Goal: Task Accomplishment & Management: Complete application form

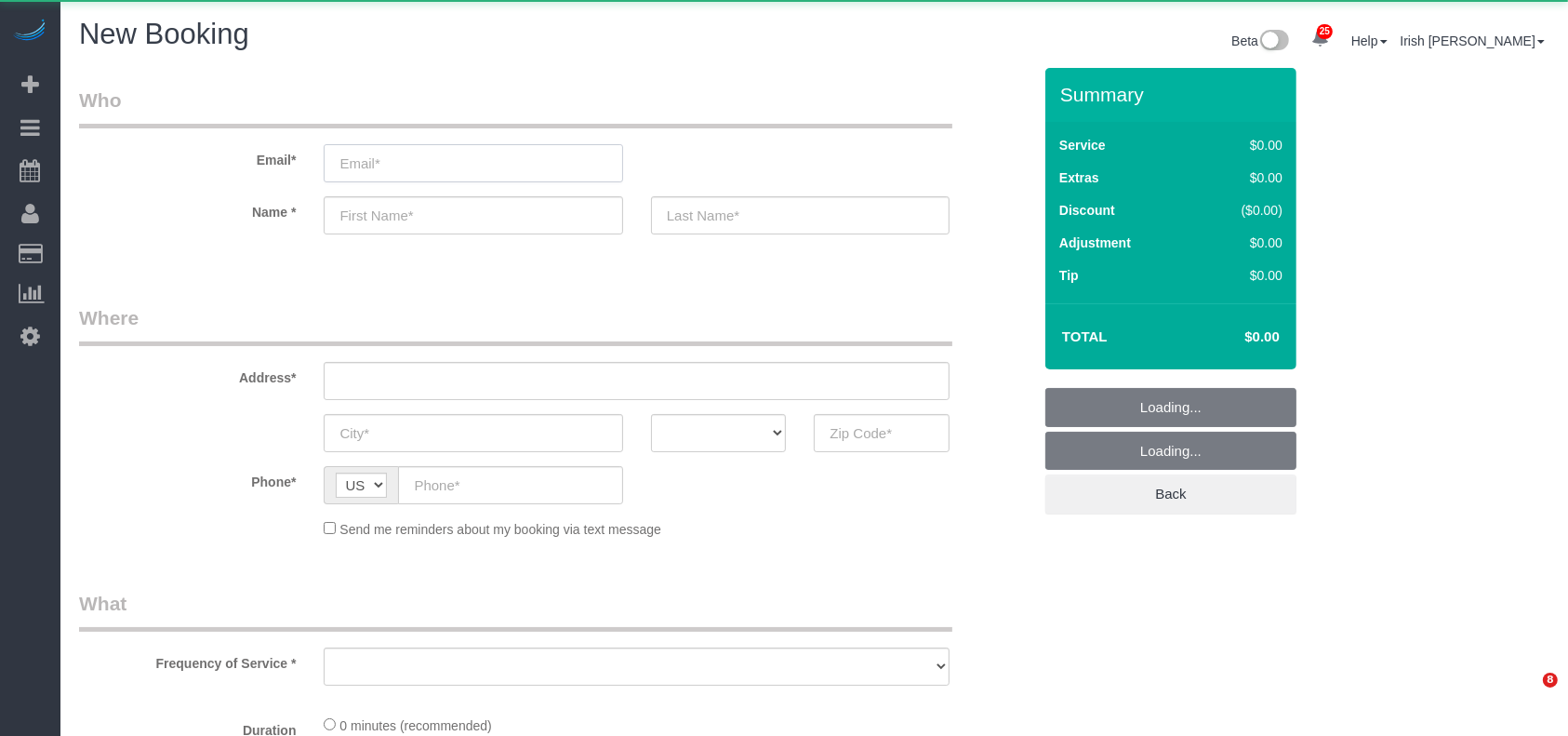
click at [393, 160] on input "email" at bounding box center [473, 163] width 299 height 38
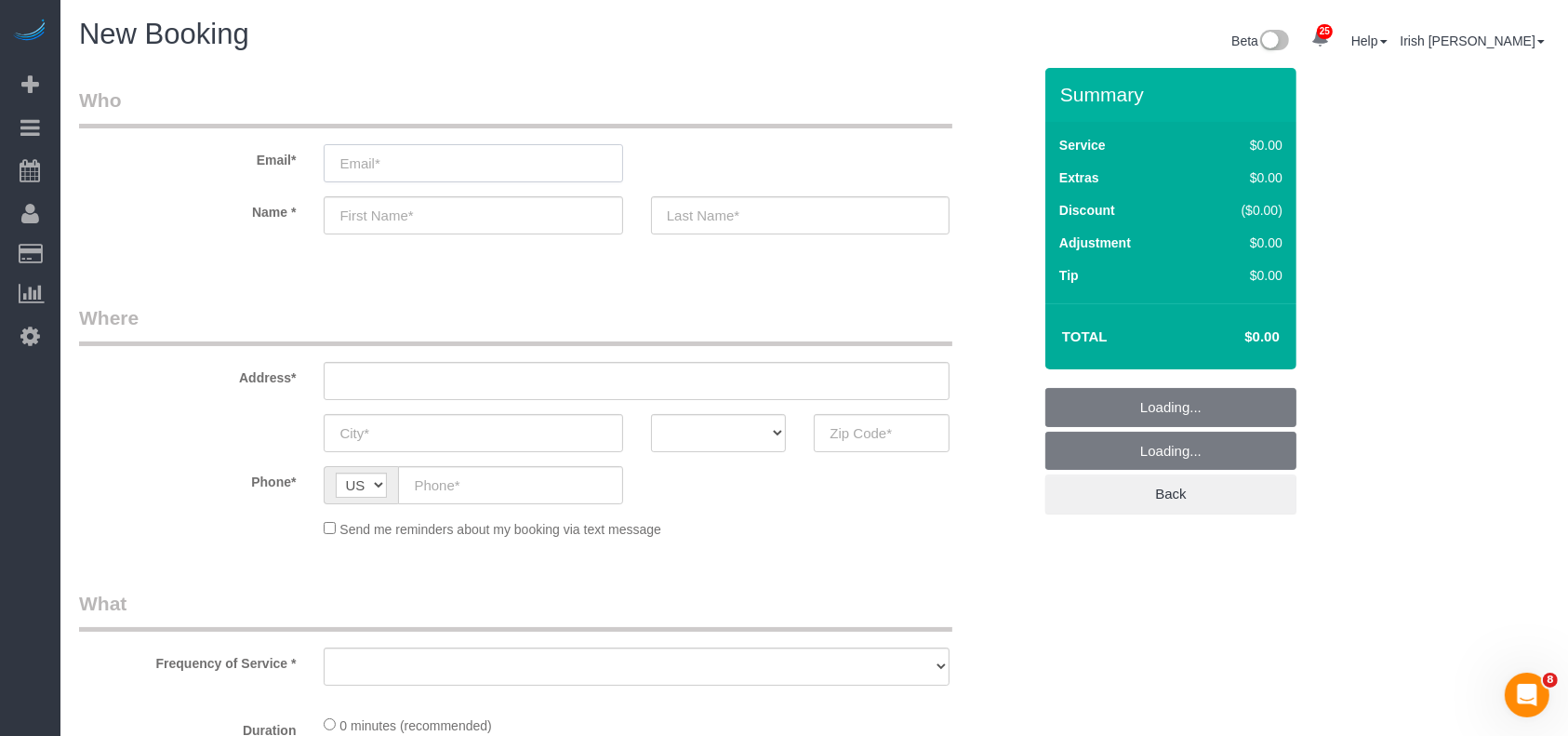
select select "object:5580"
select select "3"
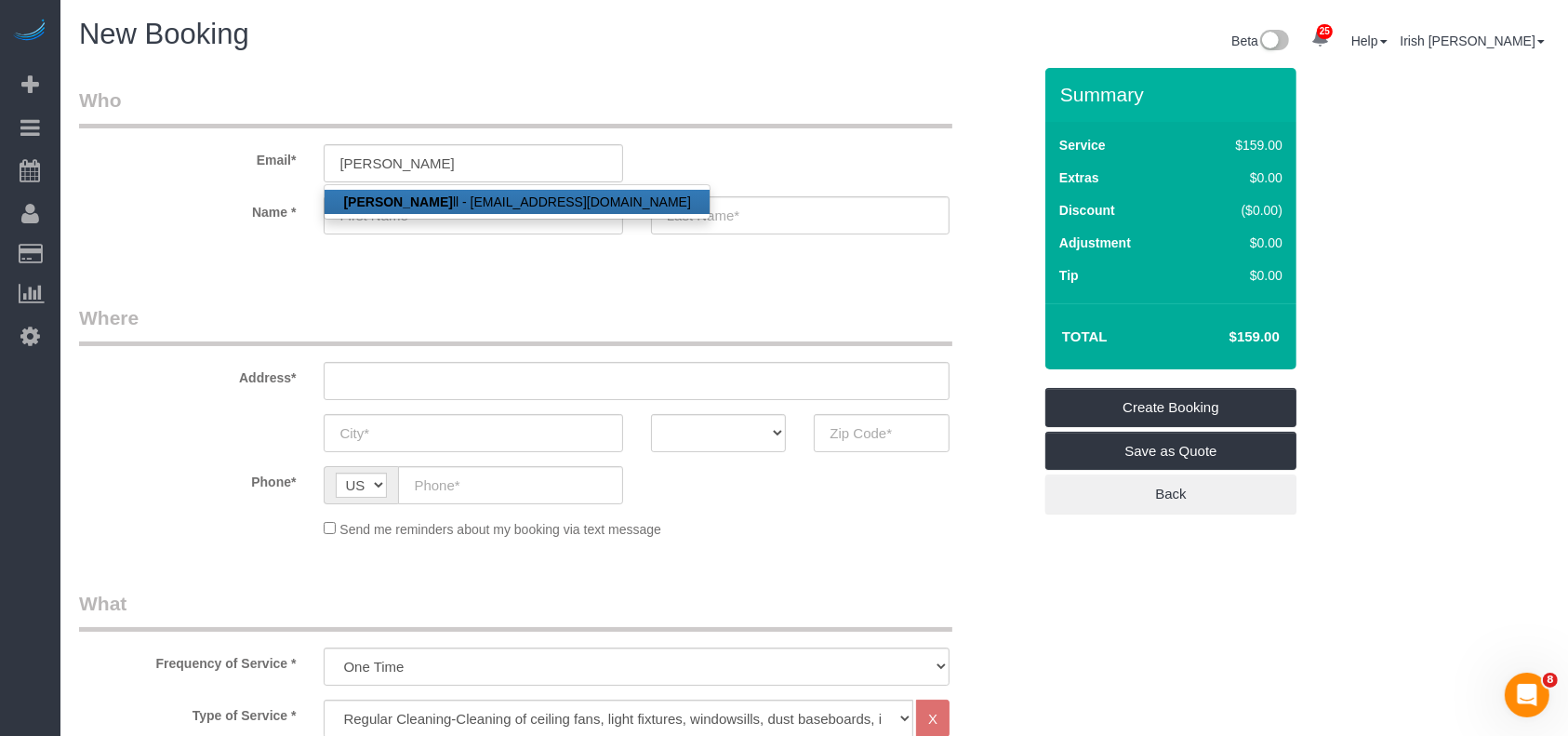
click at [482, 213] on link "[PERSON_NAME] ll - [EMAIL_ADDRESS][DOMAIN_NAME]" at bounding box center [517, 202] width 384 height 24
type input "[EMAIL_ADDRESS][DOMAIN_NAME]"
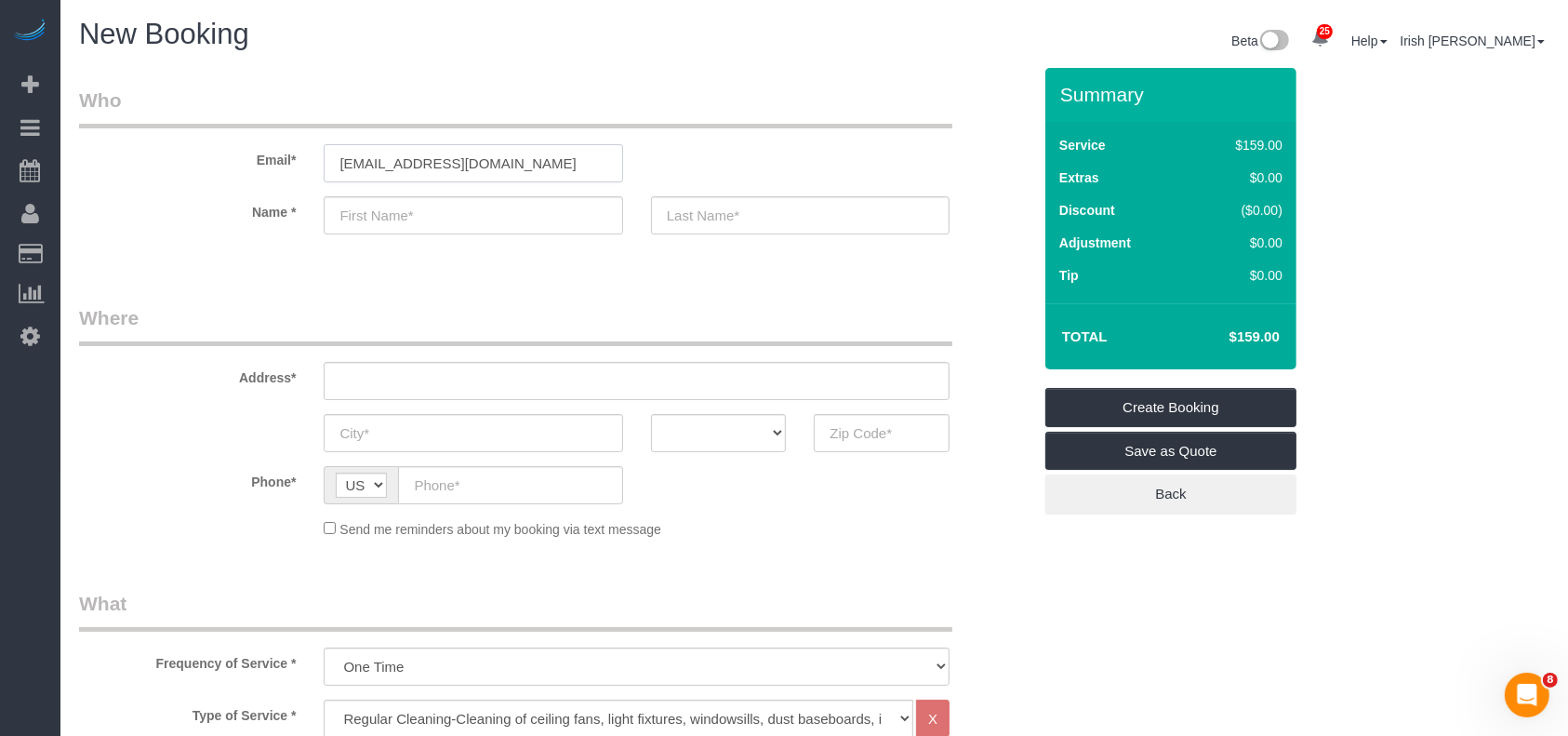
type input "[PERSON_NAME]"
type input "[PHONE_NUMBER]"
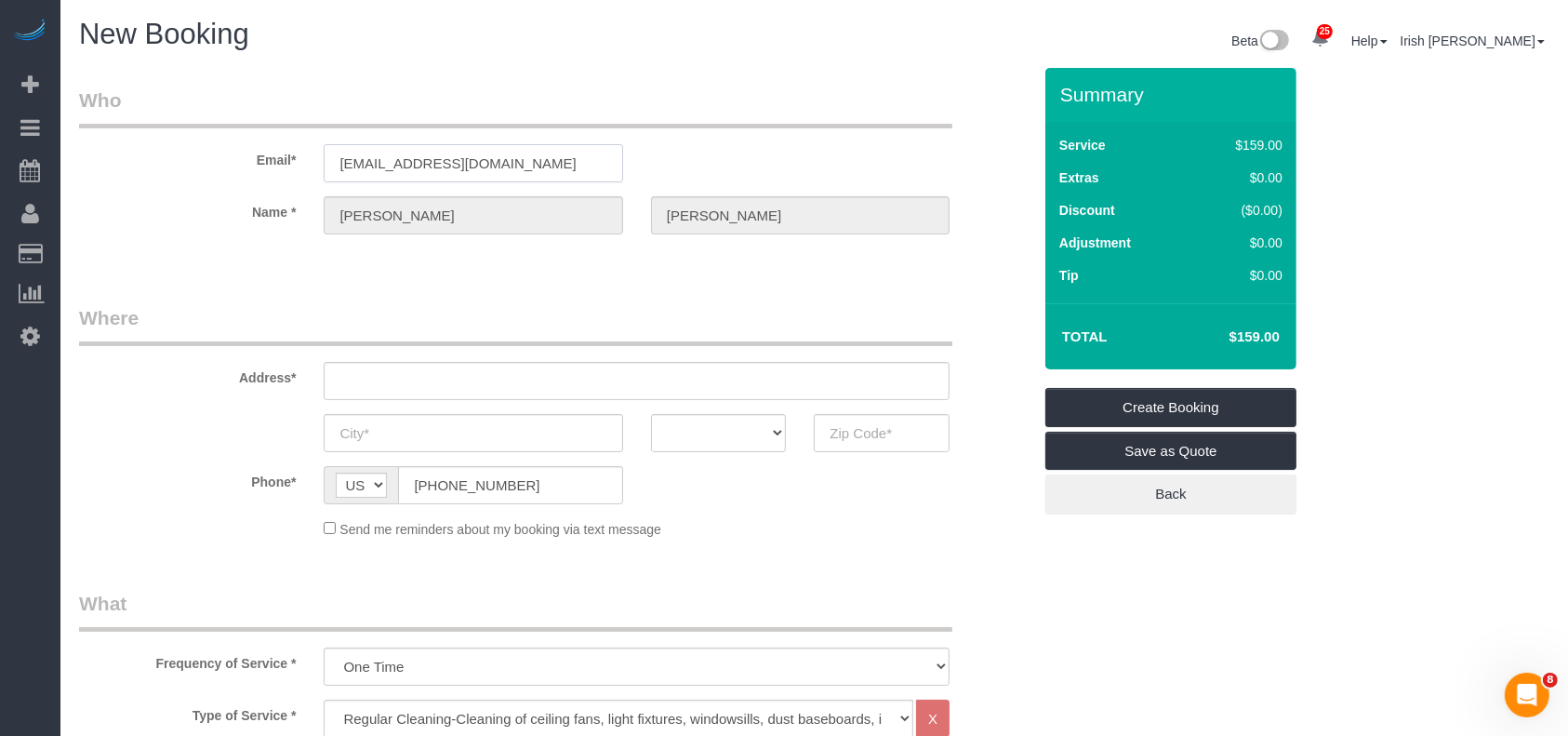
type input "5923 MOONMIST DR"
type input "[GEOGRAPHIC_DATA]"
select select "[GEOGRAPHIC_DATA]"
type input "77081"
drag, startPoint x: 528, startPoint y: 371, endPoint x: 159, endPoint y: 361, distance: 369.1
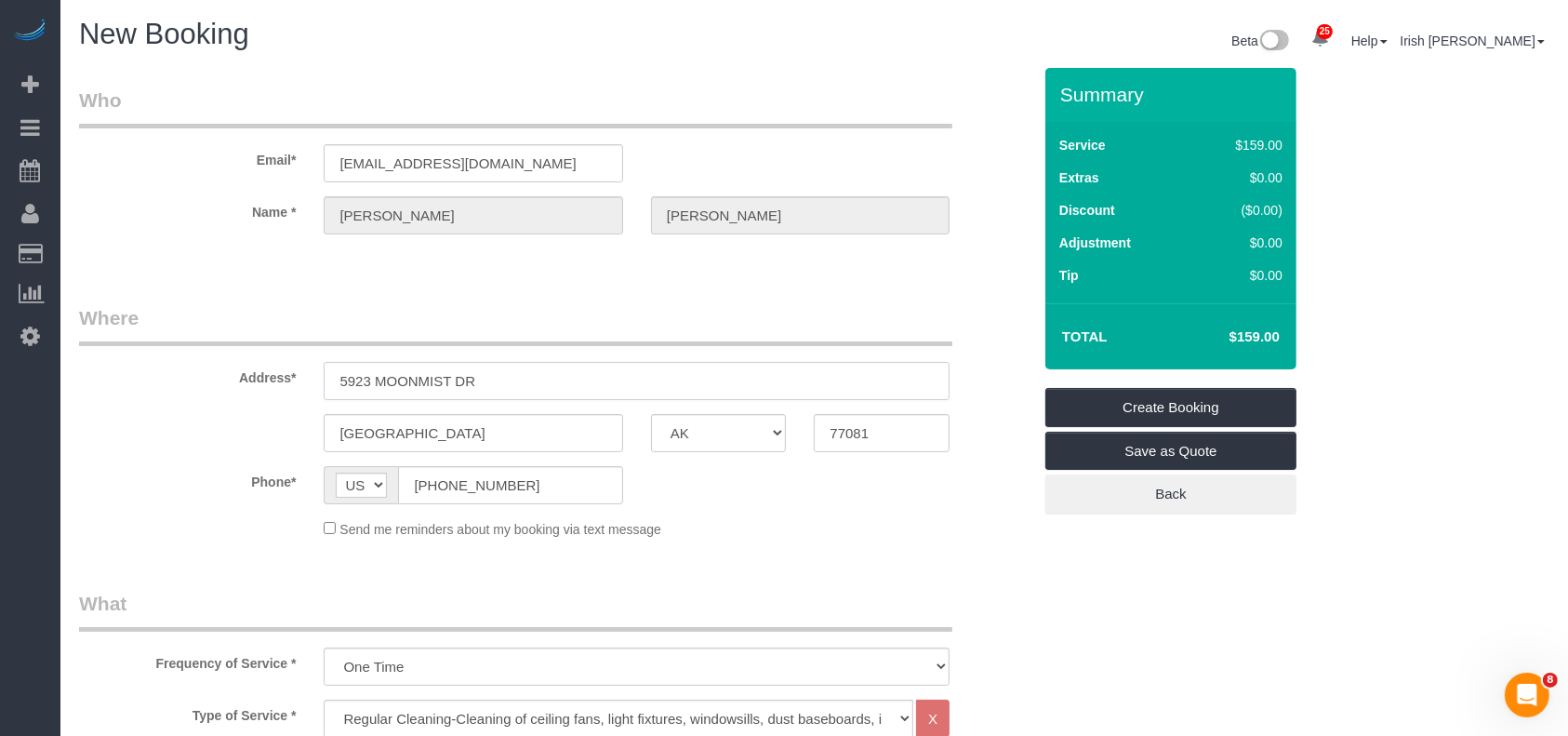
click at [165, 361] on div "Address* 5923 MOONMIST DR" at bounding box center [555, 352] width 980 height 96
paste input "2018 [GEOGRAPHIC_DATA], [GEOGRAPHIC_DATA]"
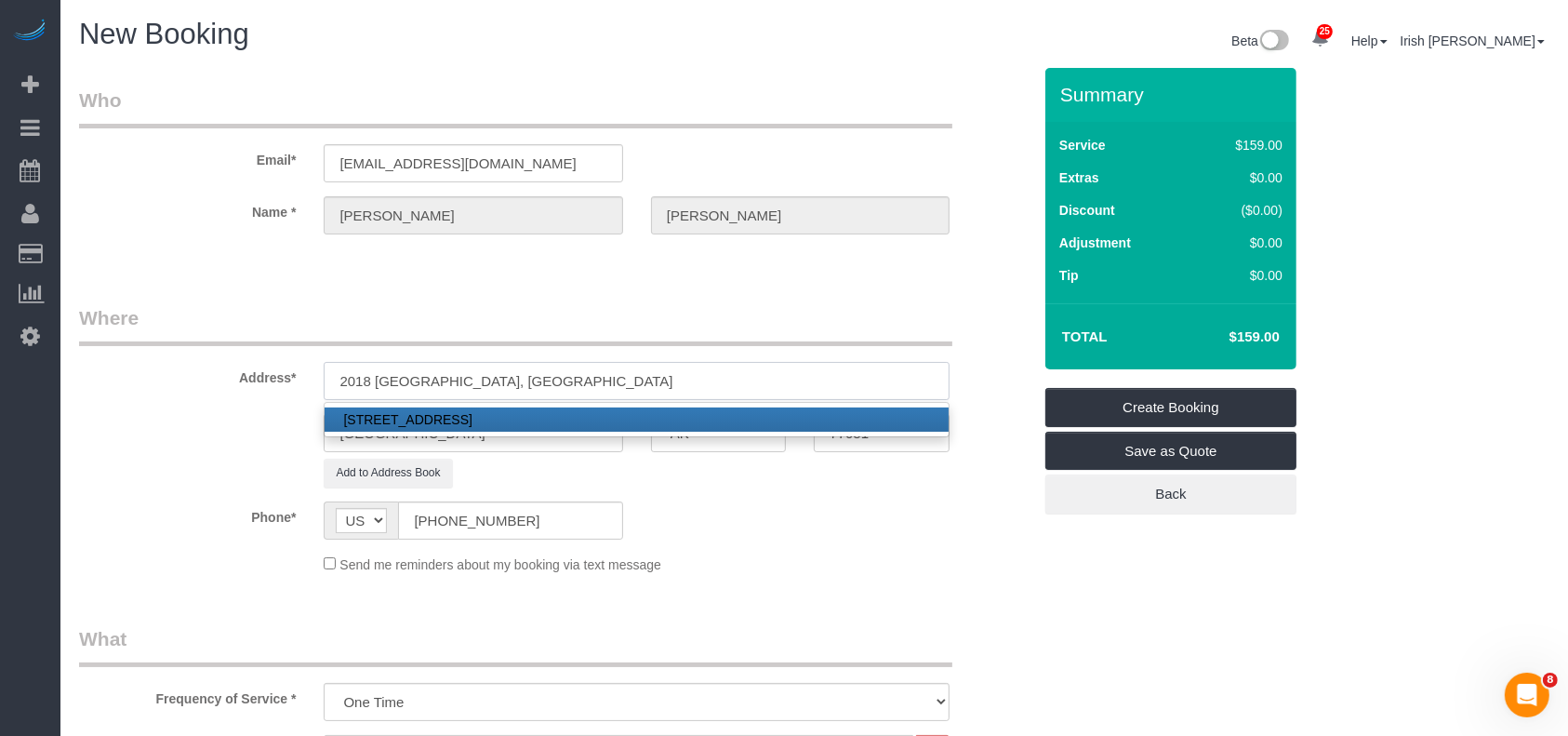
click at [449, 380] on input "2018 [GEOGRAPHIC_DATA], [GEOGRAPHIC_DATA]" at bounding box center [637, 381] width 626 height 38
type input "2018 [GEOGRAPHIC_DATA], [GEOGRAPHIC_DATA]"
click at [557, 313] on legend "Where" at bounding box center [515, 325] width 873 height 42
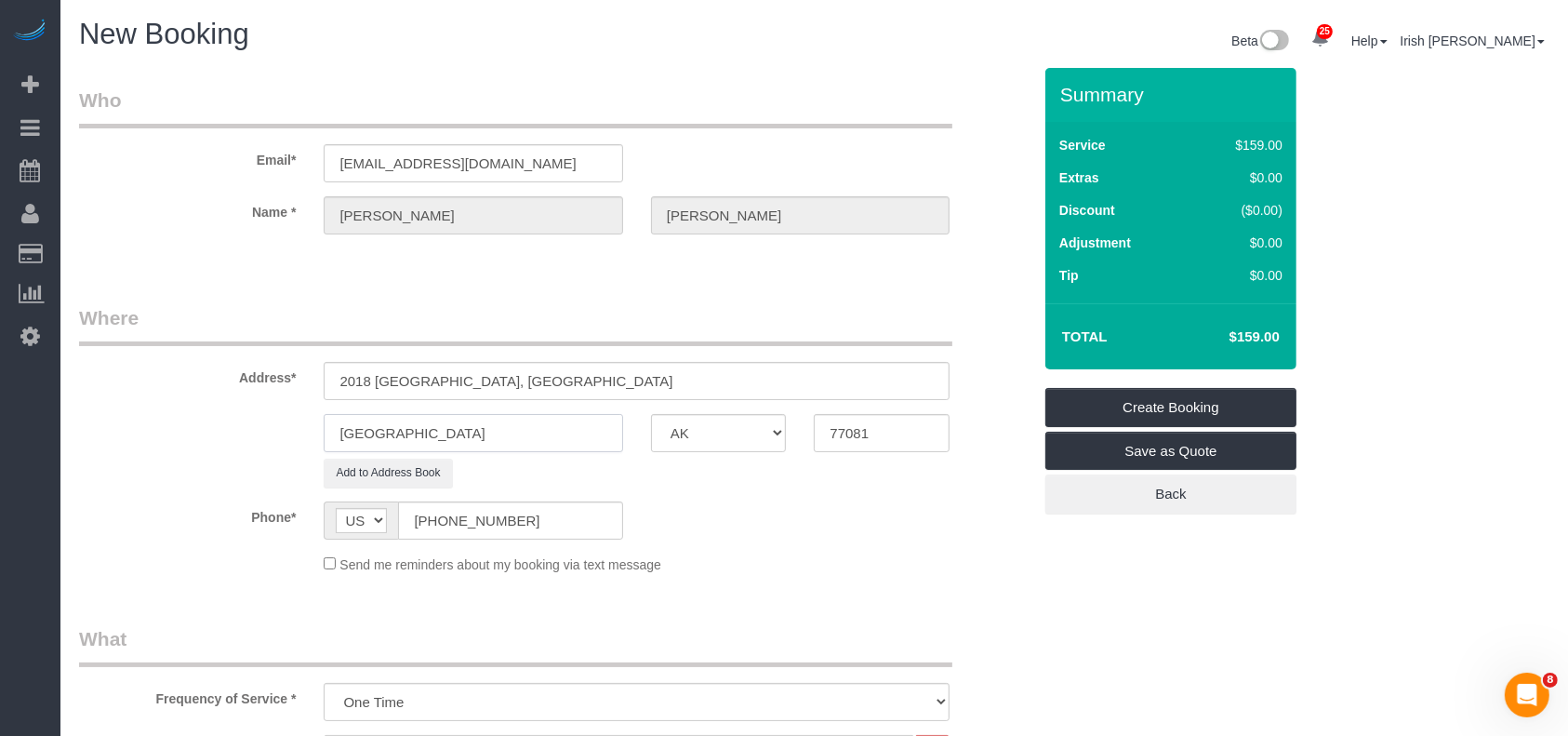
drag, startPoint x: 432, startPoint y: 429, endPoint x: 264, endPoint y: 431, distance: 168.0
click at [264, 431] on div "[GEOGRAPHIC_DATA] AK AL AR AZ CA CO CT DC DE [GEOGRAPHIC_DATA] [GEOGRAPHIC_DATA…" at bounding box center [555, 433] width 980 height 38
paste input "ouston"
type input "[GEOGRAPHIC_DATA]"
click at [525, 381] on input "2018 [GEOGRAPHIC_DATA], [GEOGRAPHIC_DATA]" at bounding box center [637, 381] width 626 height 38
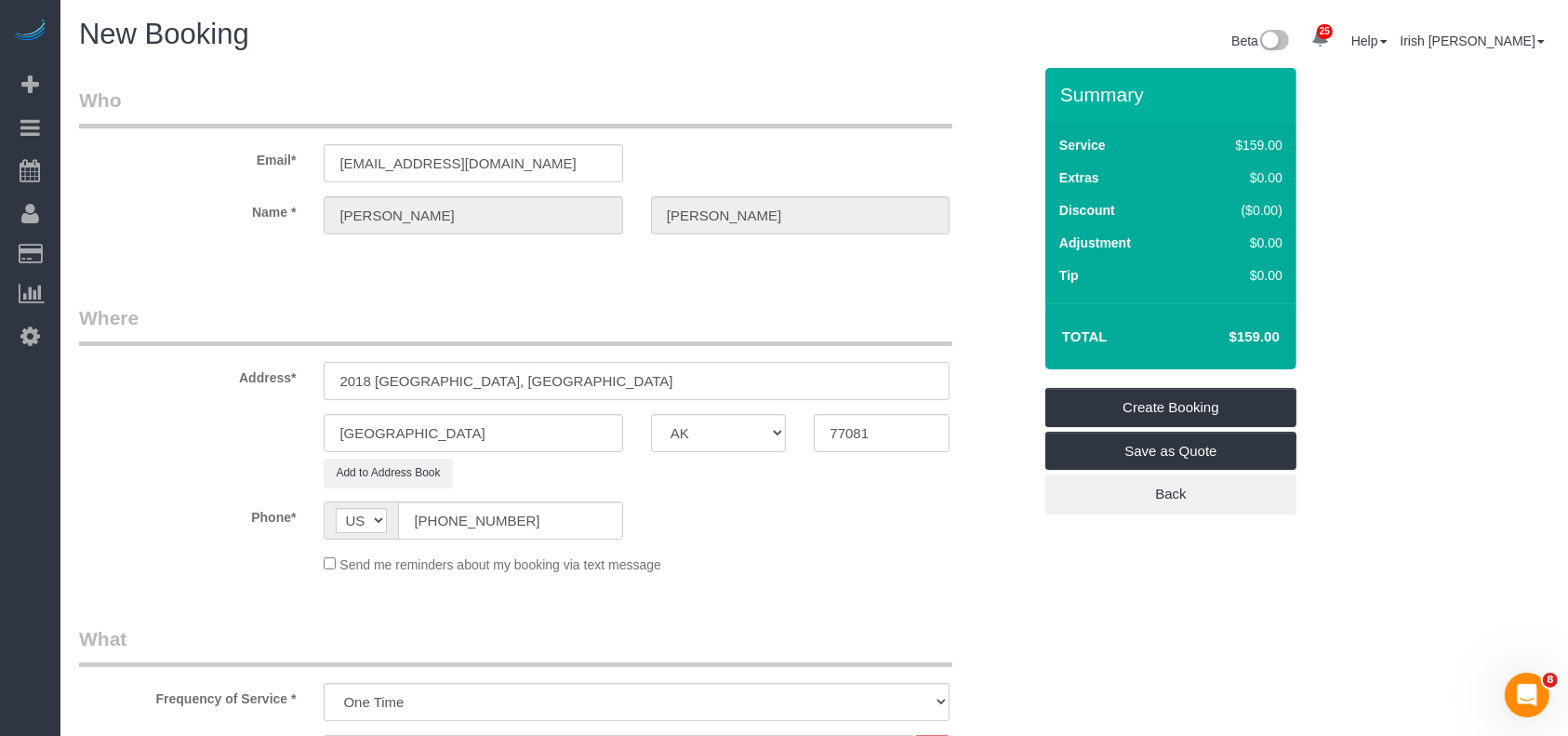
click at [525, 381] on input "2018 [GEOGRAPHIC_DATA], [GEOGRAPHIC_DATA]" at bounding box center [637, 381] width 626 height 38
drag, startPoint x: 892, startPoint y: 430, endPoint x: 731, endPoint y: 426, distance: 161.0
click at [731, 426] on div "[GEOGRAPHIC_DATA] AK AL AR AZ CA CO CT DC DE [GEOGRAPHIC_DATA] [GEOGRAPHIC_DATA…" at bounding box center [555, 433] width 980 height 38
paste input "43"
type input "77043"
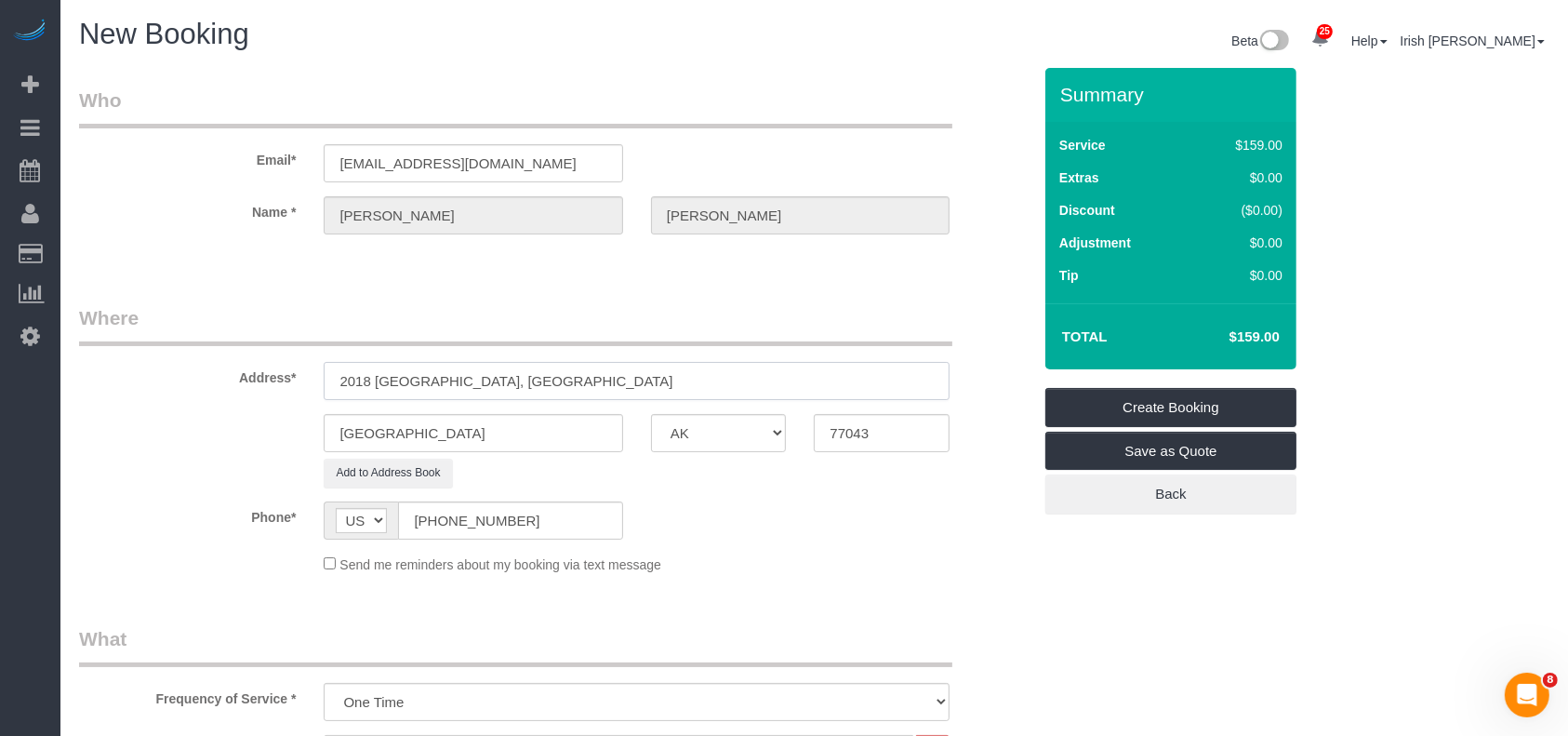
drag, startPoint x: 557, startPoint y: 377, endPoint x: 418, endPoint y: 375, distance: 139.0
click at [418, 375] on input "2018 [GEOGRAPHIC_DATA], [GEOGRAPHIC_DATA]" at bounding box center [637, 381] width 626 height 38
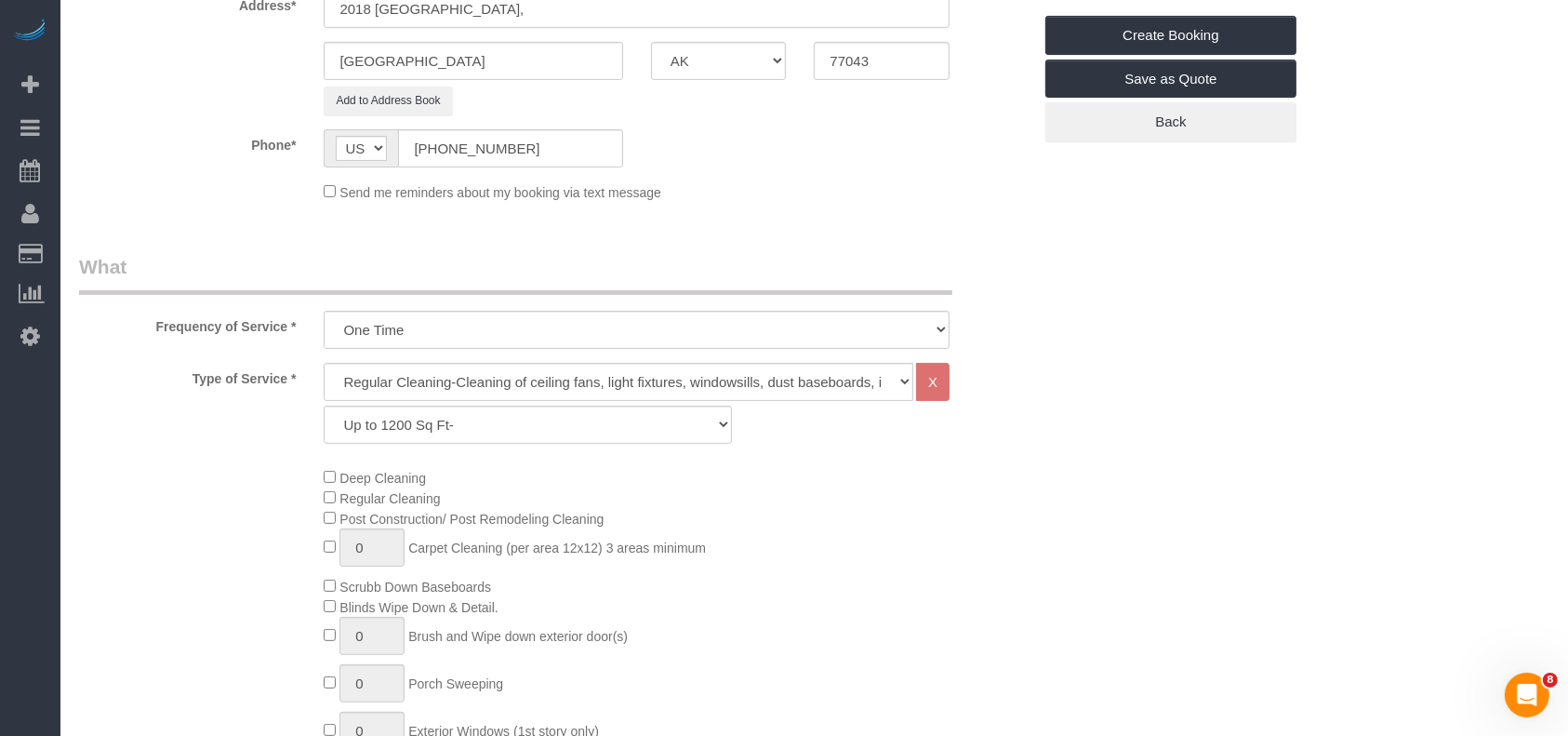
type input "2018 [GEOGRAPHIC_DATA],"
drag, startPoint x: 550, startPoint y: 425, endPoint x: 520, endPoint y: 427, distance: 30.1
click at [550, 427] on select "Up to 1200 Sq Ft- [DATE]-[DATE] Sq Ft [DATE]-[DATE] Sq Ft [DATE]-[DATE] Sq Ft […" at bounding box center [527, 424] width 407 height 38
select select "63"
click at [324, 405] on select "Up to 1200 Sq Ft- [DATE]-[DATE] Sq Ft [DATE]-[DATE] Sq Ft [DATE]-[DATE] Sq Ft […" at bounding box center [527, 424] width 407 height 38
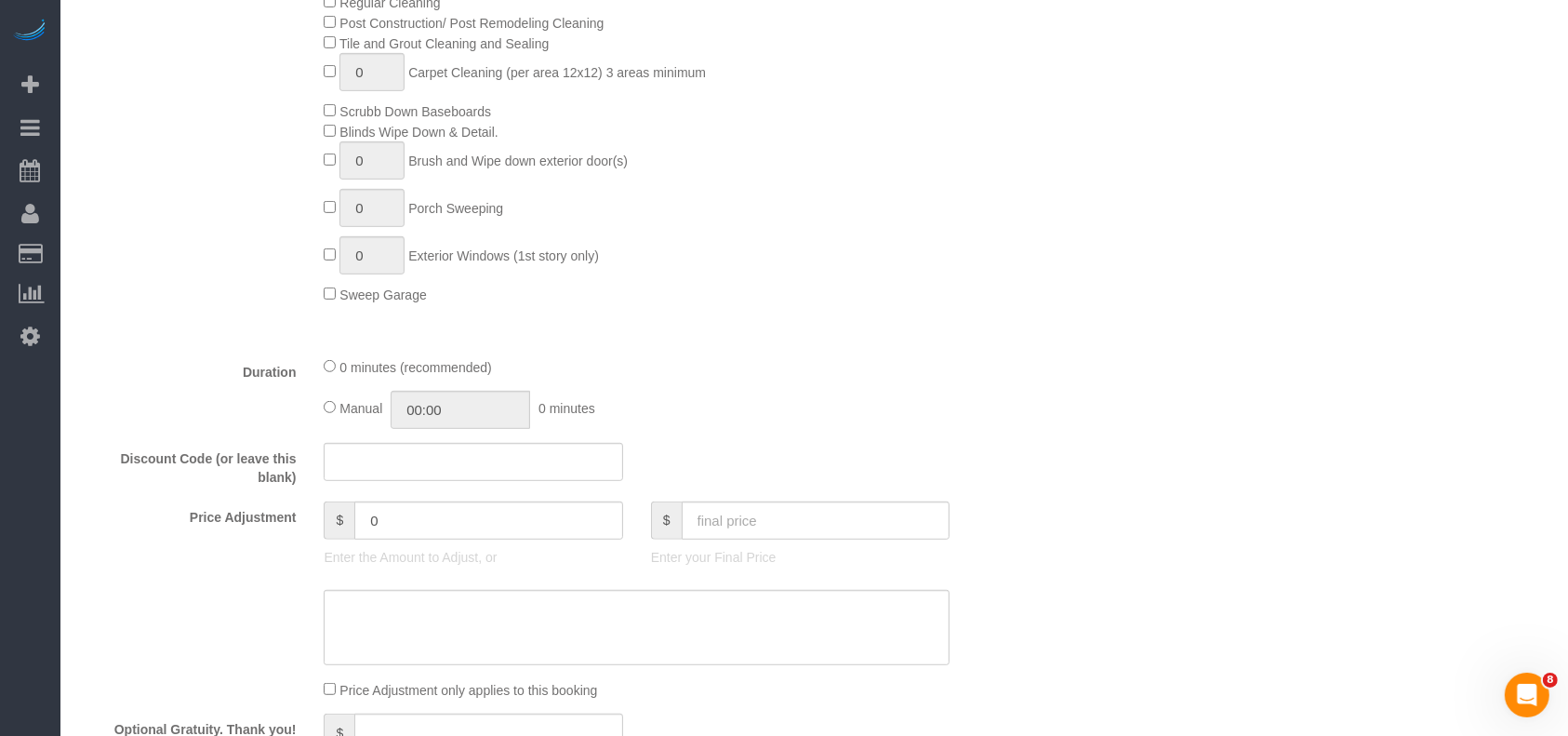
scroll to position [1364, 0]
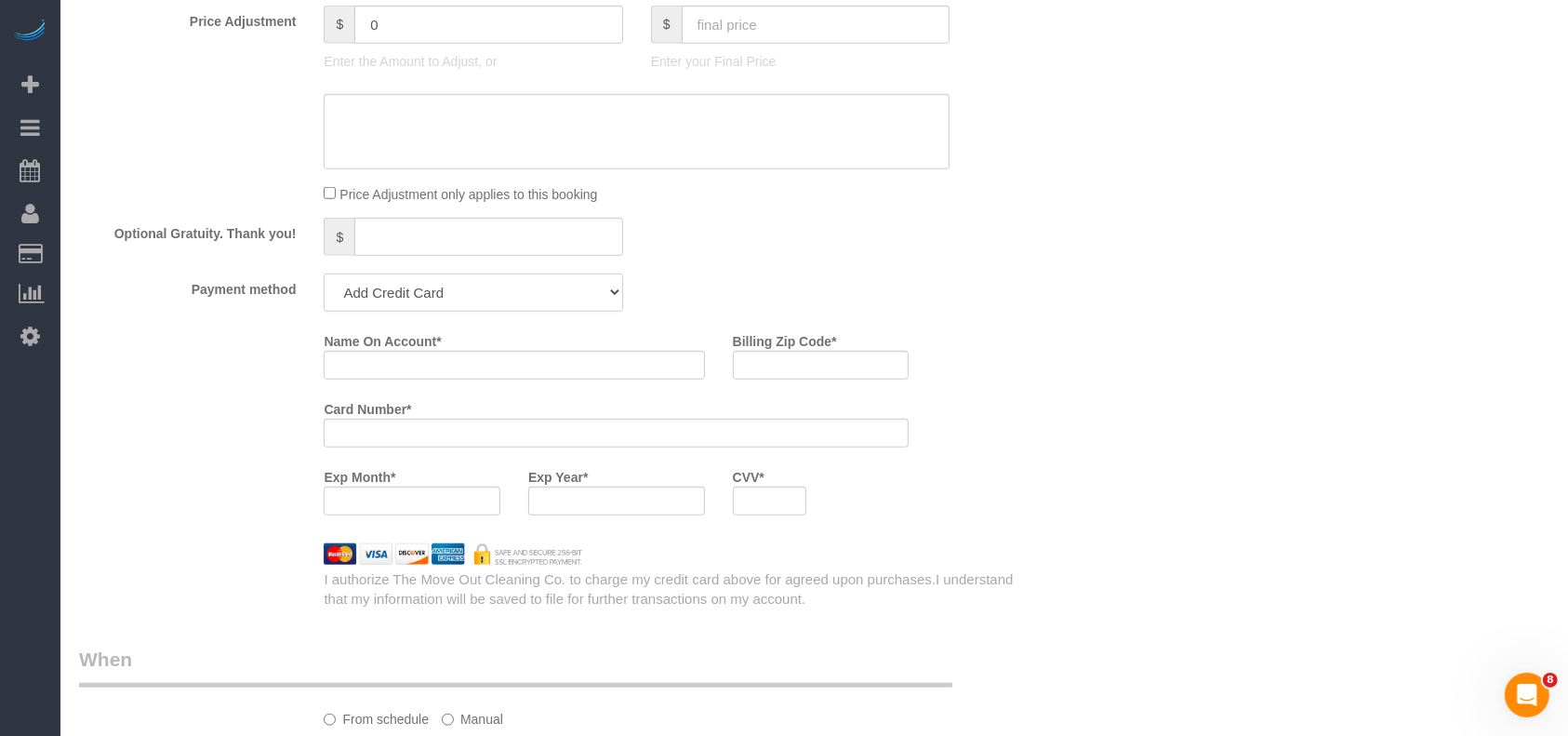
drag, startPoint x: 496, startPoint y: 292, endPoint x: 465, endPoint y: 315, distance: 38.6
click at [496, 292] on select "Add Credit Card Cash Check Paypal" at bounding box center [473, 292] width 299 height 38
select select "string:check"
click at [324, 278] on select "Add Credit Card Cash Check Paypal" at bounding box center [473, 292] width 299 height 38
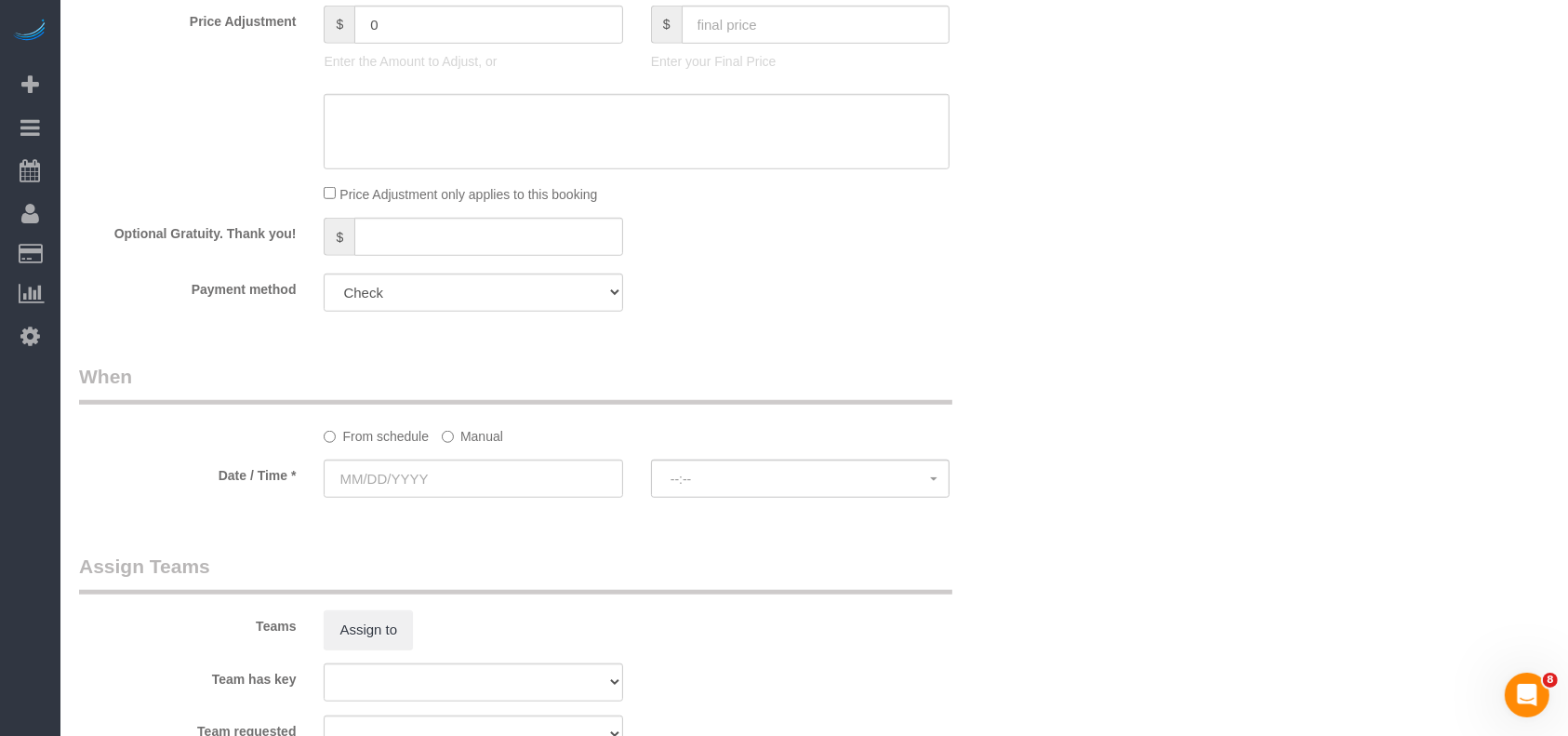
click at [481, 442] on label "Manual" at bounding box center [473, 433] width 62 height 25
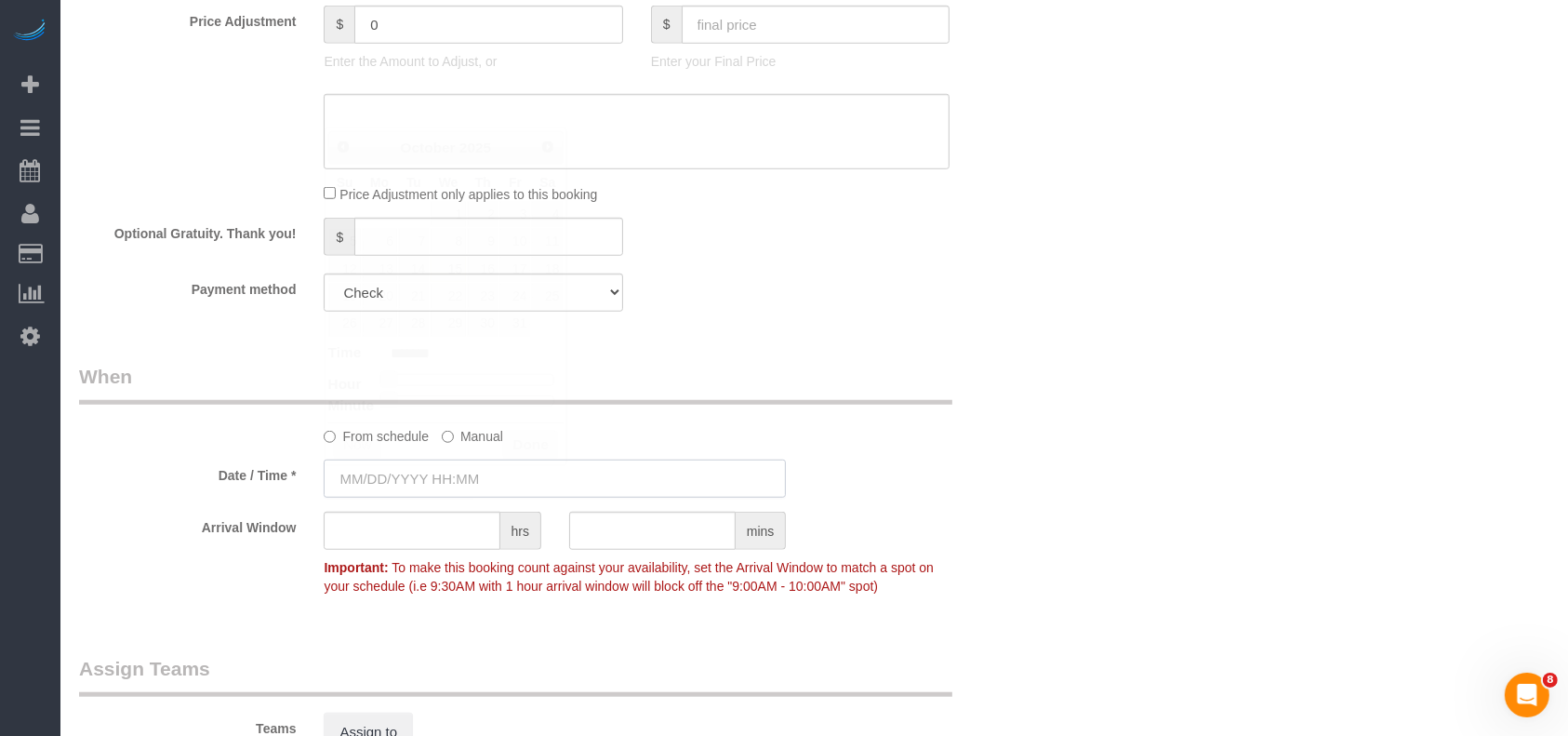
click at [439, 481] on input "text" at bounding box center [555, 478] width 462 height 38
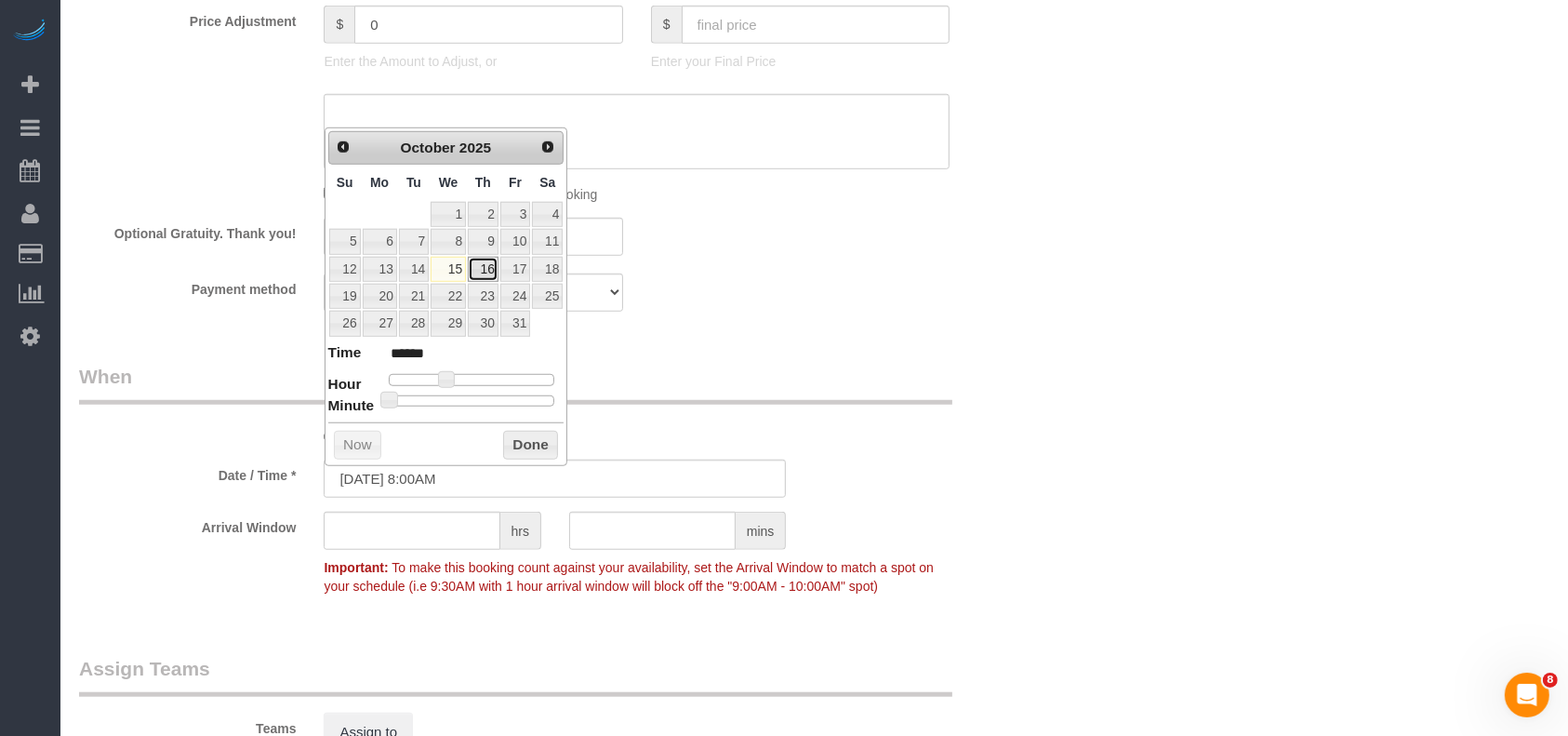
click at [492, 265] on link "16" at bounding box center [483, 269] width 31 height 25
type input "[DATE] 8:00AM"
click at [533, 443] on button "Done" at bounding box center [531, 446] width 55 height 30
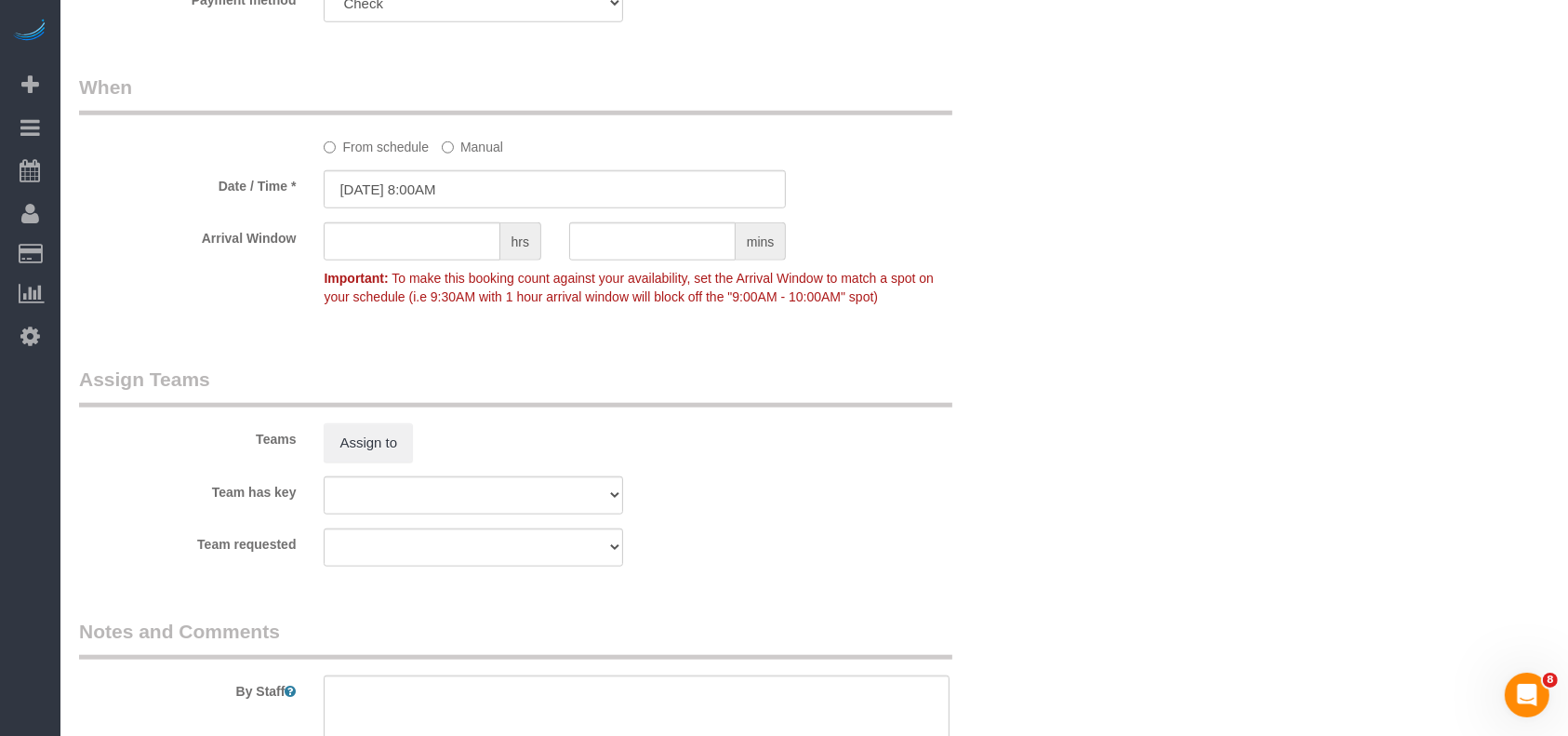
scroll to position [1919, 0]
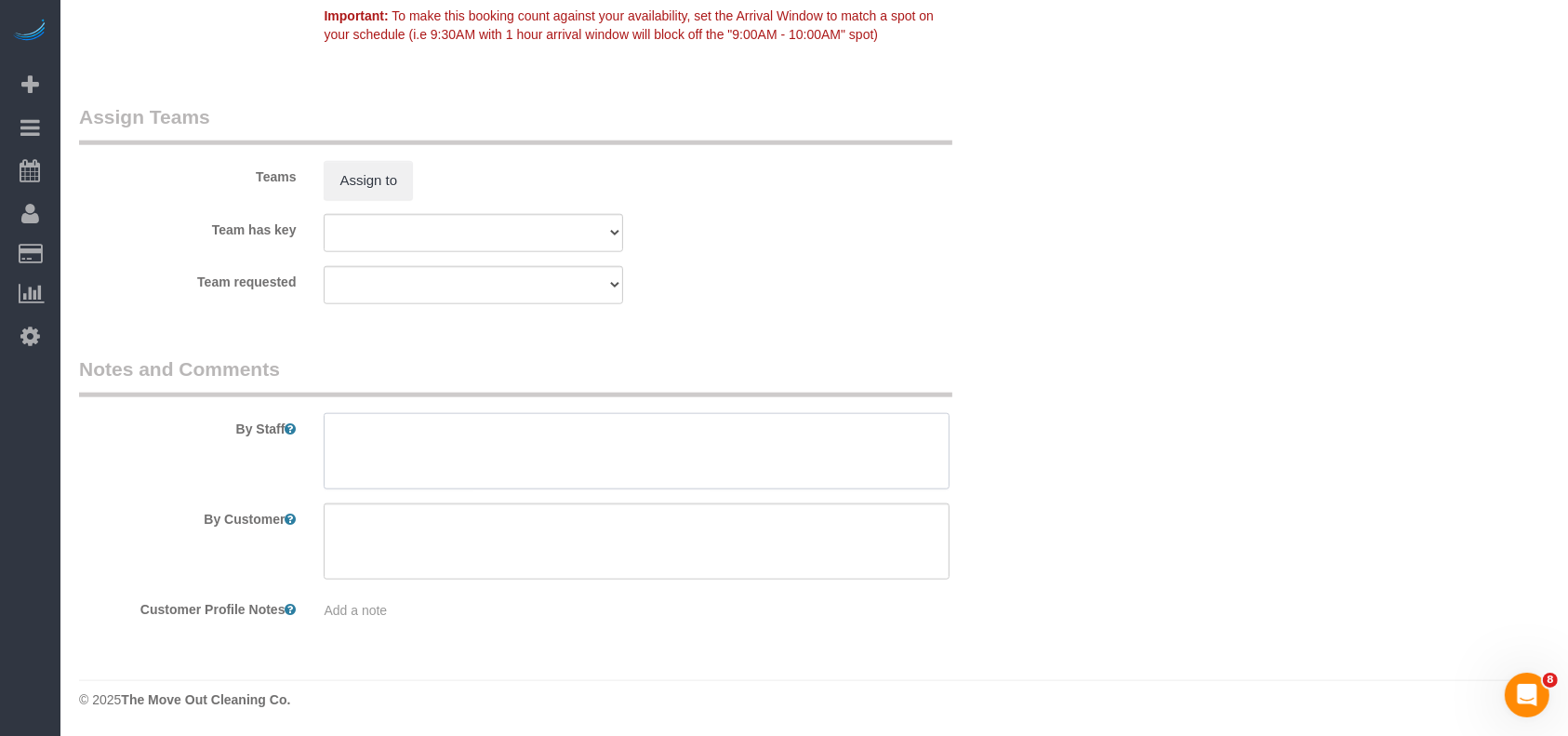
click at [501, 439] on textarea at bounding box center [637, 450] width 626 height 76
paste textarea "combo 1230."
click at [340, 428] on textarea at bounding box center [637, 450] width 626 height 76
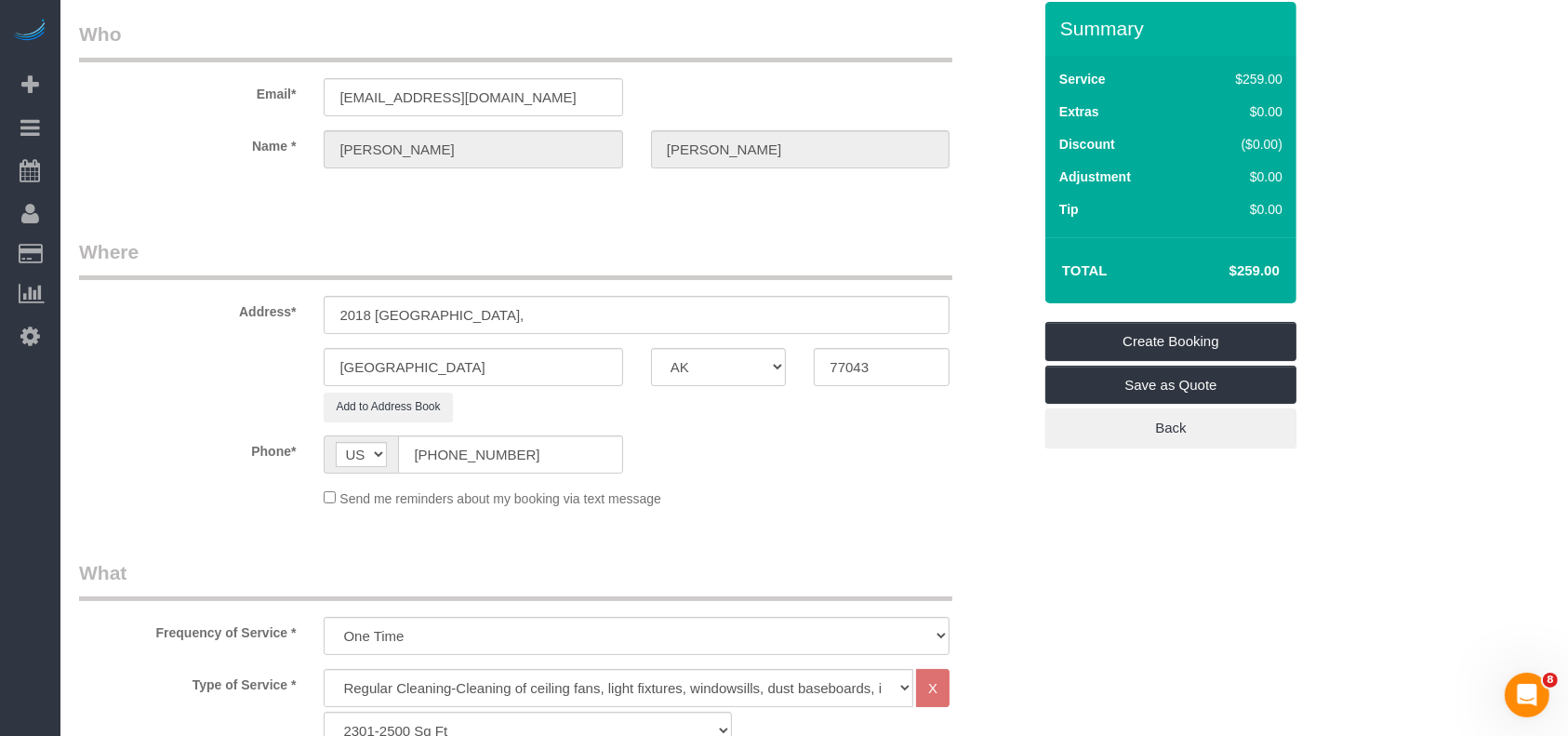
scroll to position [58, 0]
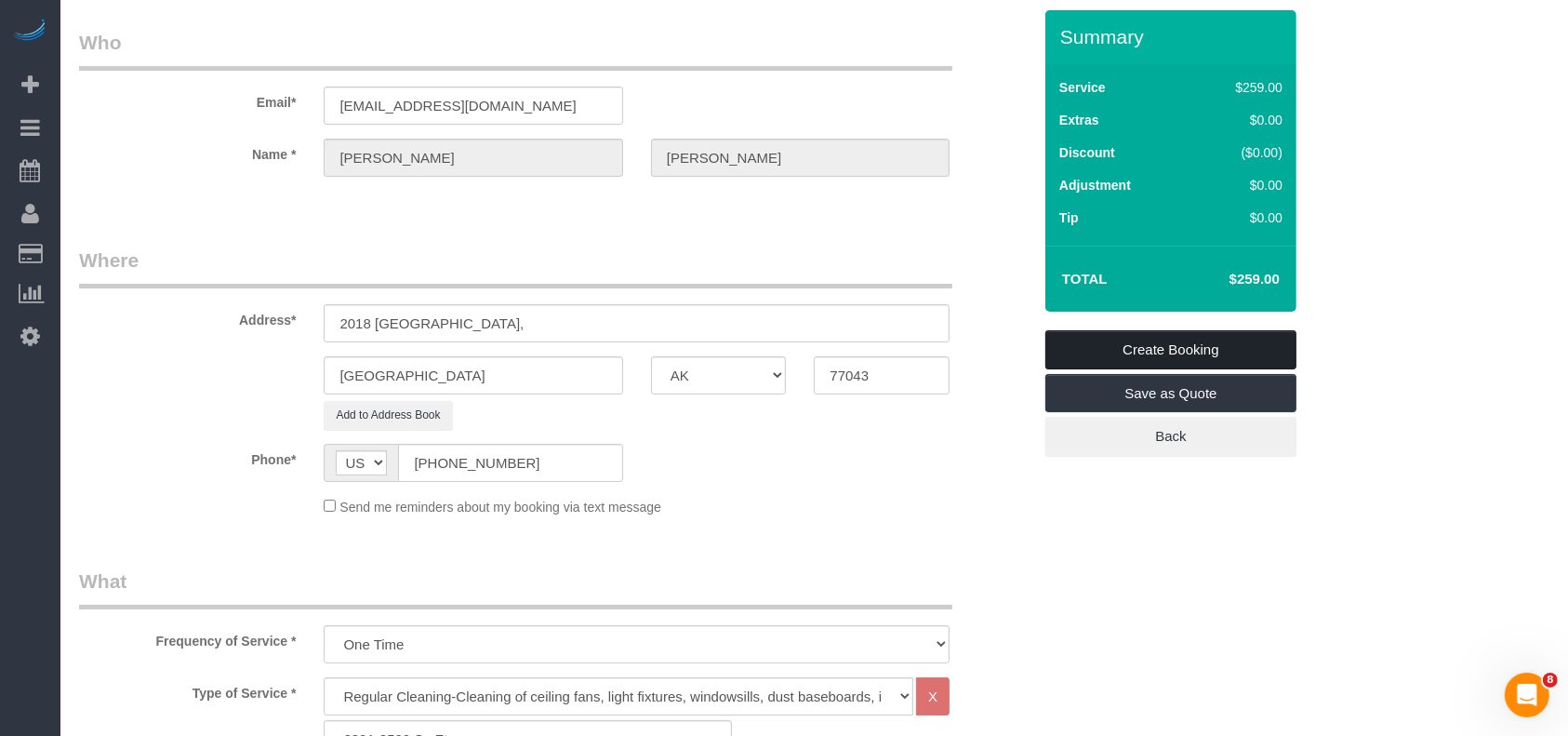
type textarea "* combo 1230."
click at [1123, 337] on link "Create Booking" at bounding box center [1171, 350] width 251 height 39
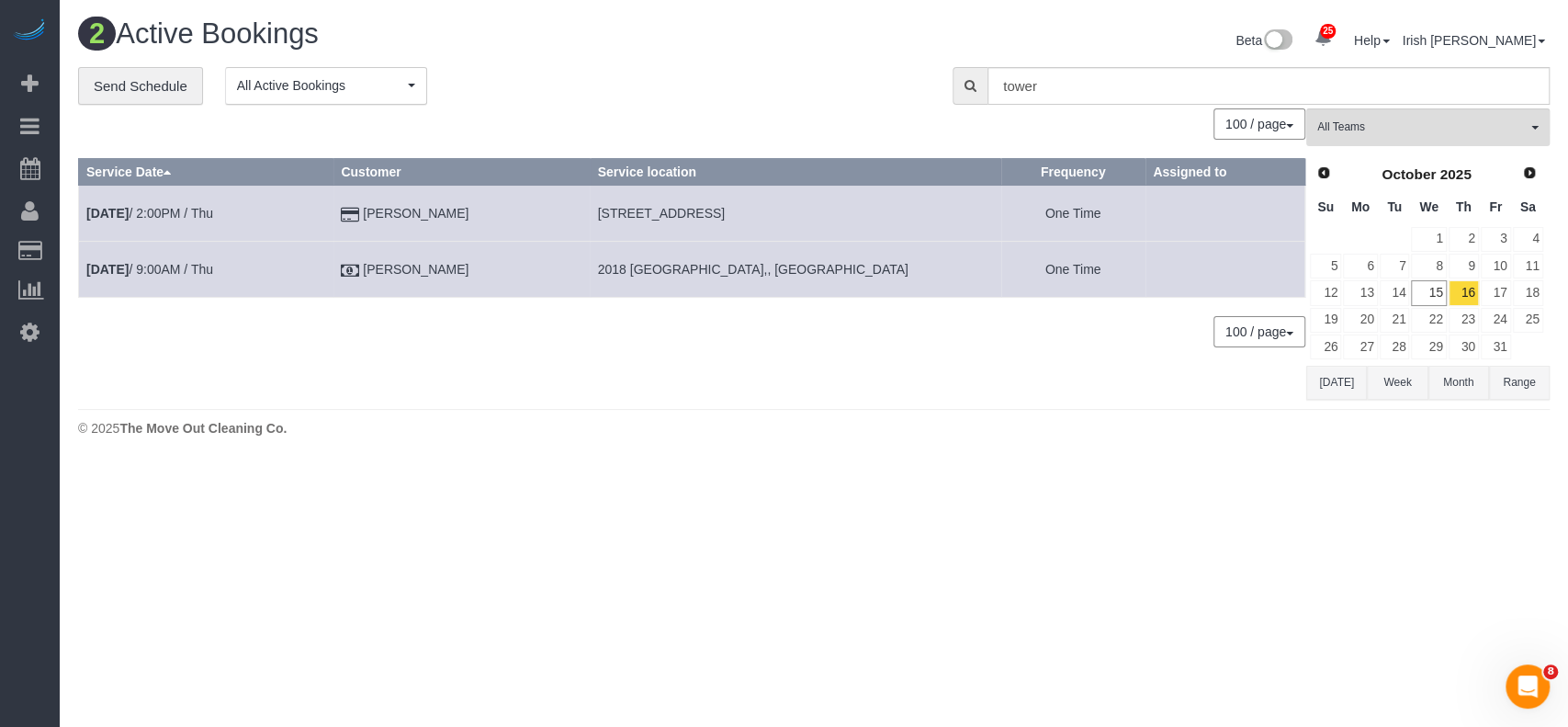
click at [216, 276] on td "[DATE] 9:00AM / Thu" at bounding box center [205, 269] width 254 height 56
click at [158, 268] on link "[DATE] 9:00AM / Thu" at bounding box center [149, 269] width 127 height 15
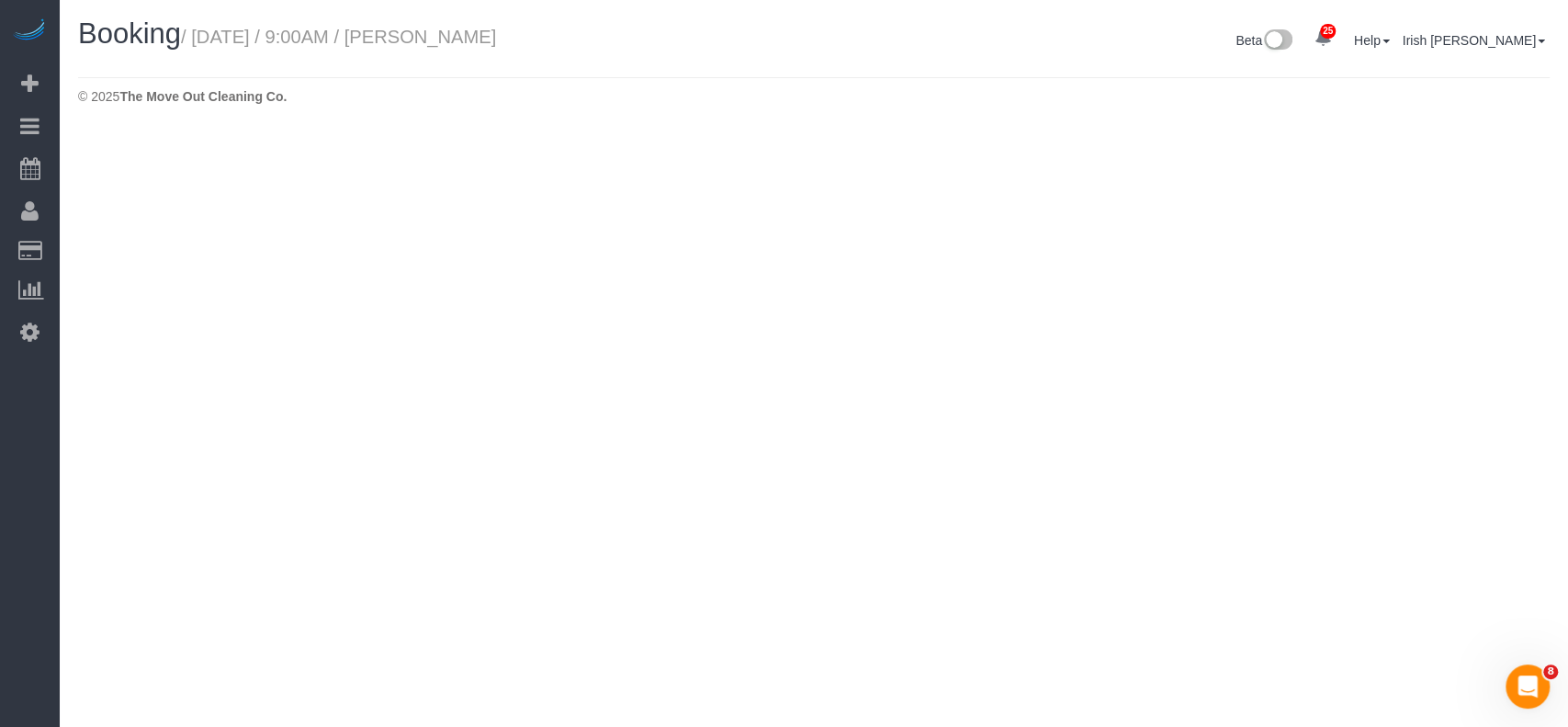
select select "[GEOGRAPHIC_DATA]"
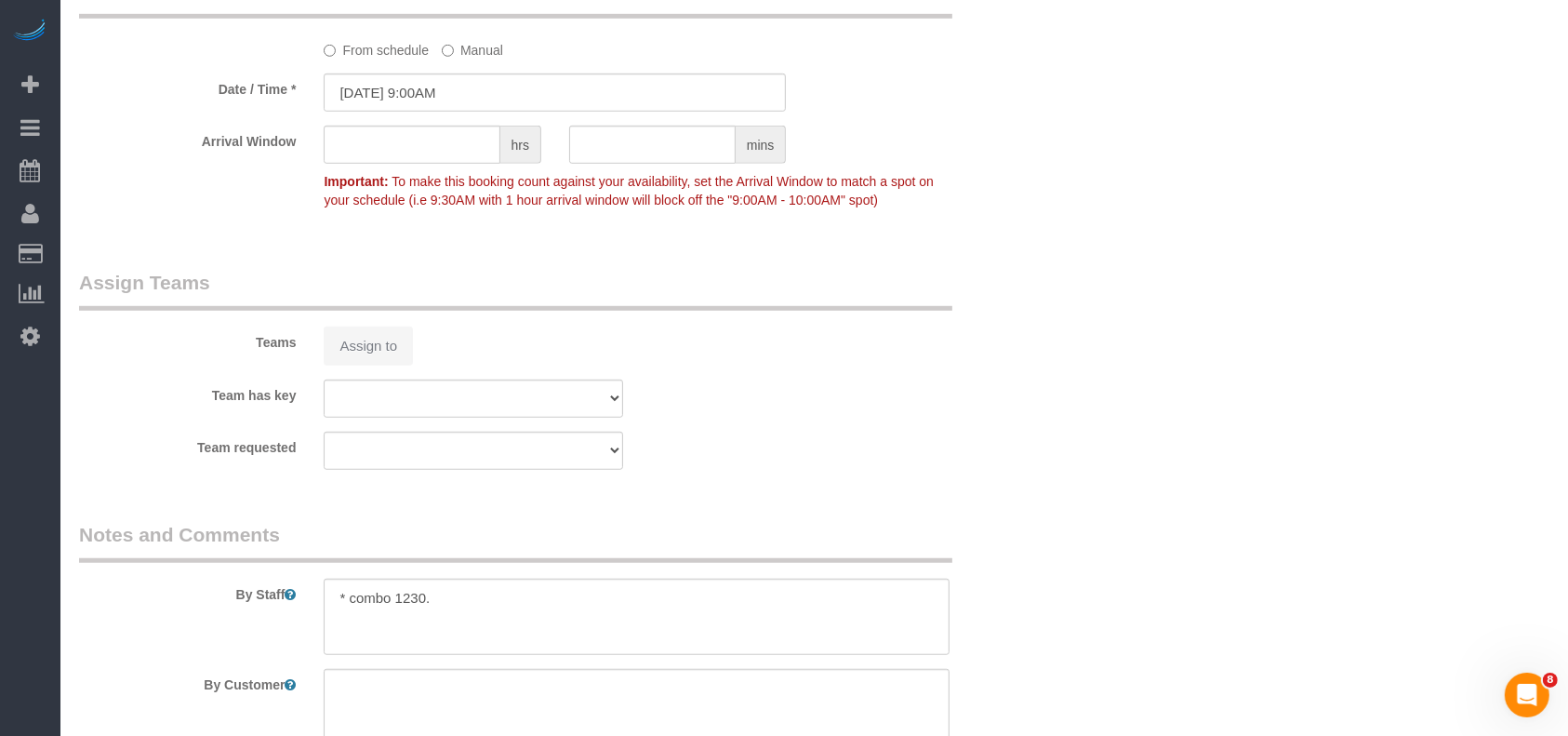
select select "object:6096"
select select "3"
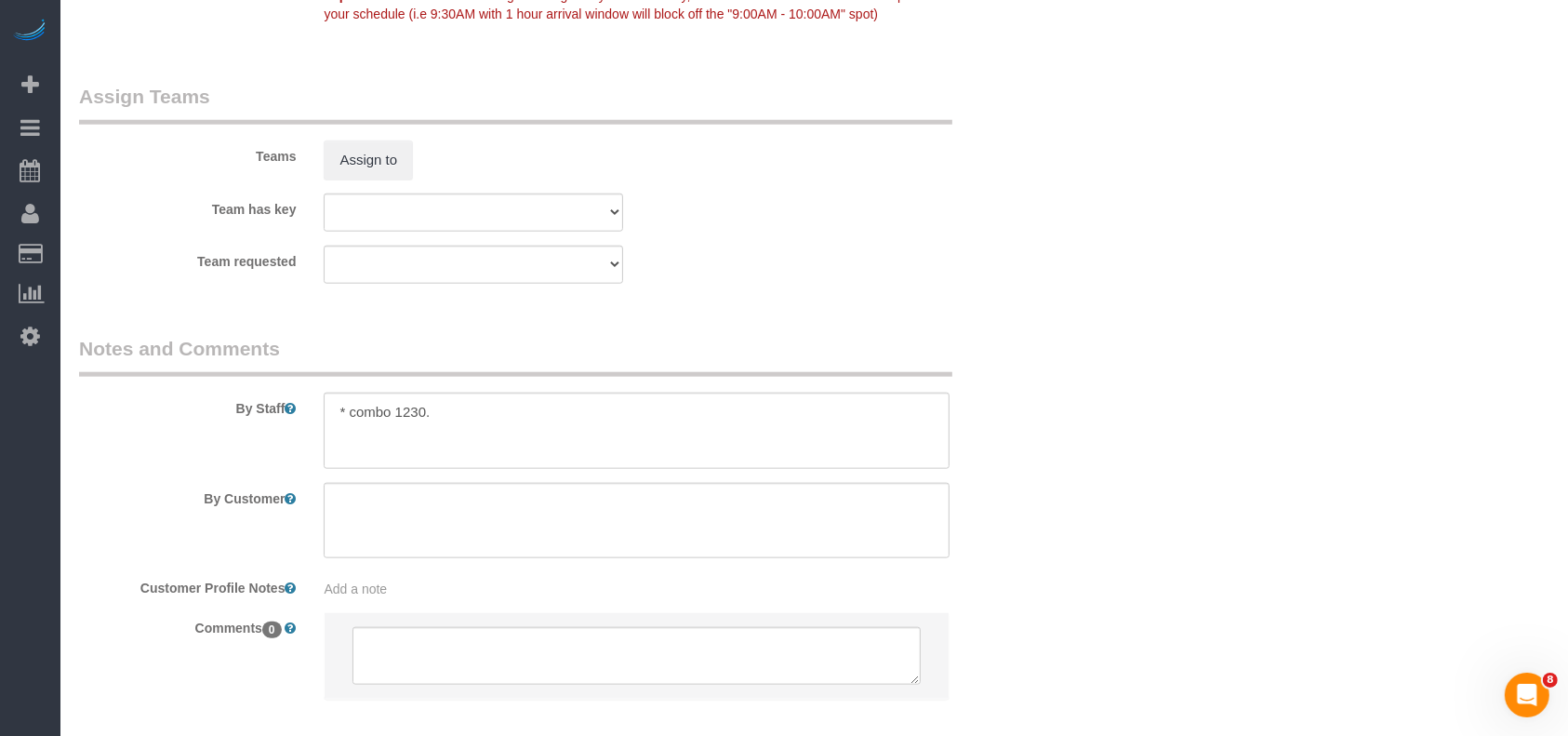
scroll to position [2002, 0]
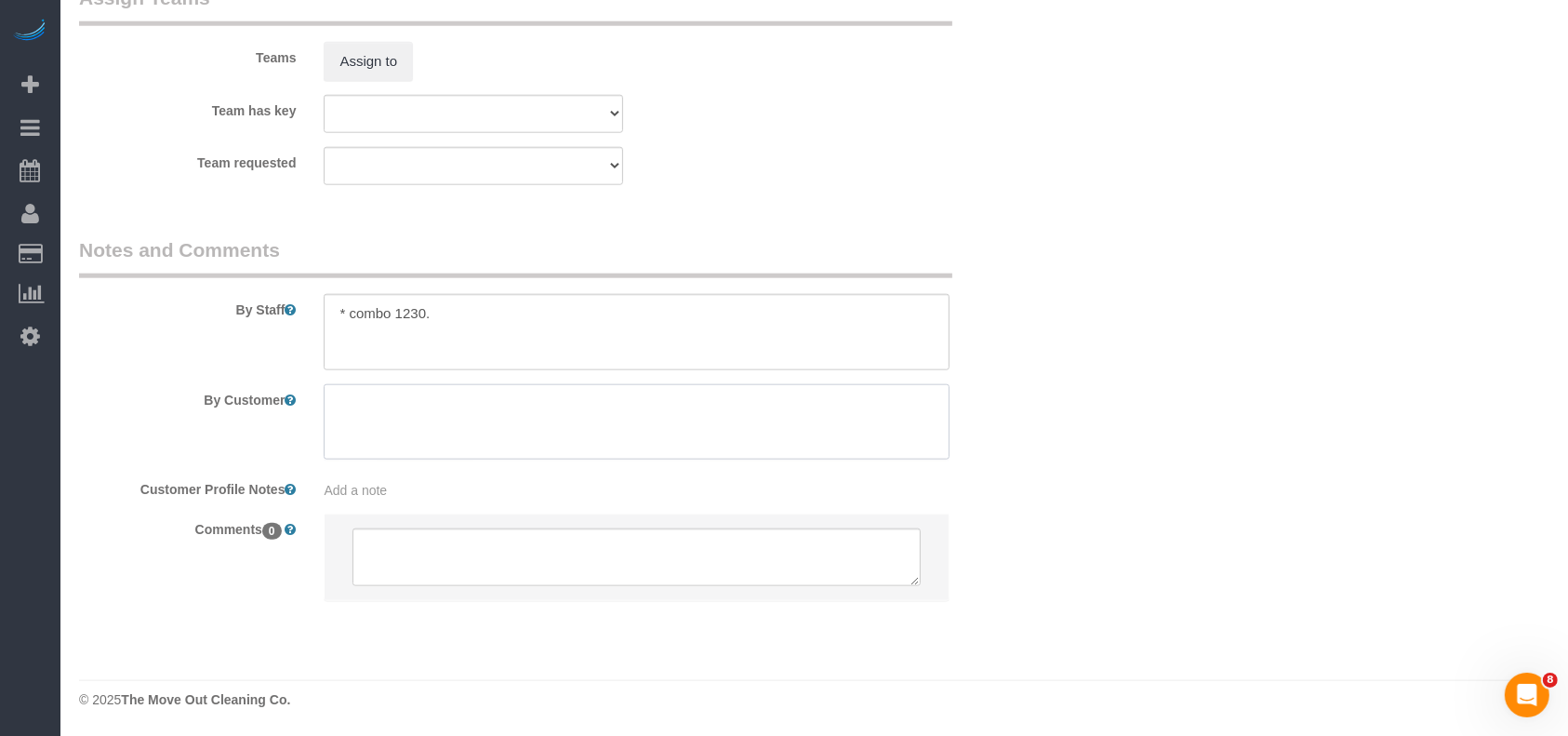
click at [462, 436] on textarea at bounding box center [637, 421] width 626 height 76
paste textarea "Try to remove any odors."
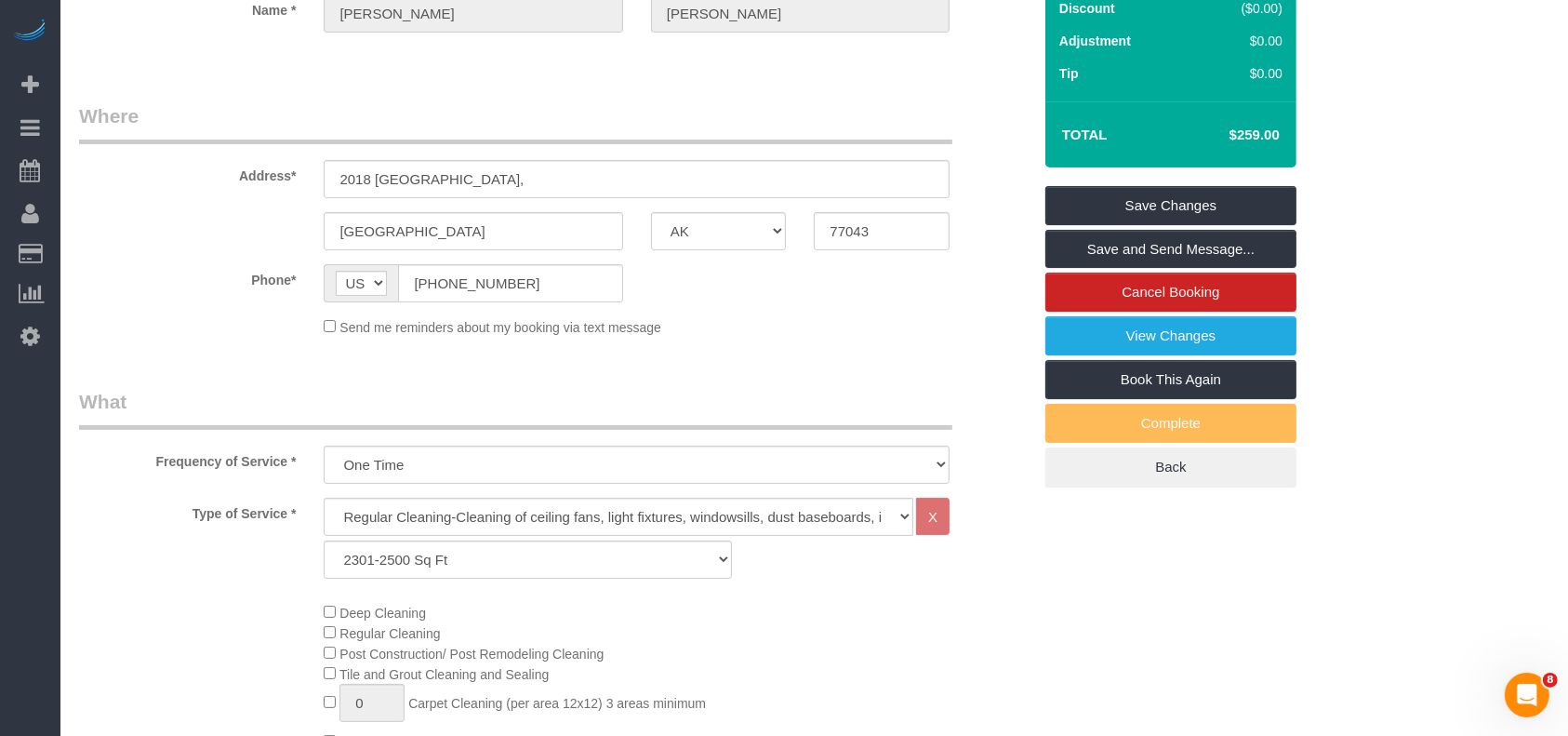
scroll to position [0, 0]
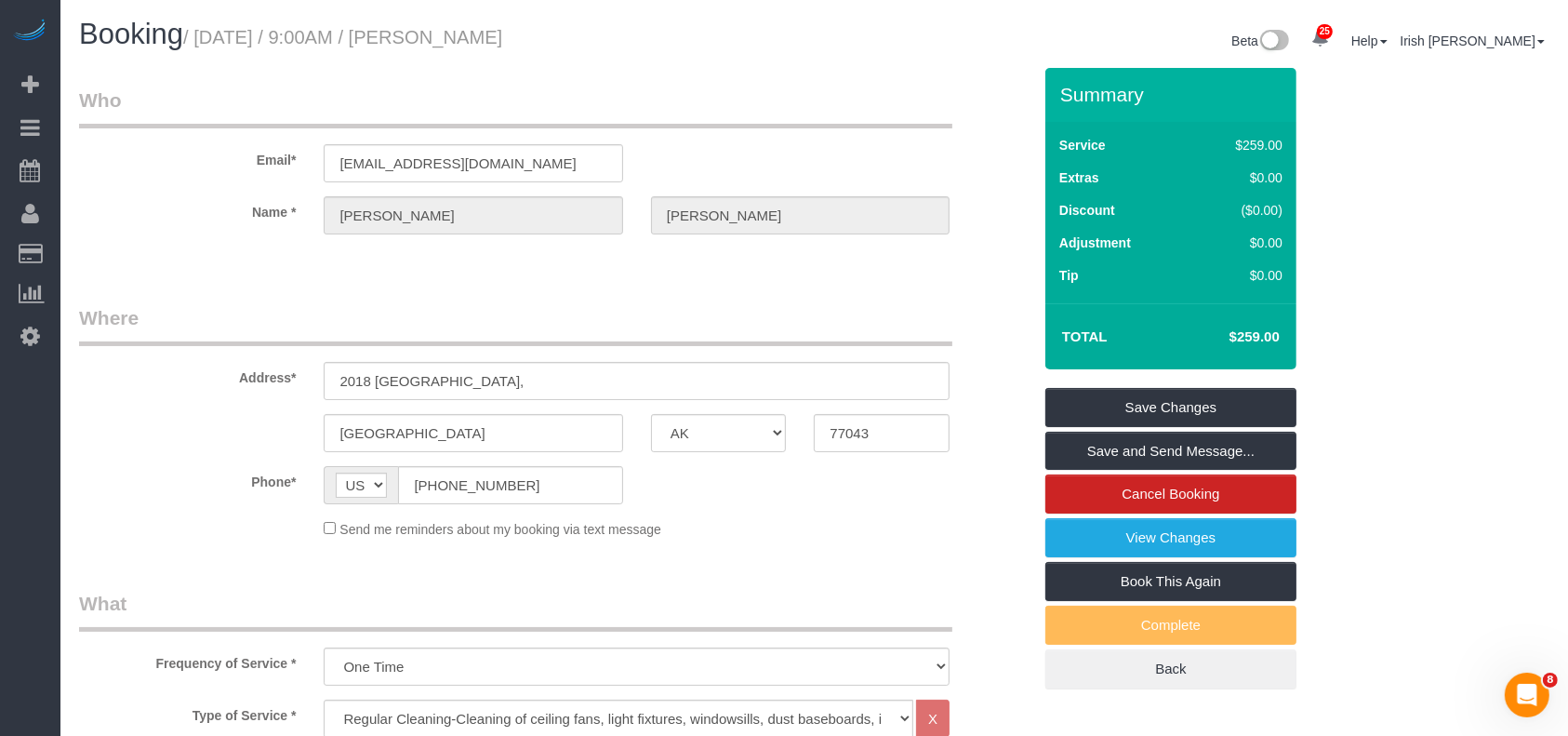
type textarea "Try to remove any odors."
click at [1089, 388] on link "Save Changes" at bounding box center [1171, 407] width 251 height 39
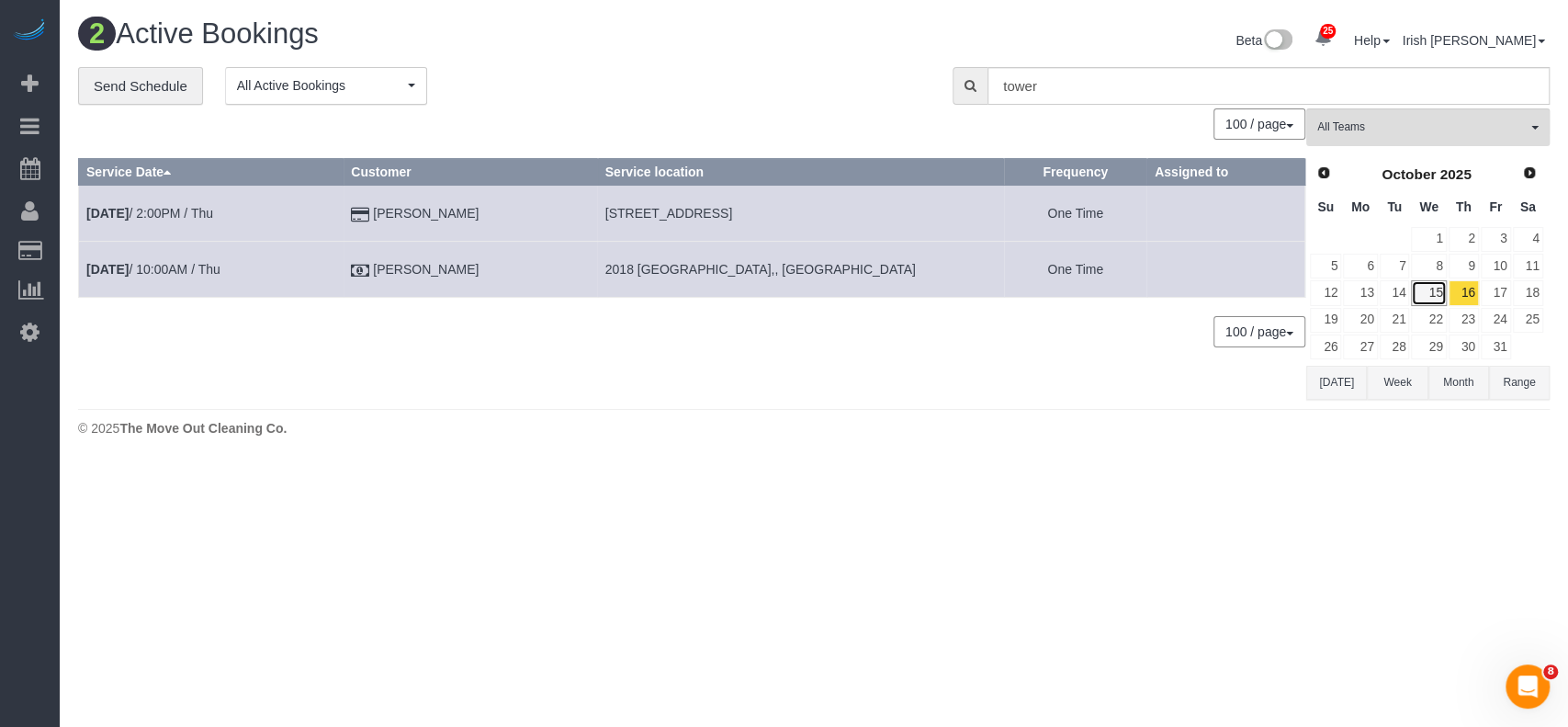
click at [1427, 295] on link "15" at bounding box center [1428, 292] width 35 height 25
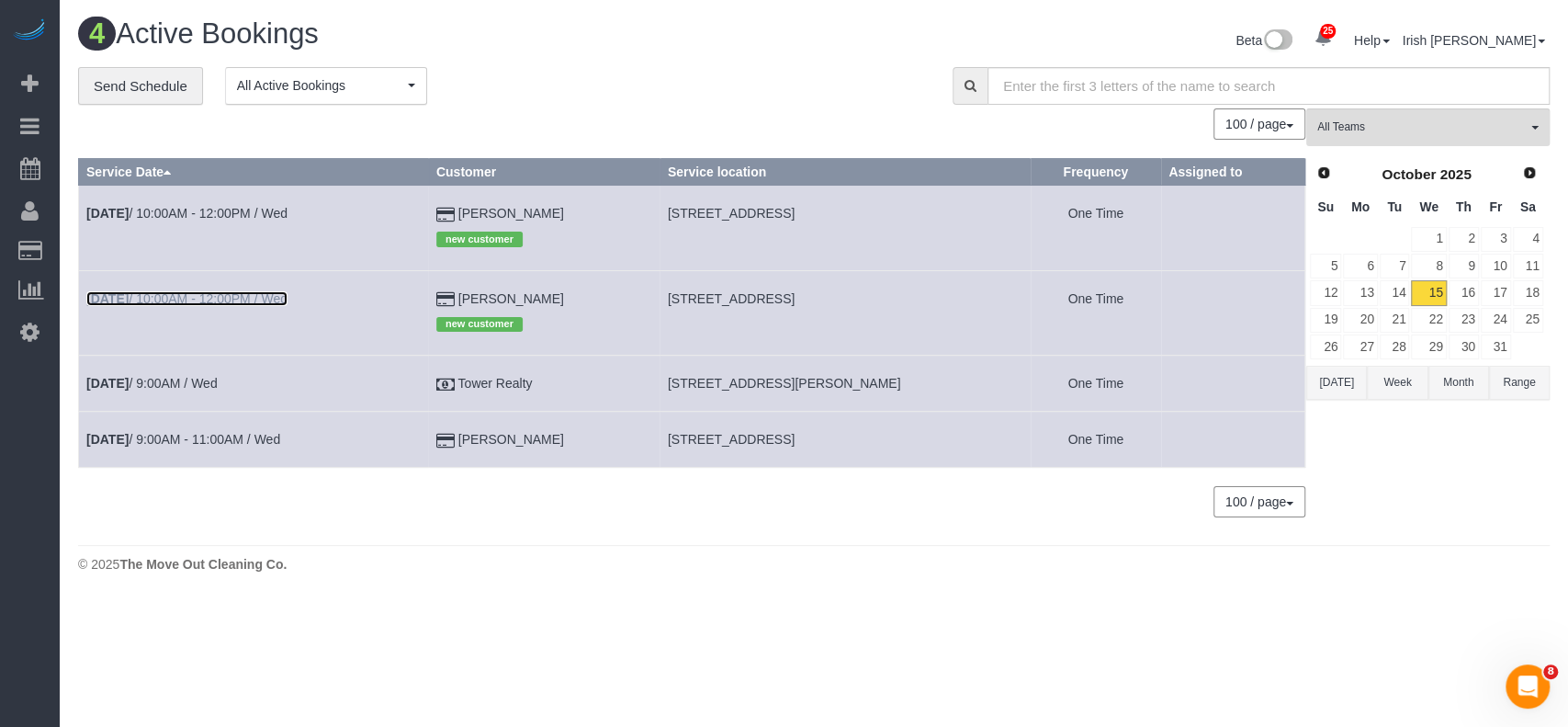
click at [264, 291] on link "[DATE] 10:00AM - 12:00PM / Wed" at bounding box center [187, 299] width 202 height 15
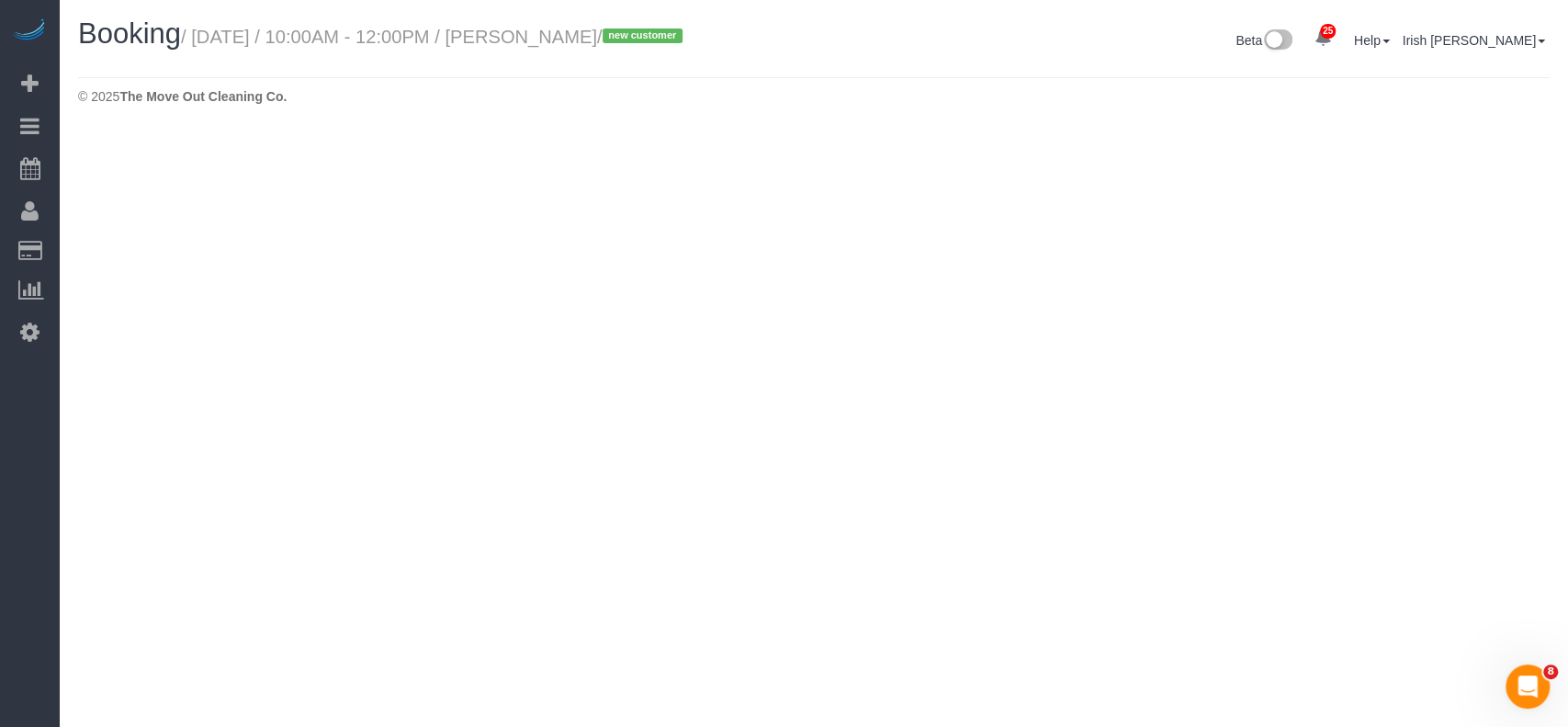
select select "[GEOGRAPHIC_DATA]"
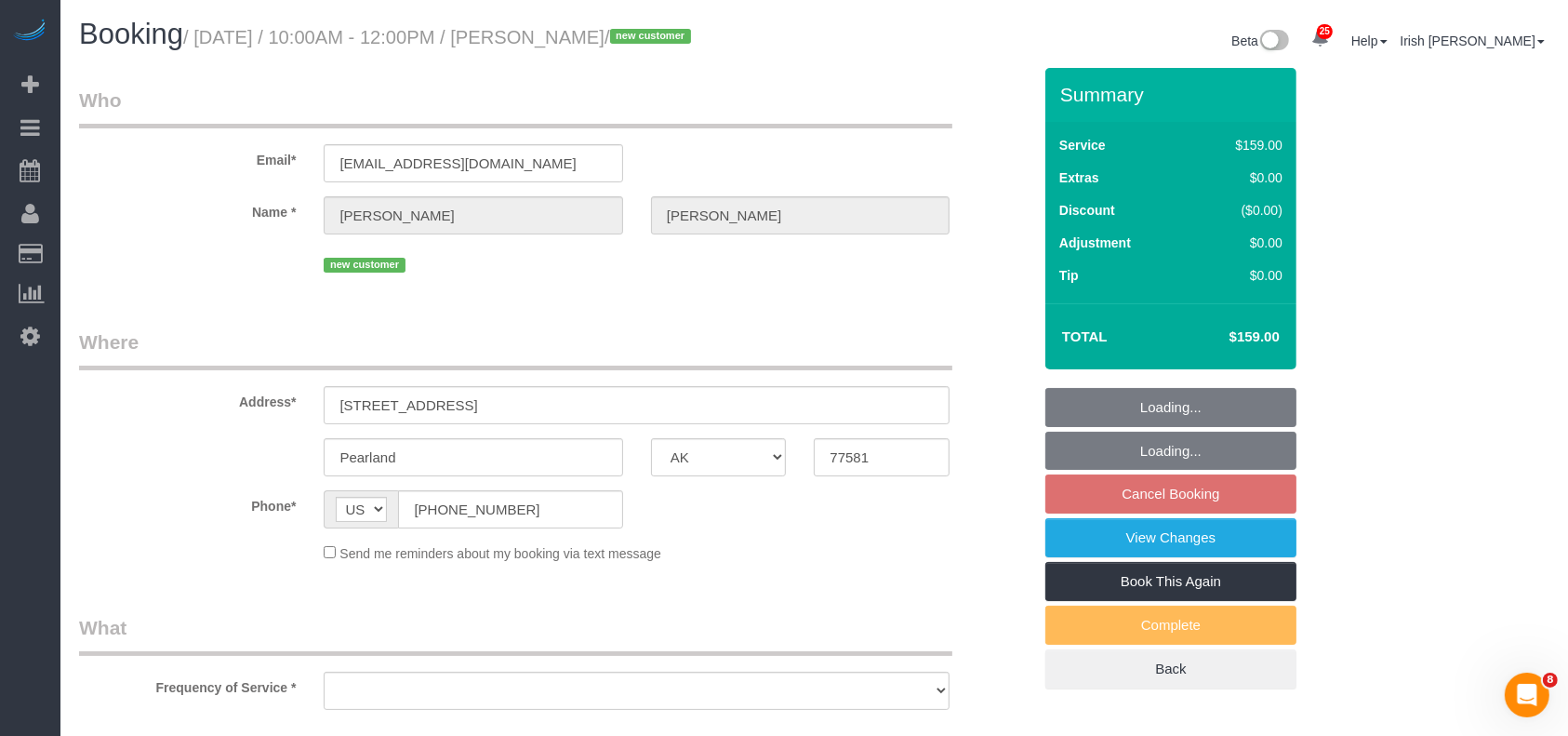
select select "string:fspay-d610a1c6-5eff-44d7-a54d-f26119a389b7"
drag, startPoint x: 340, startPoint y: 531, endPoint x: 284, endPoint y: 514, distance: 58.5
click at [284, 525] on div "Phone* AF AL DZ AD AO AI AQ AG AR AM AW AU AT AZ BS BH BD BB BY BE BZ BJ BM BT …" at bounding box center [555, 509] width 980 height 38
select select "object:6634"
select select "spot140"
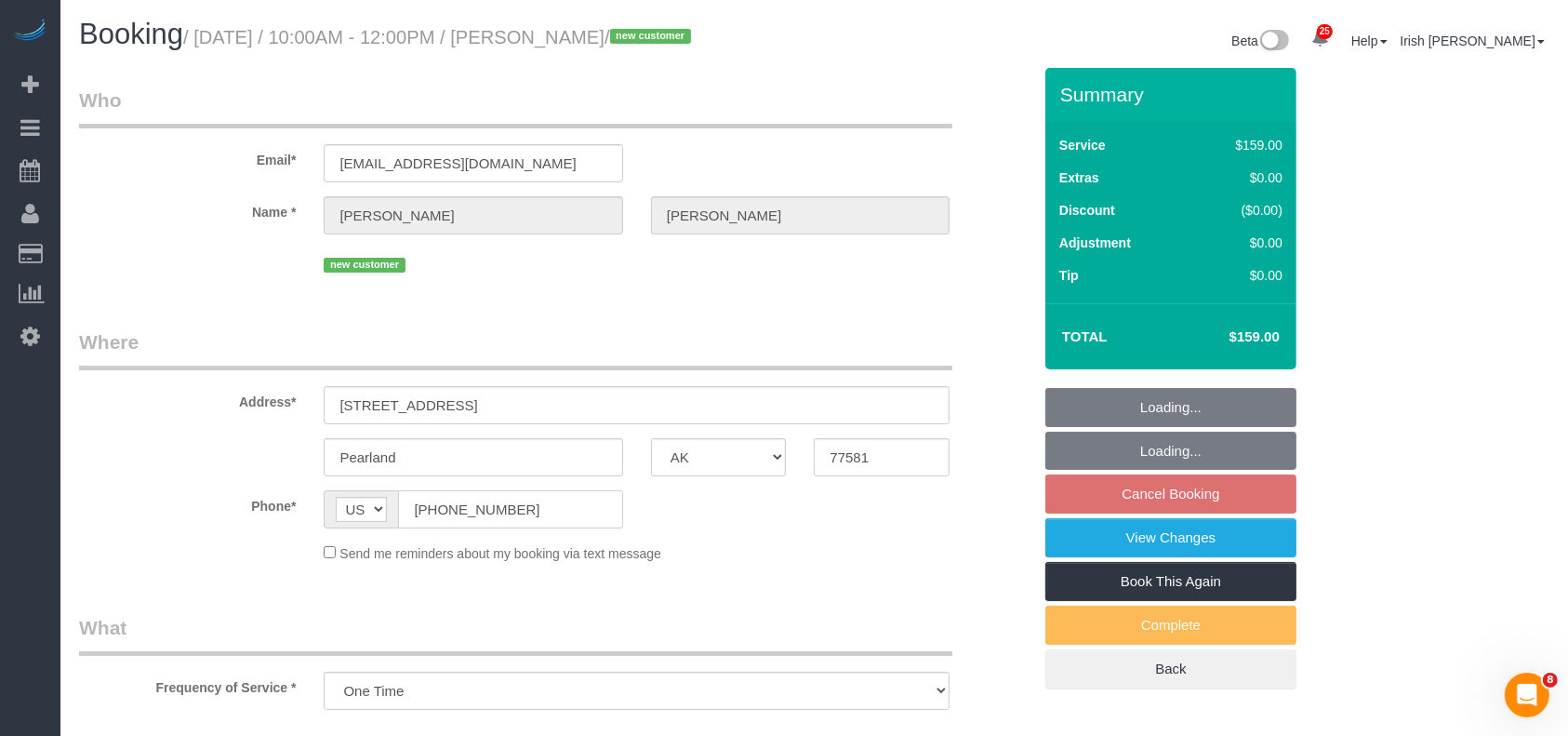
select select "object:6704"
select select "3"
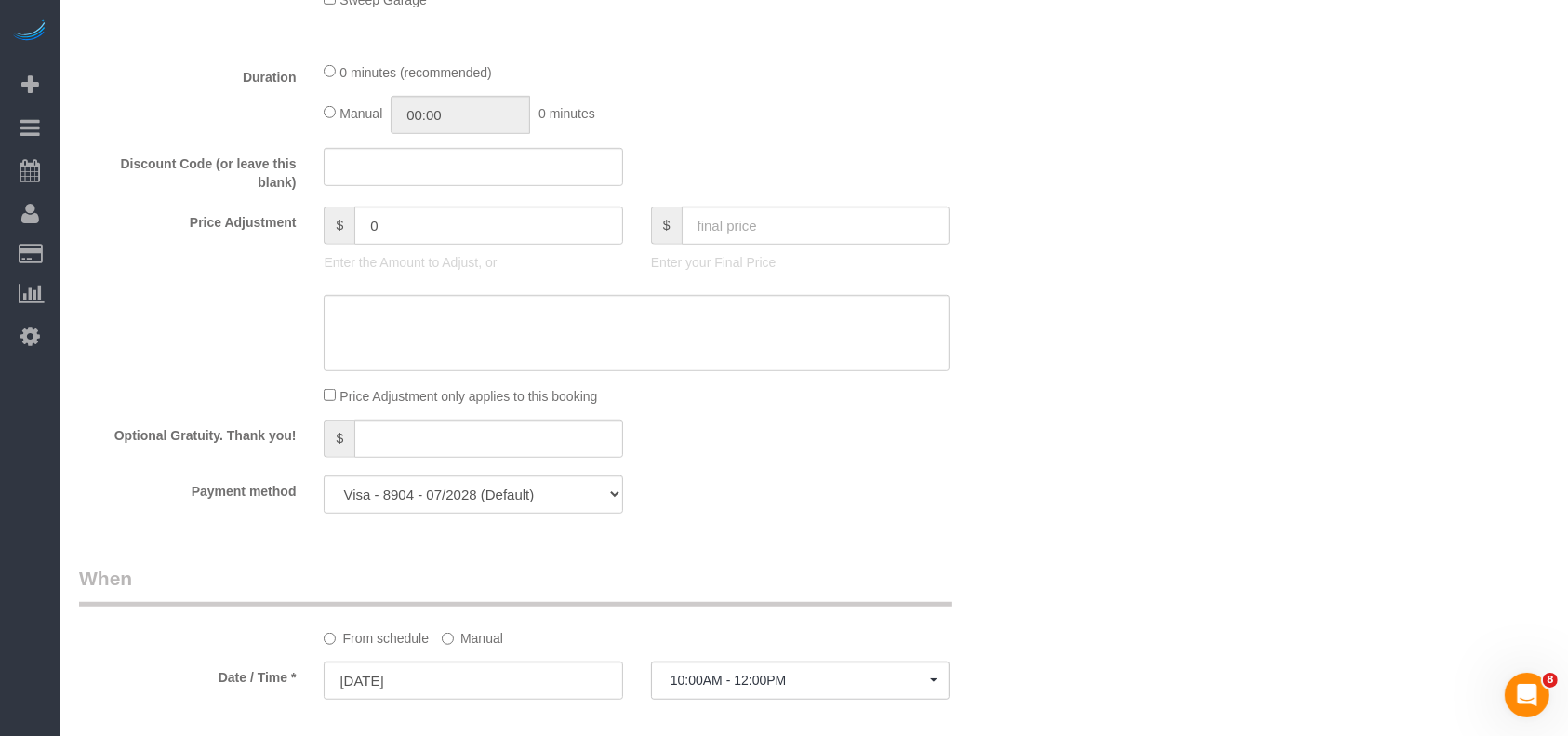
scroll to position [1183, 0]
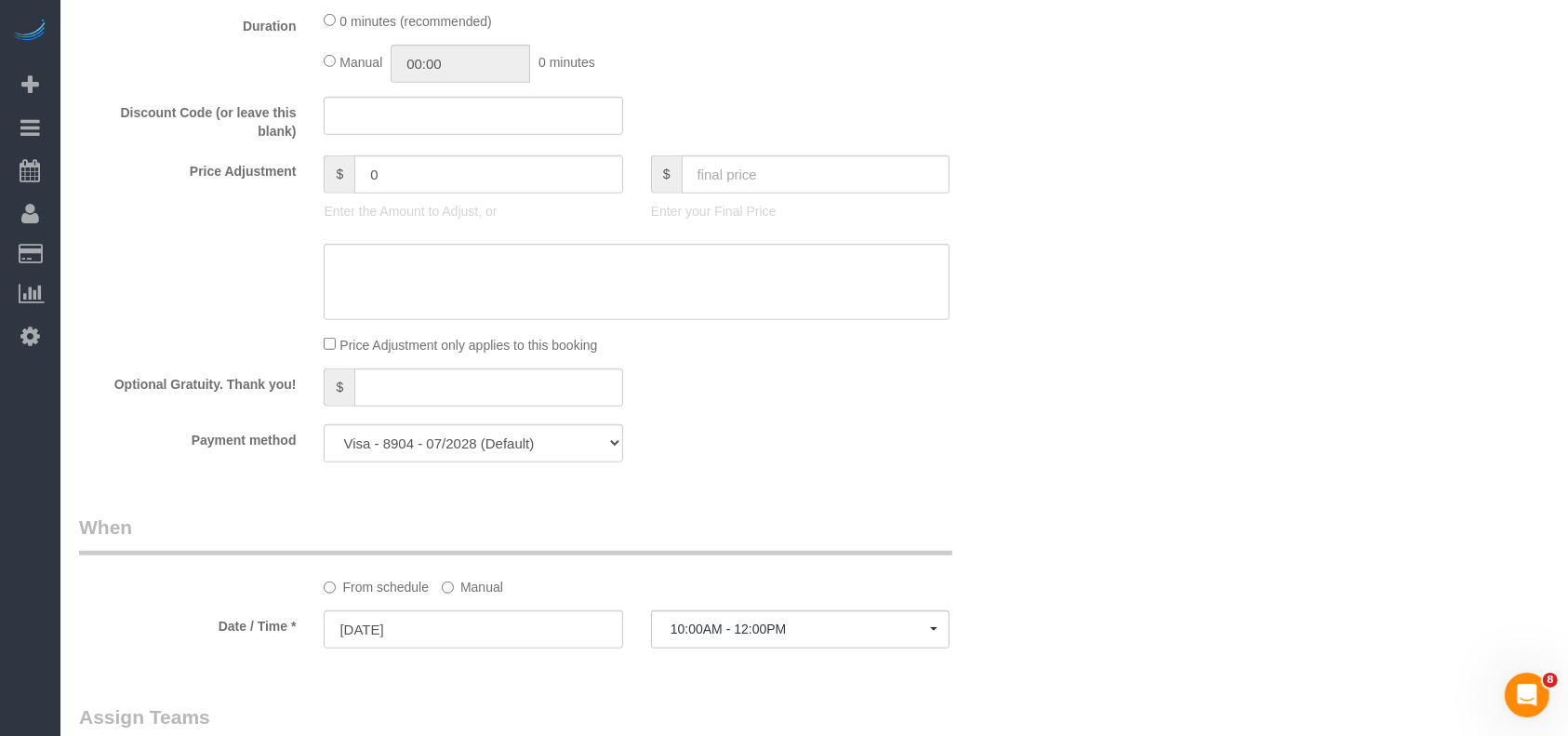
click at [487, 596] on label "Manual" at bounding box center [473, 583] width 62 height 25
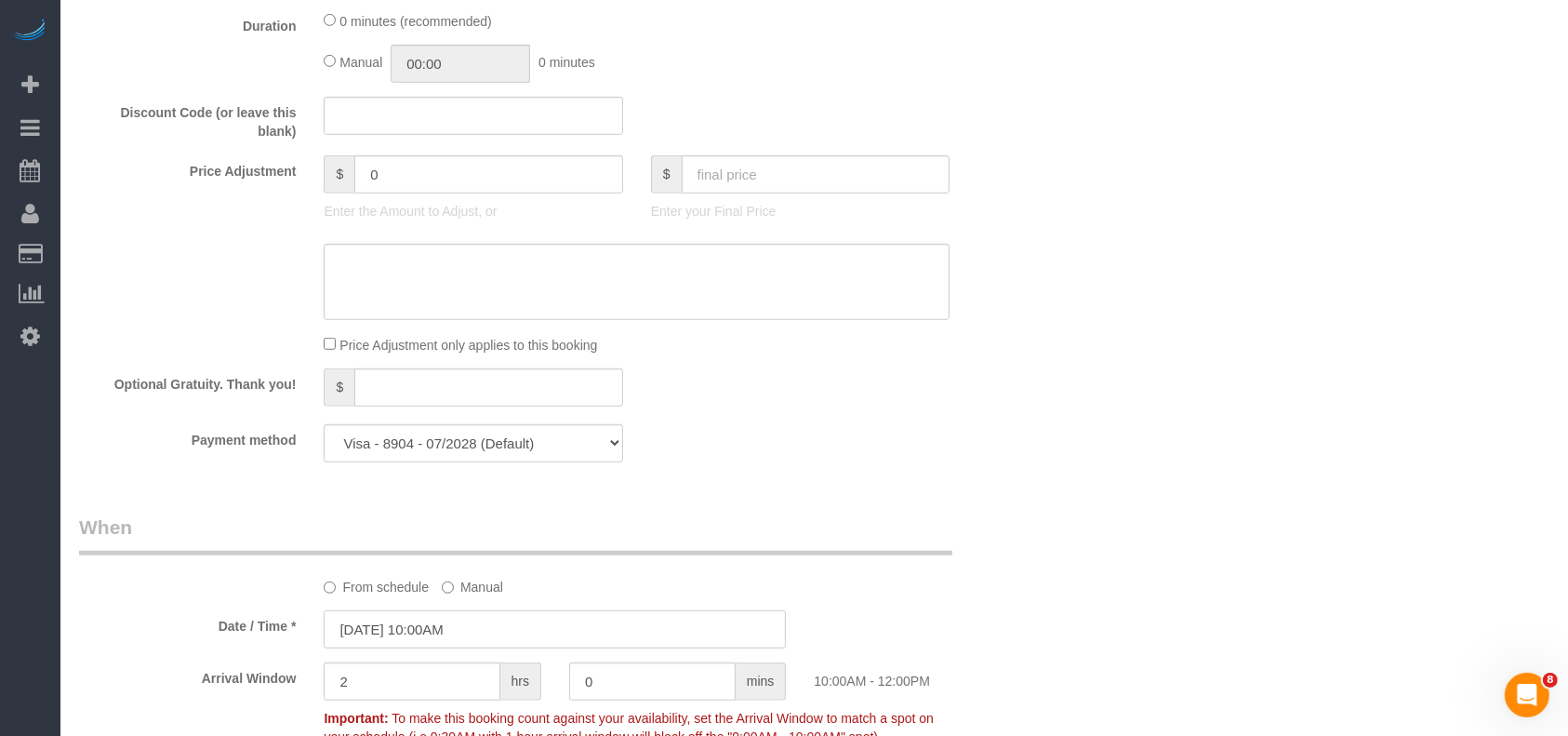
click at [441, 649] on input "[DATE] 10:00AM" at bounding box center [555, 629] width 462 height 38
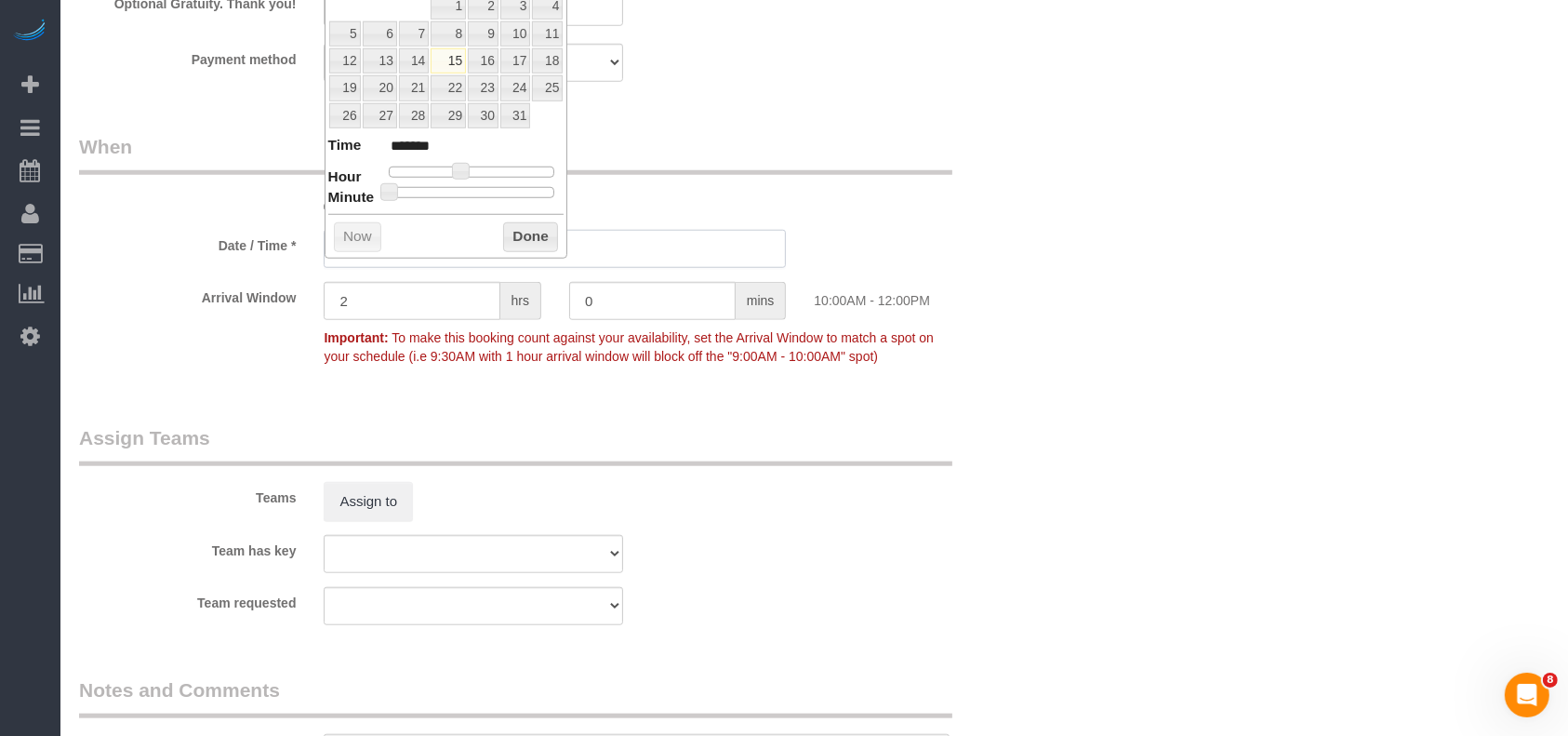
scroll to position [1554, 0]
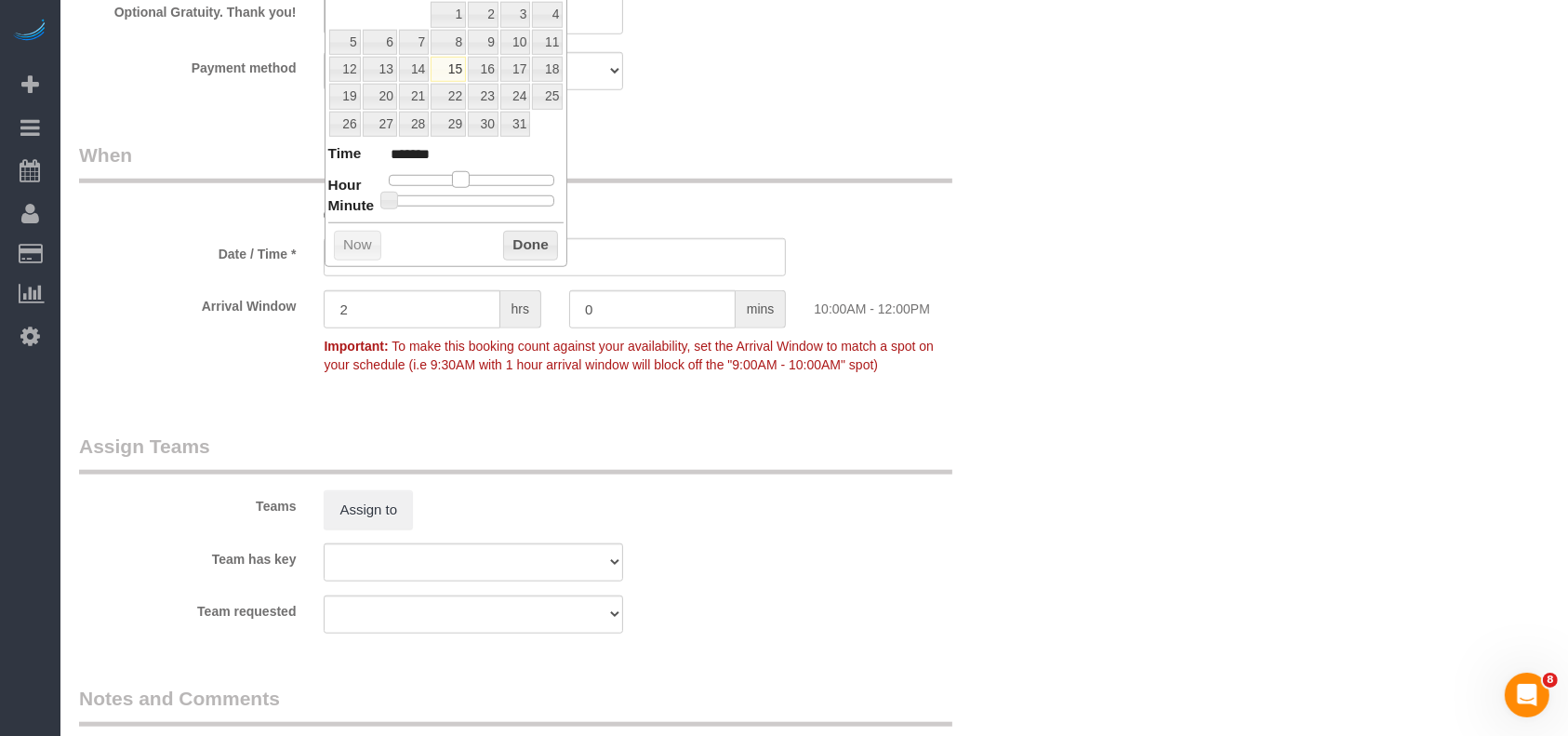
type input "[DATE] 9:00AM"
type input "******"
type input "[DATE] 8:00AM"
type input "******"
drag, startPoint x: 458, startPoint y: 176, endPoint x: 447, endPoint y: 176, distance: 11.0
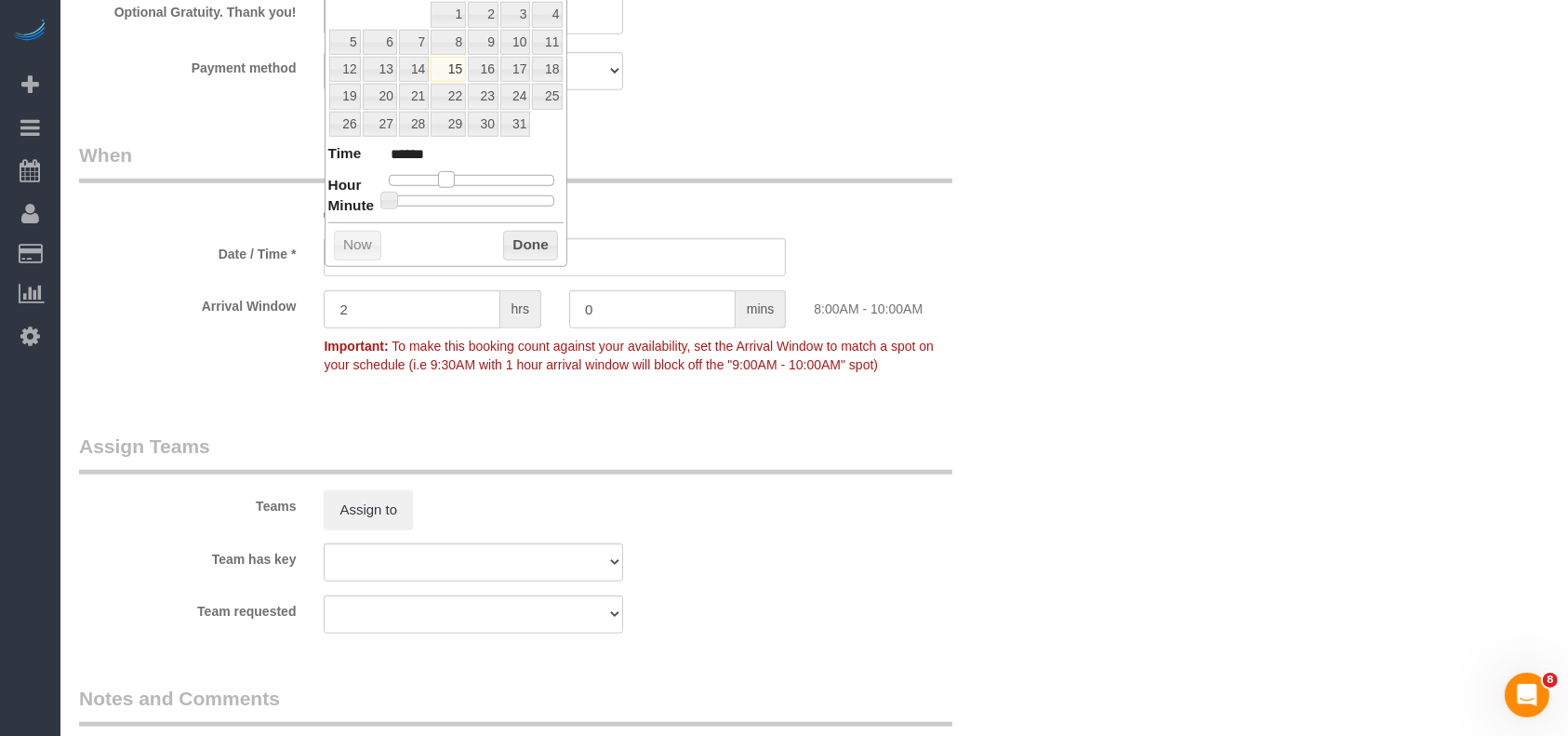
click at [447, 176] on span at bounding box center [447, 180] width 17 height 17
click at [520, 237] on button "Done" at bounding box center [531, 245] width 55 height 30
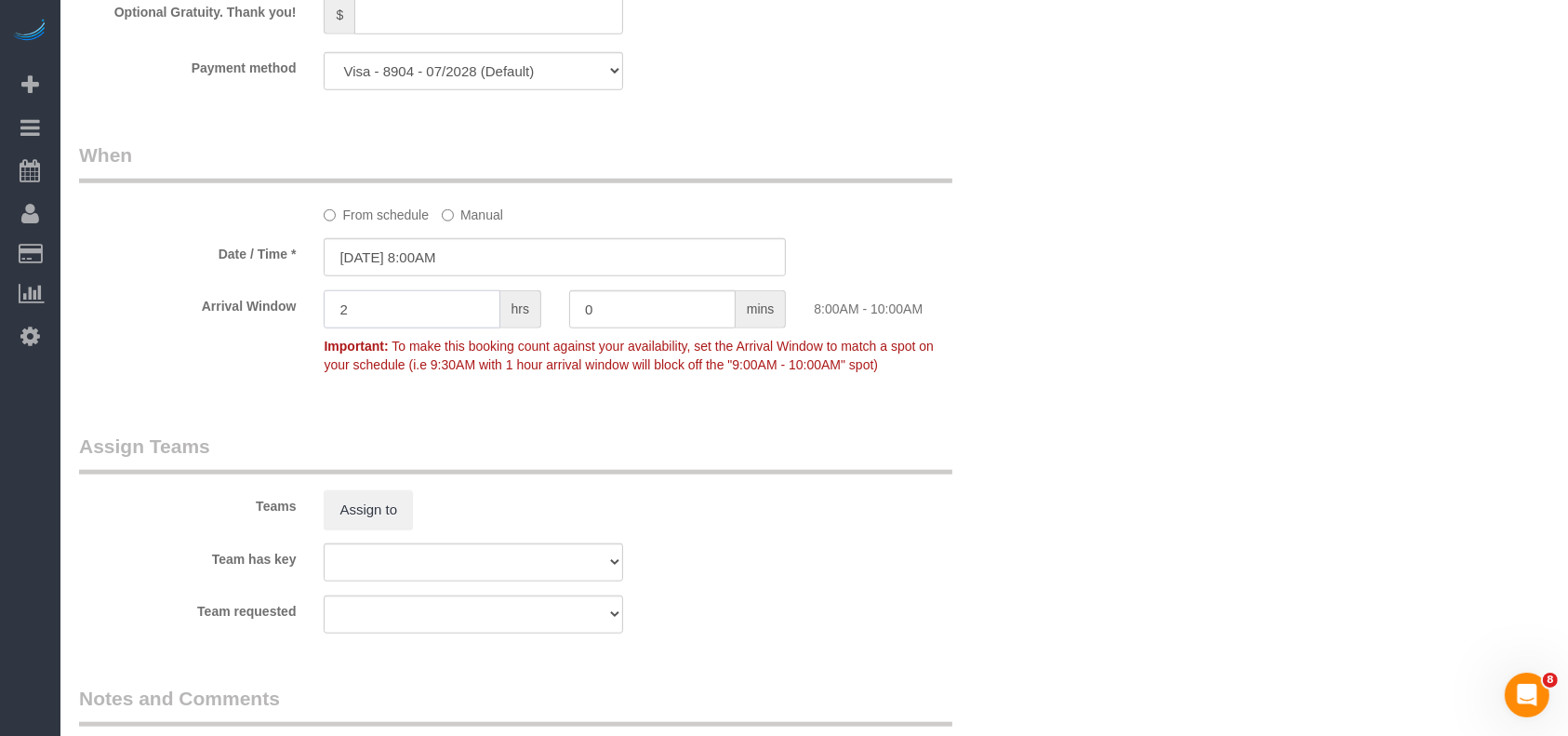
drag, startPoint x: 299, startPoint y: 338, endPoint x: 241, endPoint y: 340, distance: 58.0
click at [242, 340] on div "Arrival Window 2 hrs 0 mins 8:00AM - 10:00AM Important: To make this booking co…" at bounding box center [555, 336] width 980 height 92
type input "0"
drag, startPoint x: 552, startPoint y: 346, endPoint x: 480, endPoint y: 346, distance: 72.0
click at [480, 346] on div "Arrival Window 0 hrs 0 mins Important: To make this booking count against your …" at bounding box center [555, 336] width 980 height 92
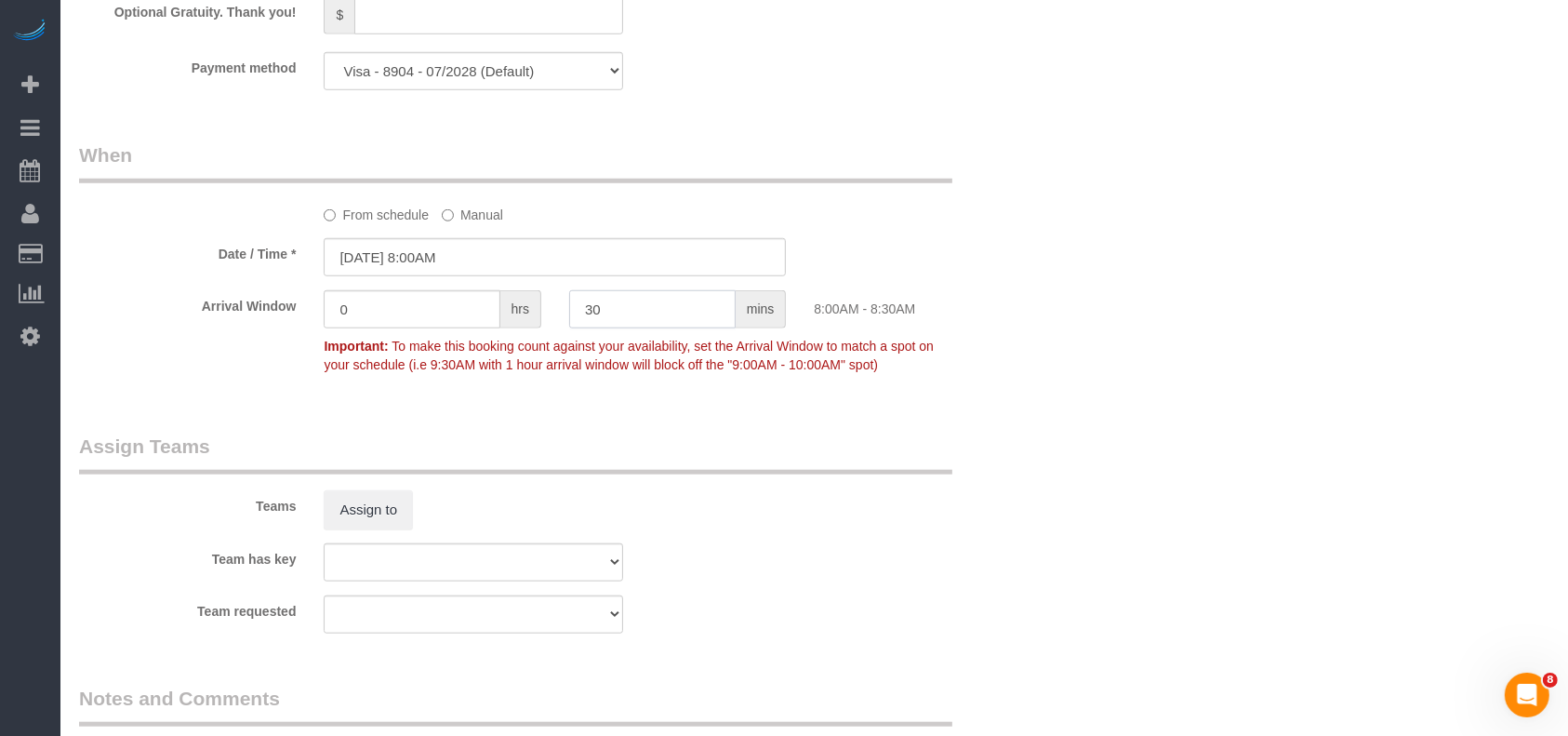
type input "30"
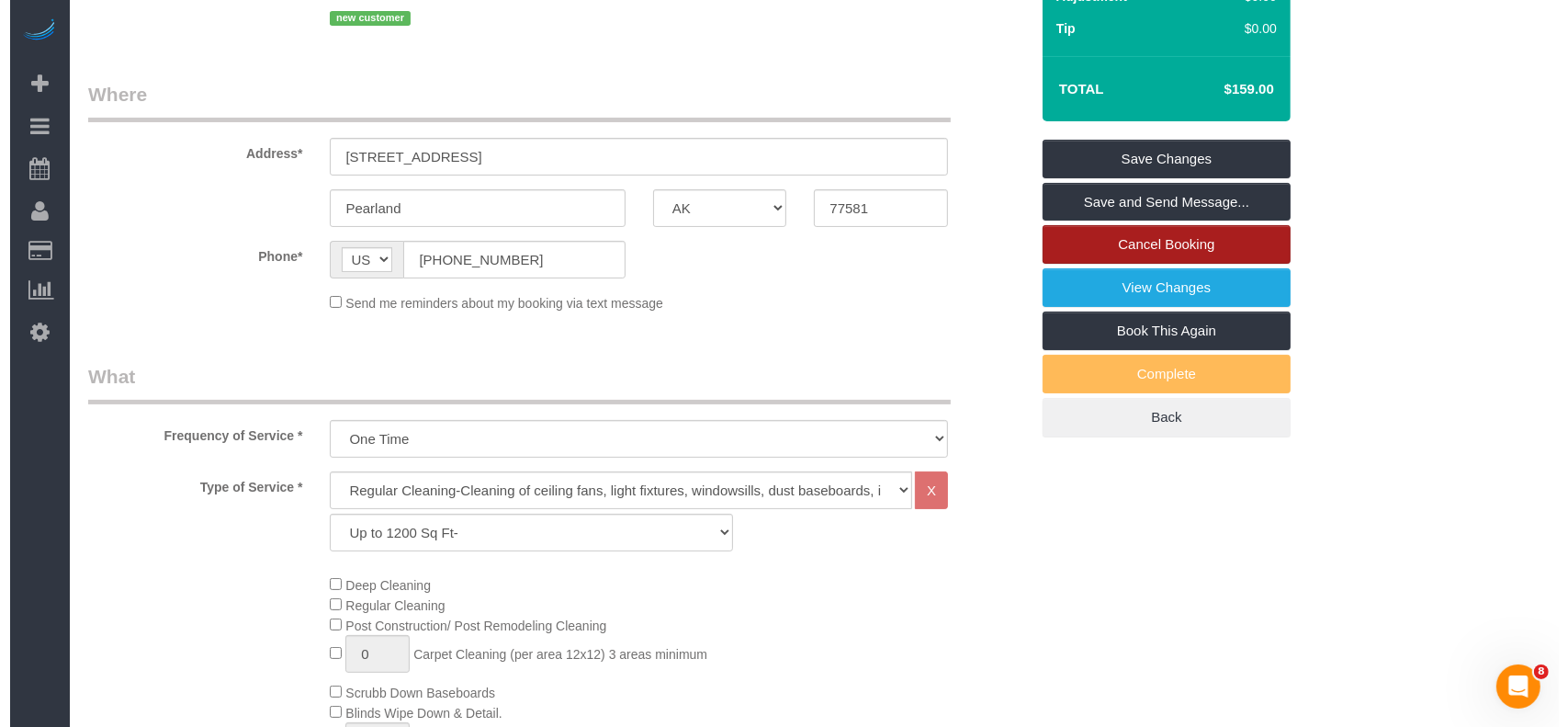
scroll to position [188, 0]
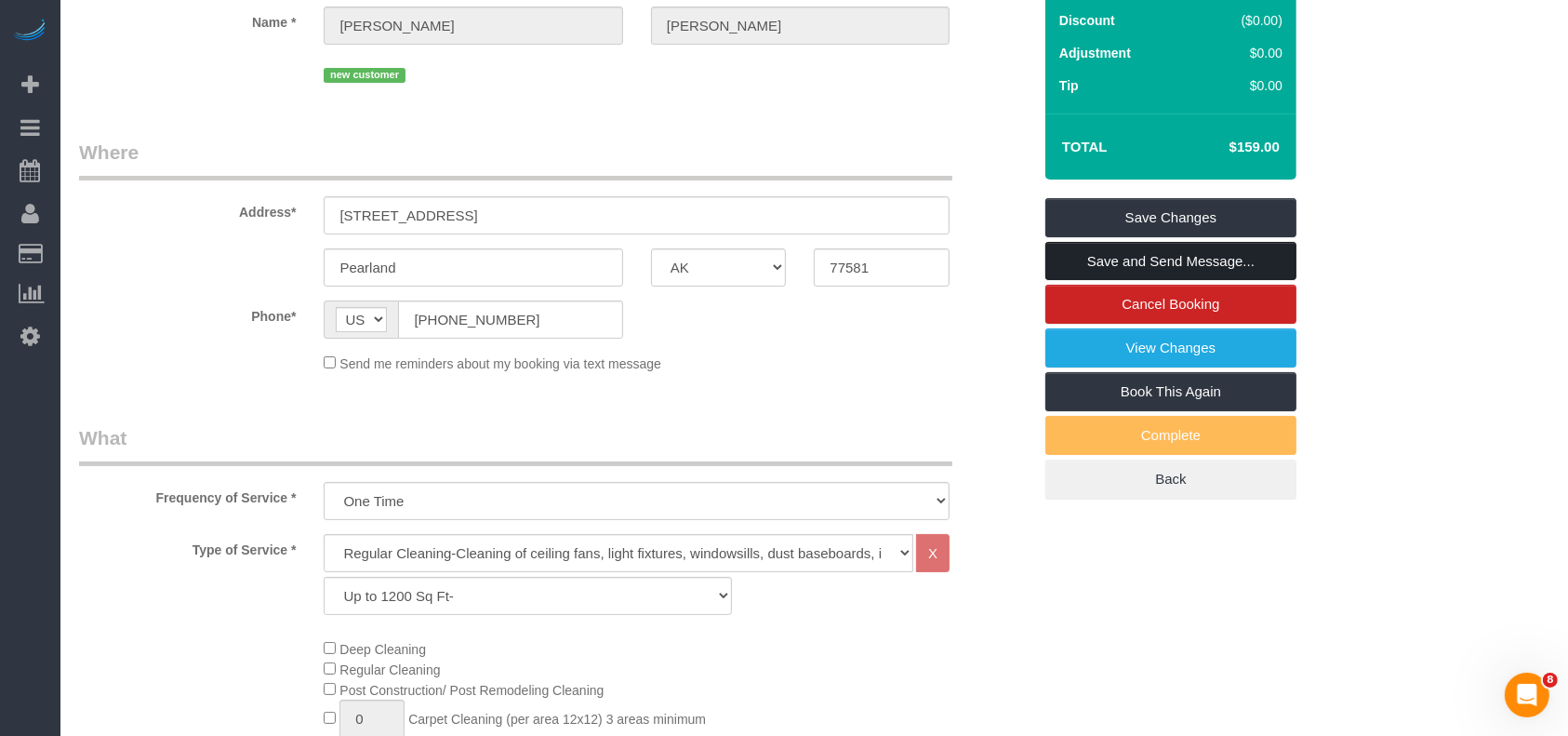
click at [1183, 272] on link "Save and Send Message..." at bounding box center [1171, 261] width 251 height 39
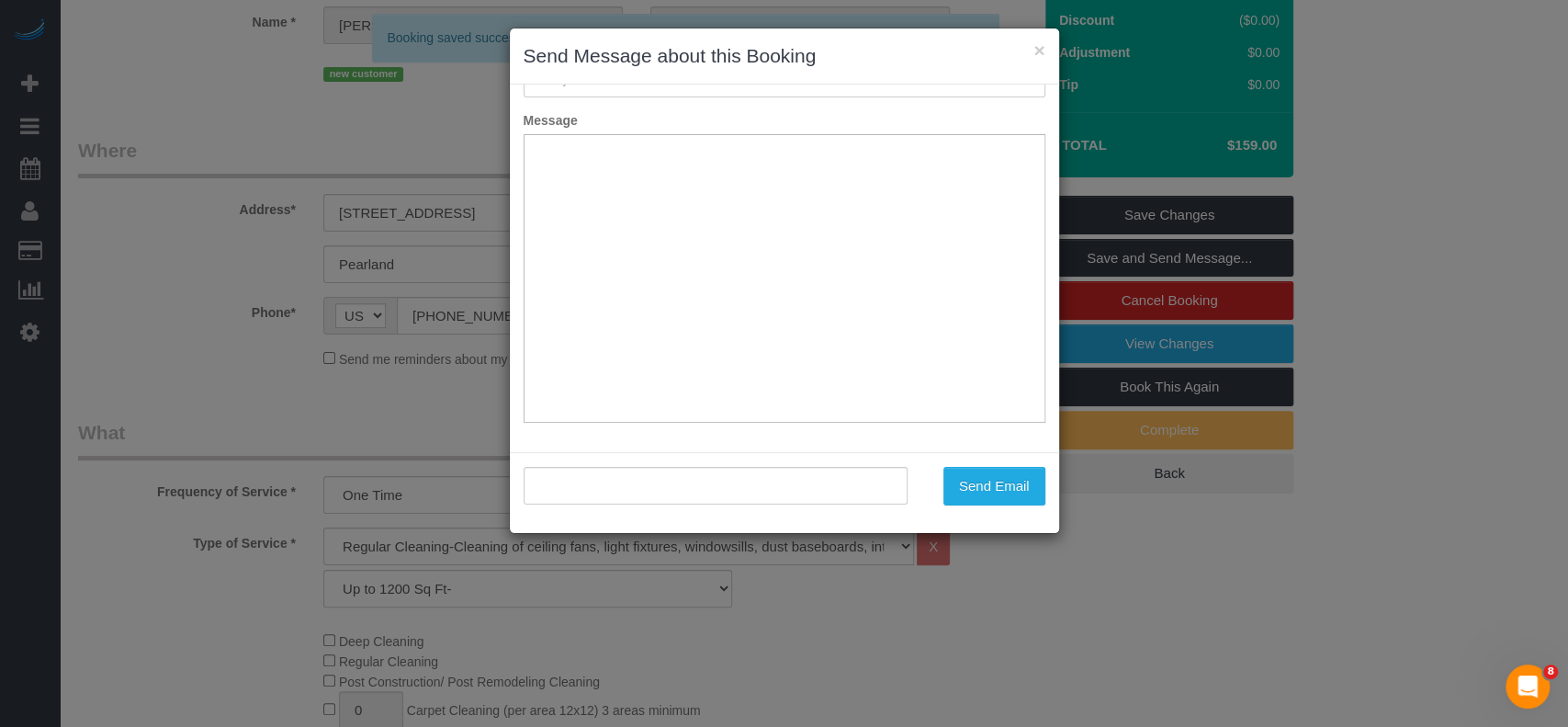
scroll to position [134, 0]
type input "Booking Confirmed!"
type input ""[PERSON_NAME]" <[EMAIL_ADDRESS][DOMAIN_NAME]>"
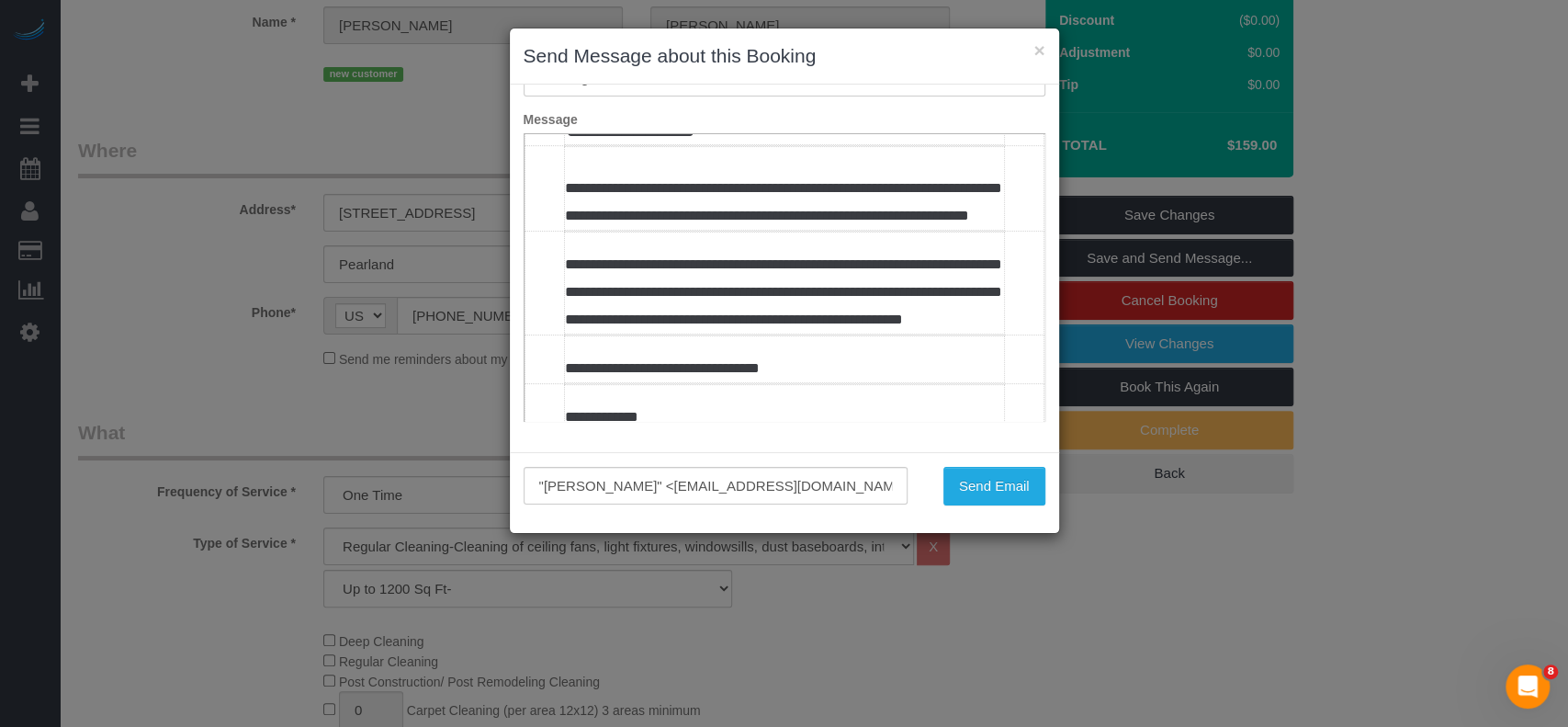
scroll to position [490, 0]
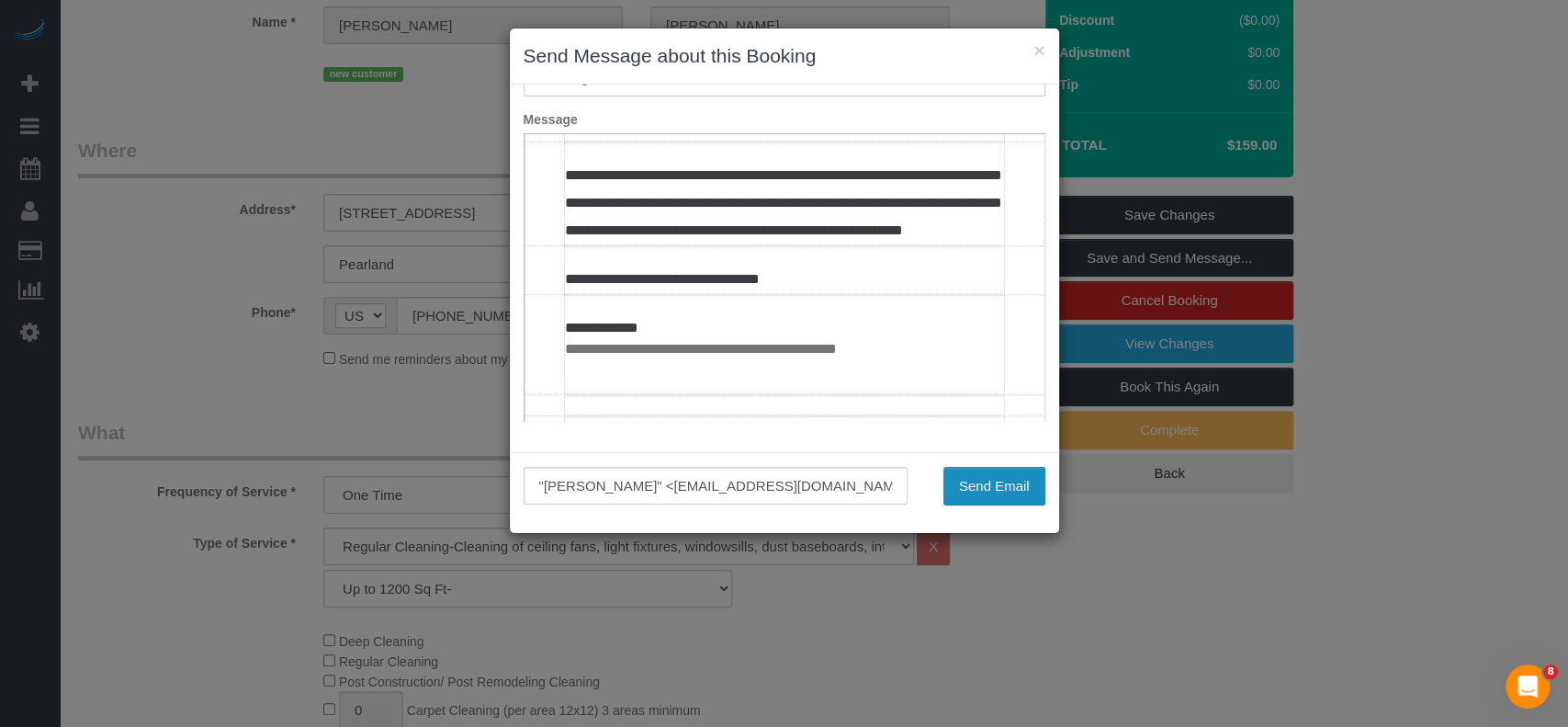
click at [991, 492] on button "Send Email" at bounding box center [994, 487] width 102 height 39
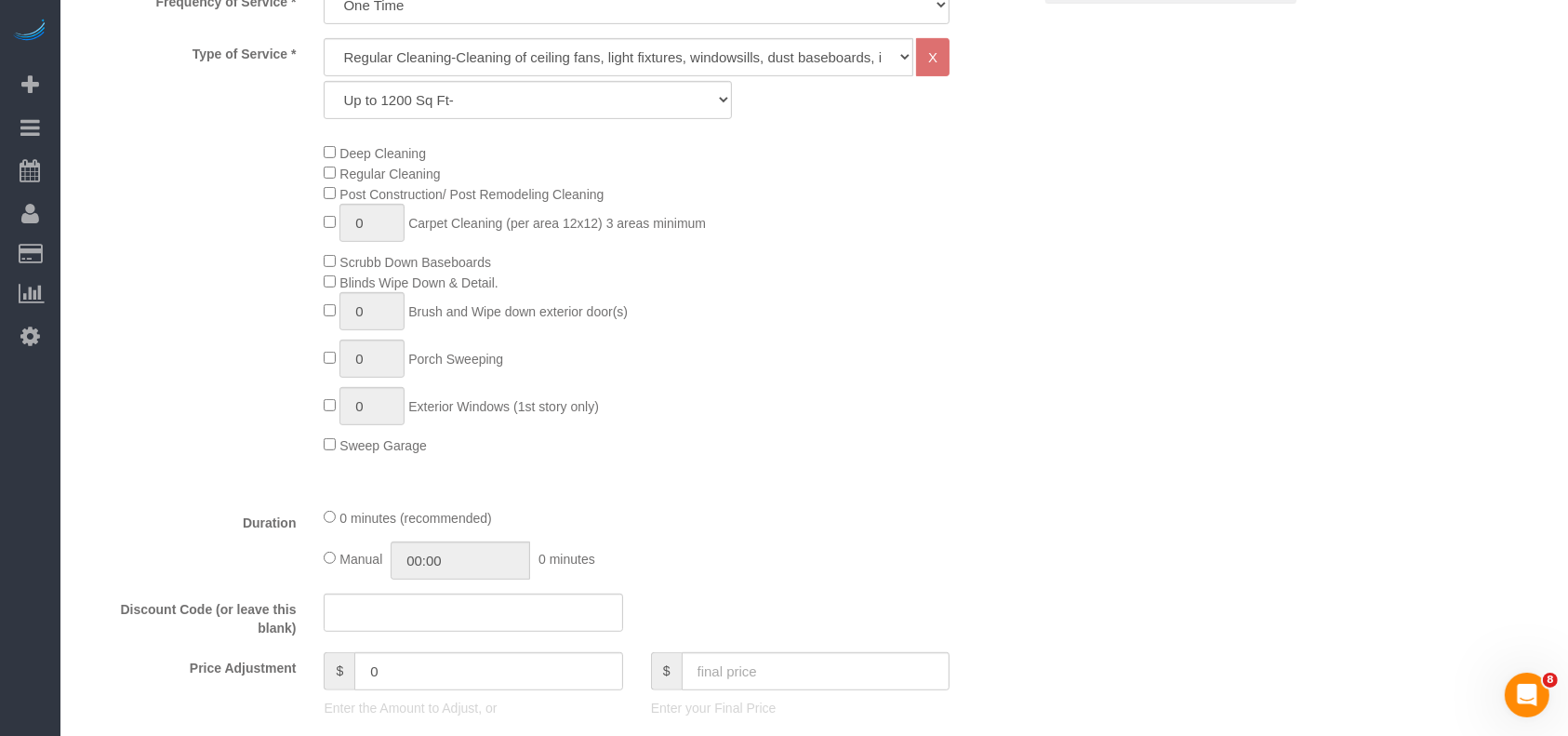
scroll to position [380, 0]
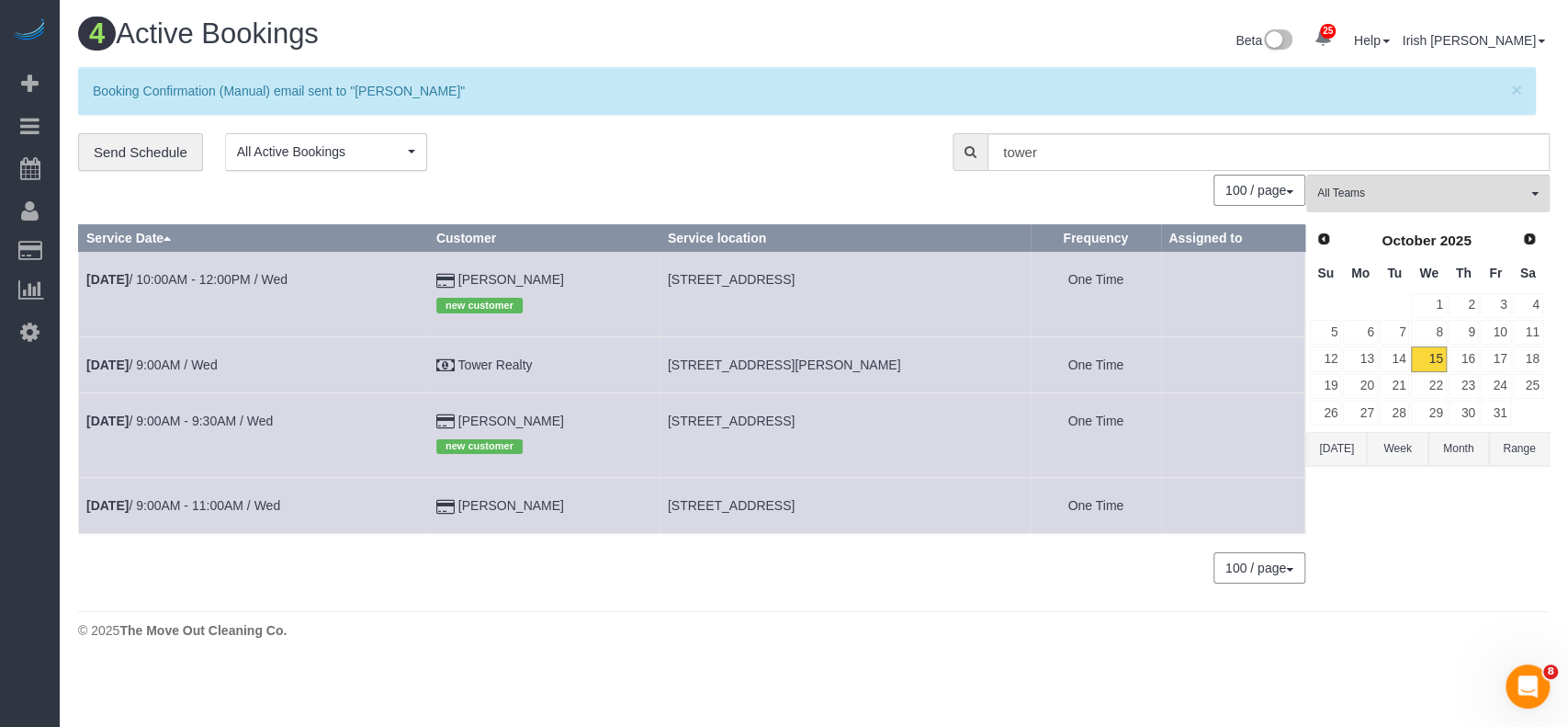
click at [1137, 548] on div "0 Bookings found. We couldn't find any bookings that matched your search. Creat…" at bounding box center [692, 388] width 1228 height 427
drag, startPoint x: 544, startPoint y: 511, endPoint x: 457, endPoint y: 513, distance: 87.0
click at [457, 513] on td "[PERSON_NAME]" at bounding box center [544, 506] width 231 height 56
copy td "[PERSON_NAME]"
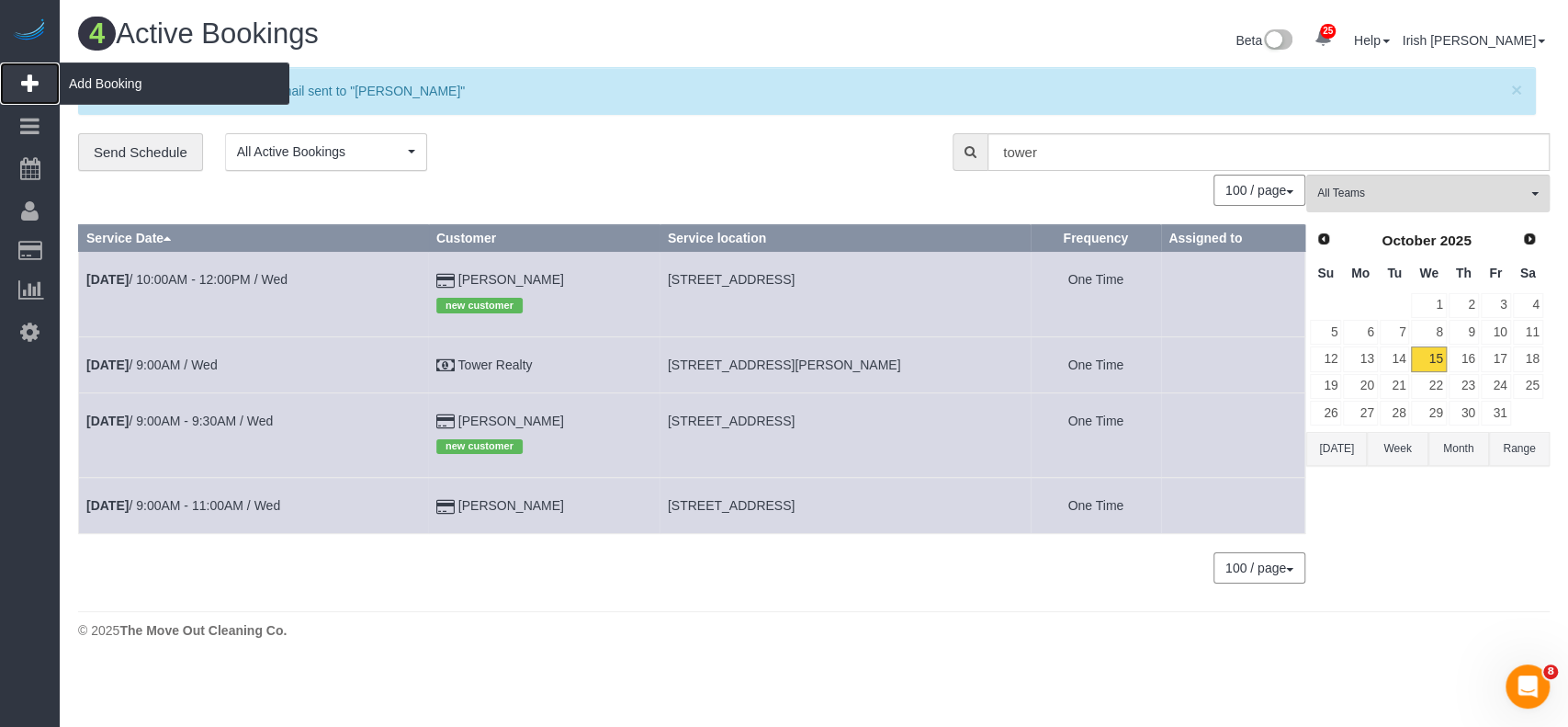
click at [104, 71] on span "Add Booking" at bounding box center [175, 84] width 229 height 43
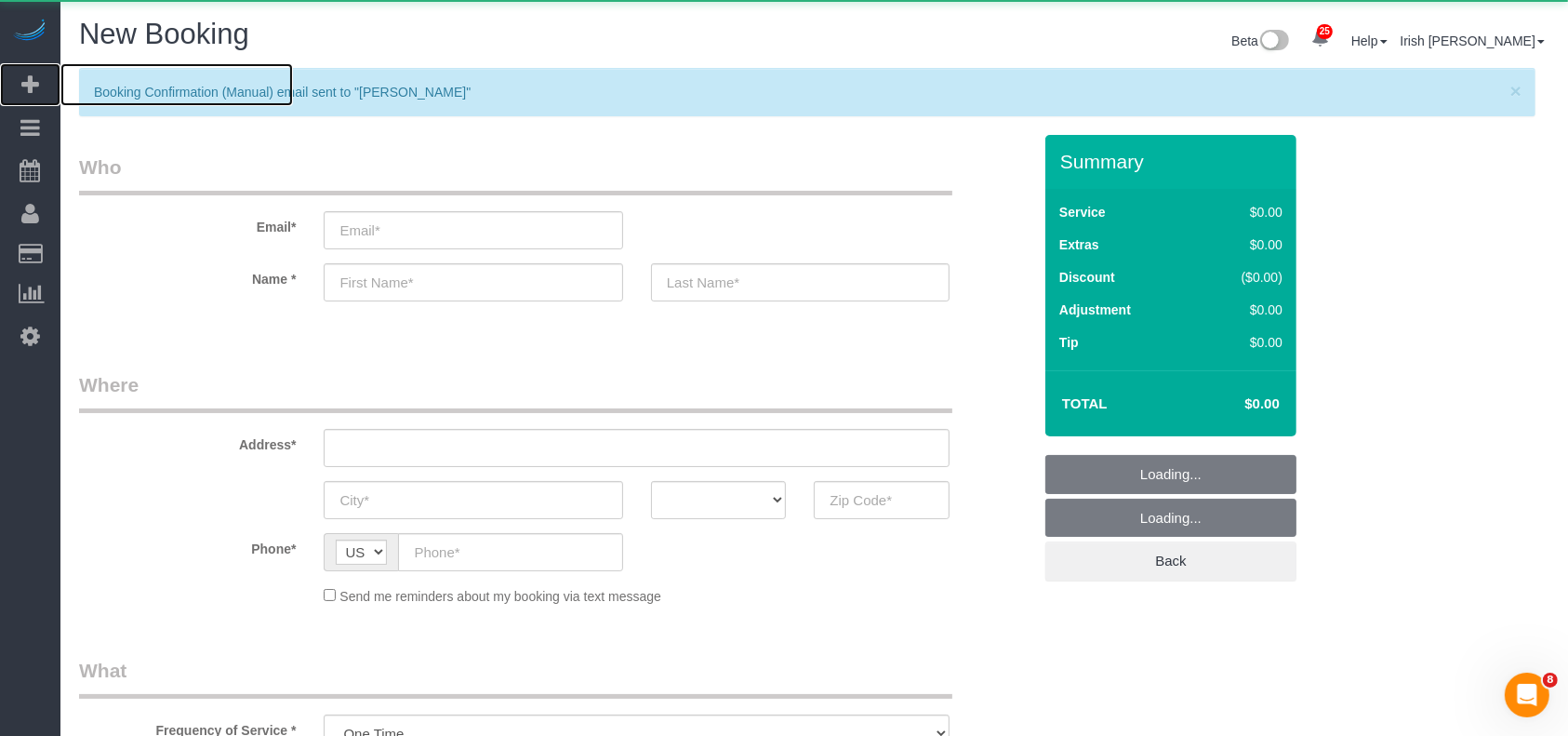
select select "object:7230"
select select "3"
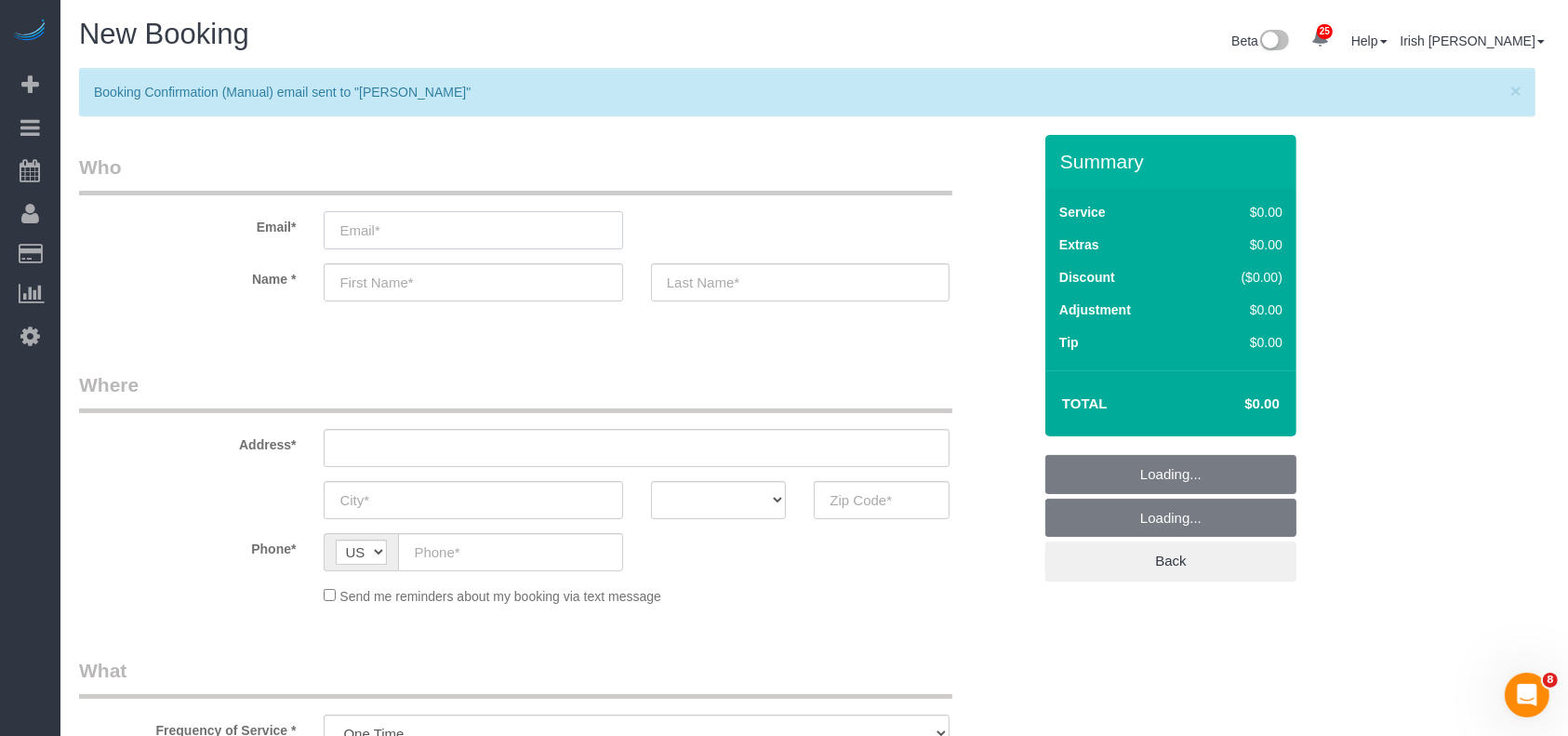
click at [473, 228] on input "email" at bounding box center [473, 230] width 299 height 38
paste input "[PERSON_NAME]"
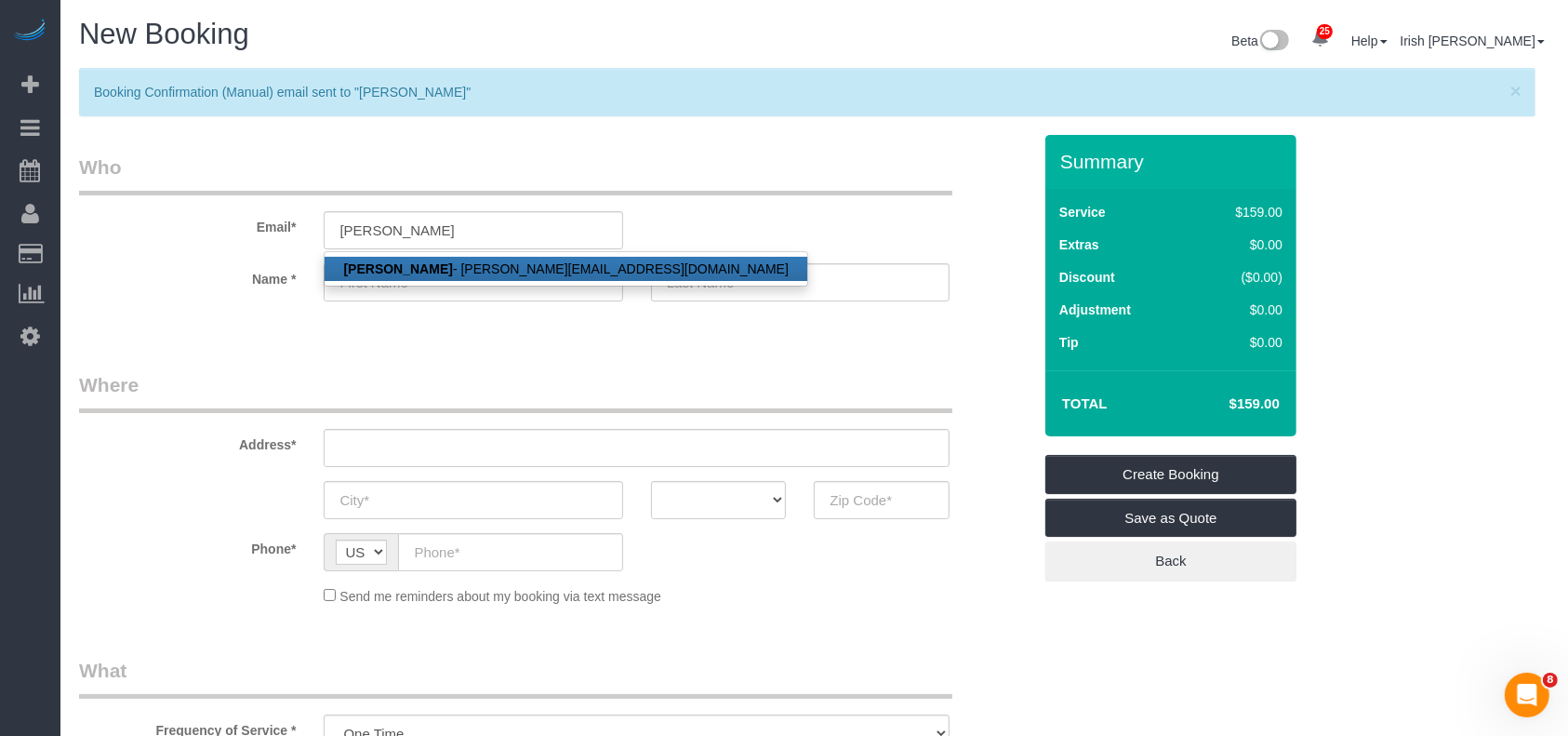
click at [405, 269] on strong "[PERSON_NAME]" at bounding box center [398, 269] width 109 height 15
type input "[PERSON_NAME][EMAIL_ADDRESS][DOMAIN_NAME]"
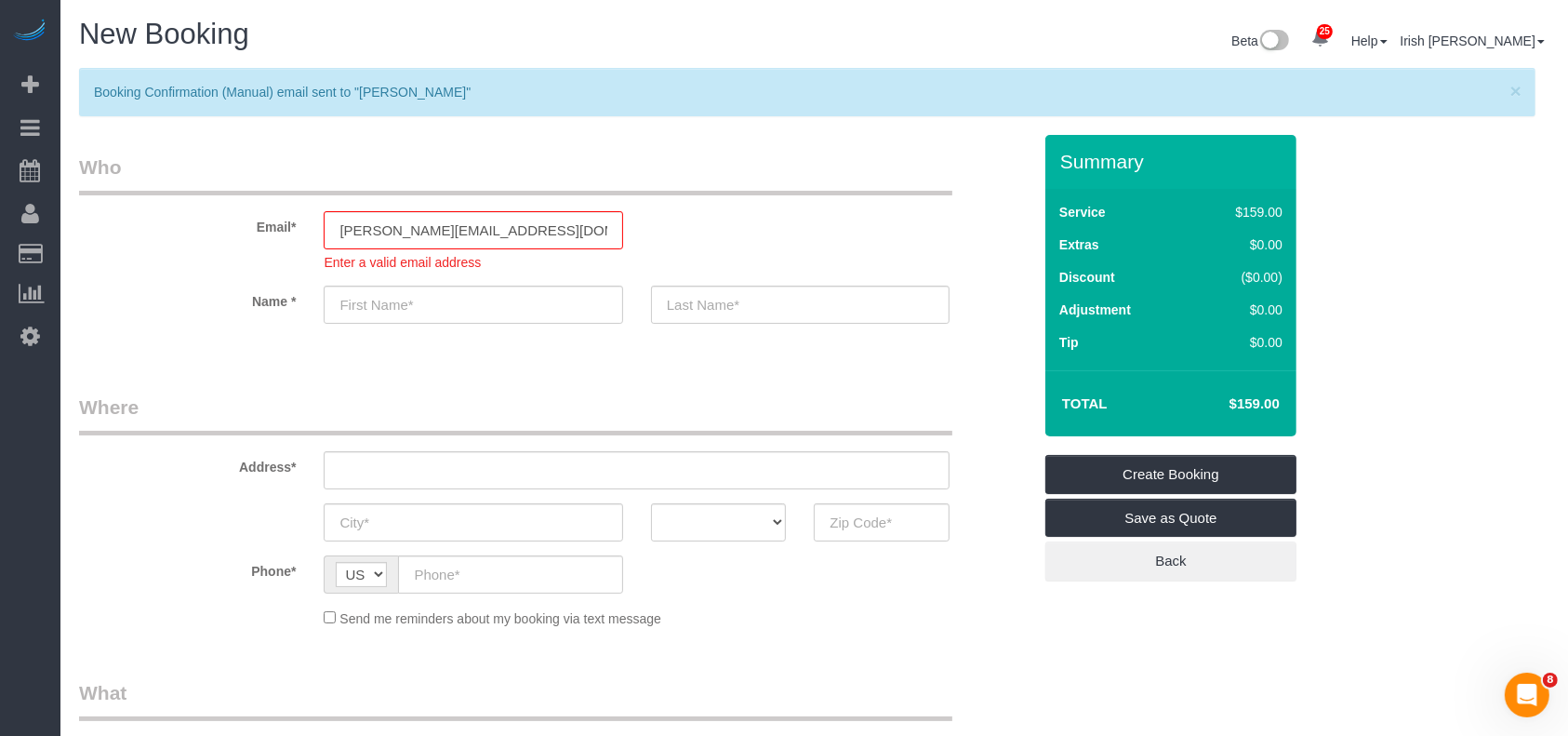
type input "[PERSON_NAME]"
type input "Northen"
type input "[PHONE_NUMBER]"
type input "[STREET_ADDRESS]"
type input "Austin"
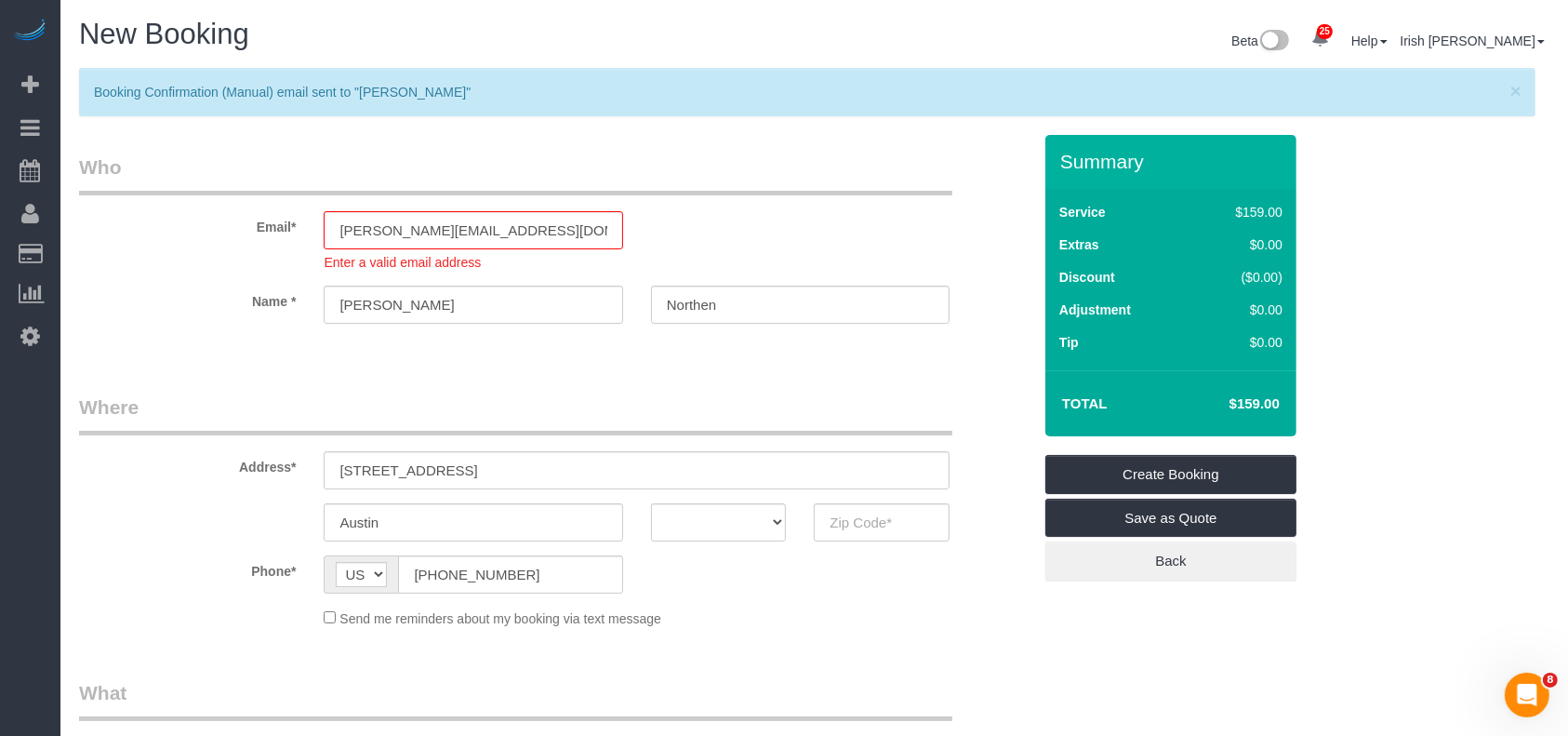
select select "[GEOGRAPHIC_DATA]"
type input "78660"
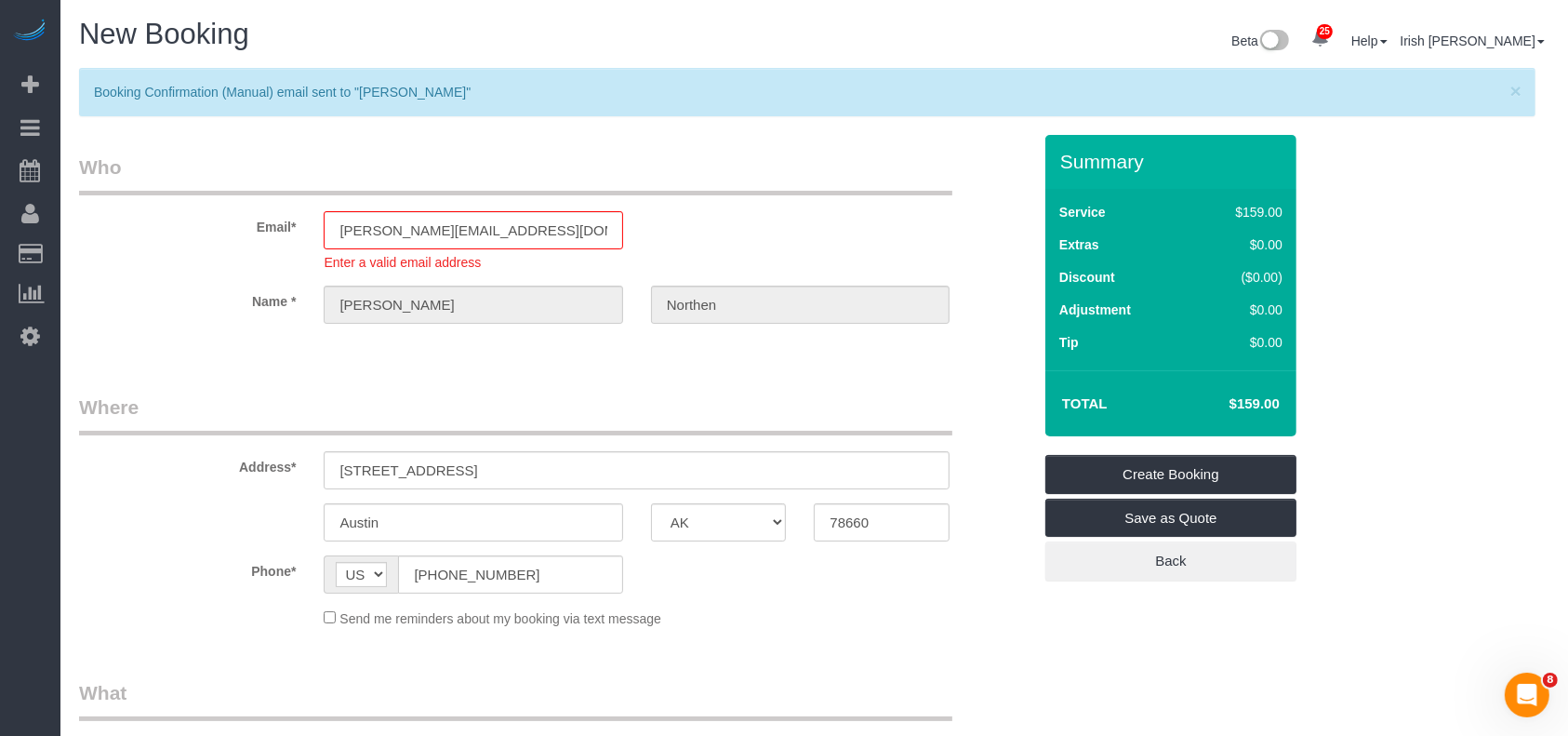
select select "string:fspay-d3c5f6ae-d7b1-482c-abe3-248a2df7181b"
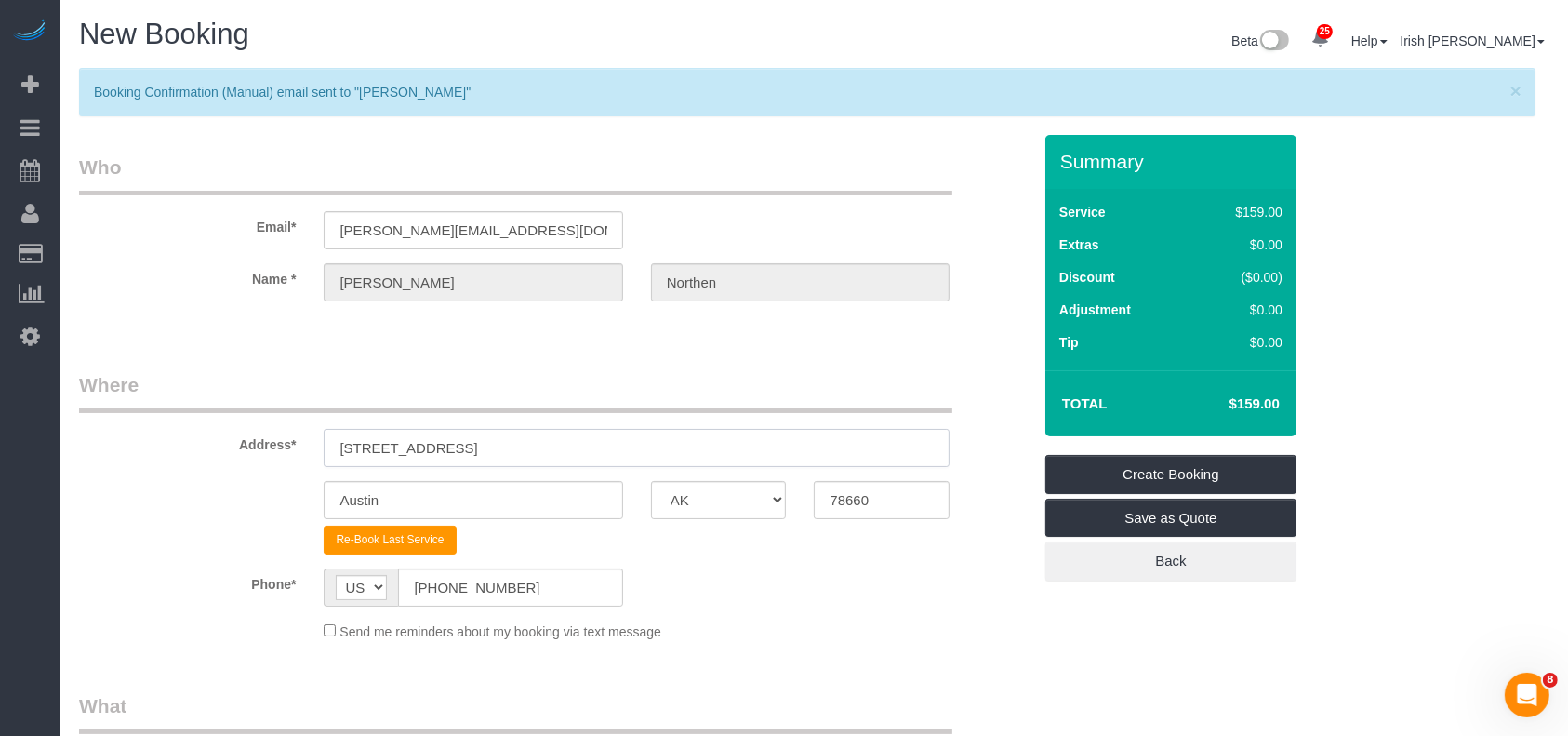
drag, startPoint x: 154, startPoint y: 473, endPoint x: 127, endPoint y: 473, distance: 27.0
click at [127, 473] on sui-booking-address "Address* [STREET_ADDRESS] [GEOGRAPHIC_DATA] AK AL AR AZ CA CO CT DC DE [GEOGRAP…" at bounding box center [554, 463] width 952 height 184
paste input "[STREET_ADDRESS]"
click at [454, 449] on input "[STREET_ADDRESS]" at bounding box center [637, 448] width 626 height 38
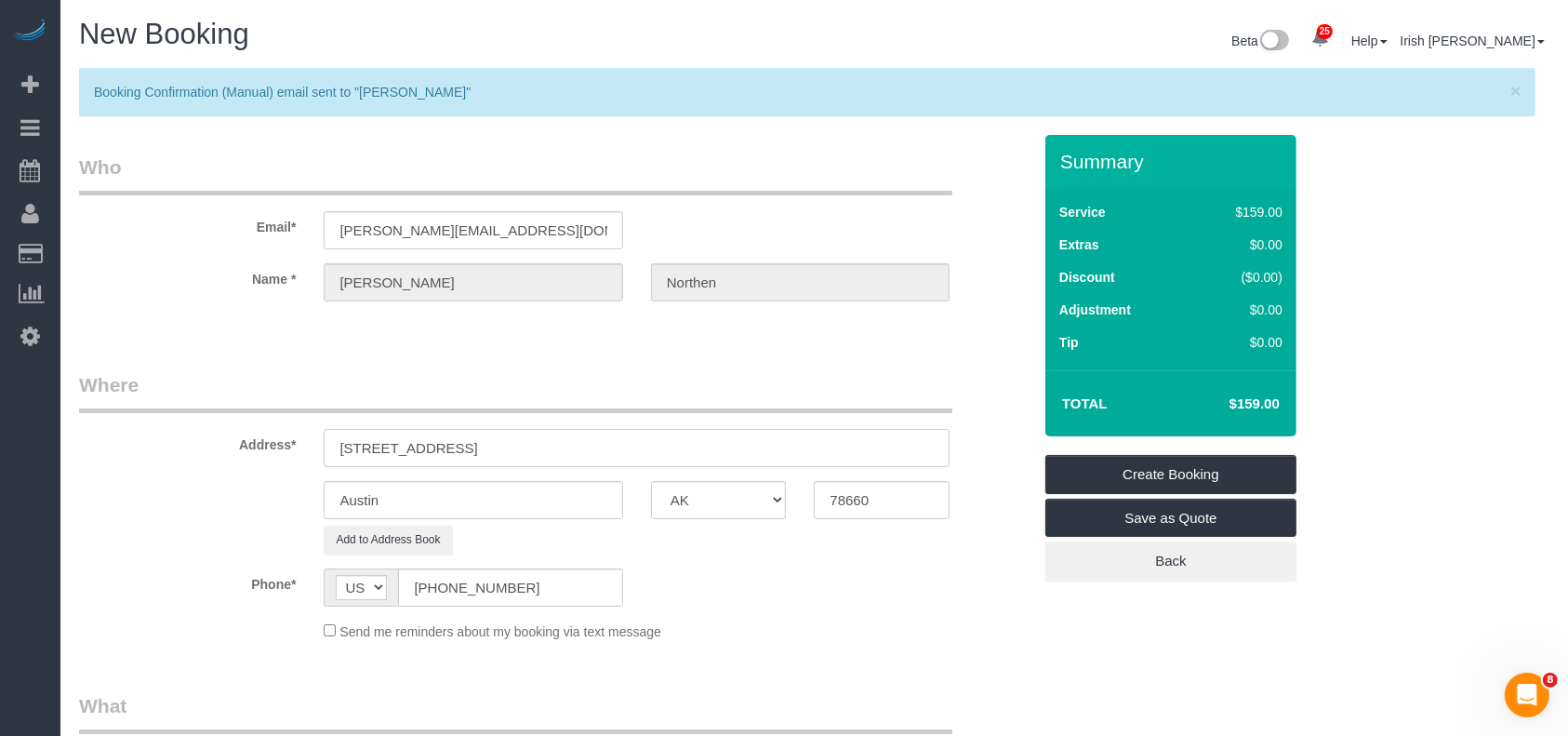
type input "[STREET_ADDRESS]"
drag, startPoint x: 352, startPoint y: 505, endPoint x: 224, endPoint y: 500, distance: 128.1
click at [224, 503] on div "Austin AK AL AR AZ CA CO CT DC DE [GEOGRAPHIC_DATA] [GEOGRAPHIC_DATA] HI IA ID …" at bounding box center [555, 500] width 980 height 38
paste input "Pflugerville"
type input "Pflugerville"
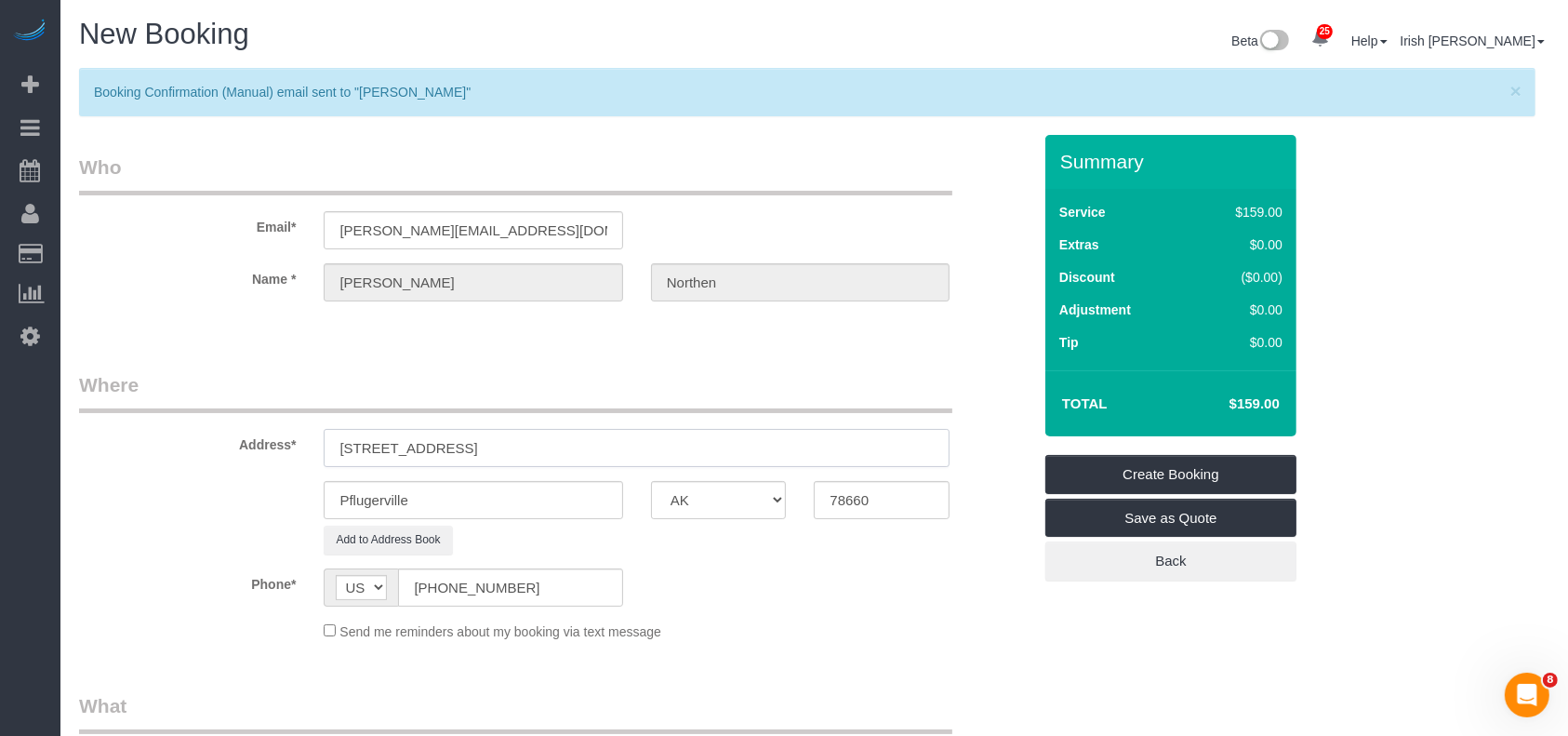
click at [540, 444] on input "[STREET_ADDRESS]" at bounding box center [637, 448] width 626 height 38
drag, startPoint x: 877, startPoint y: 506, endPoint x: 704, endPoint y: 498, distance: 173.2
click at [706, 499] on div "Pflugerville AK AL AR AZ CA CO CT DC DE [GEOGRAPHIC_DATA] [GEOGRAPHIC_DATA] HI …" at bounding box center [555, 500] width 980 height 38
drag, startPoint x: 587, startPoint y: 450, endPoint x: 425, endPoint y: 450, distance: 162.0
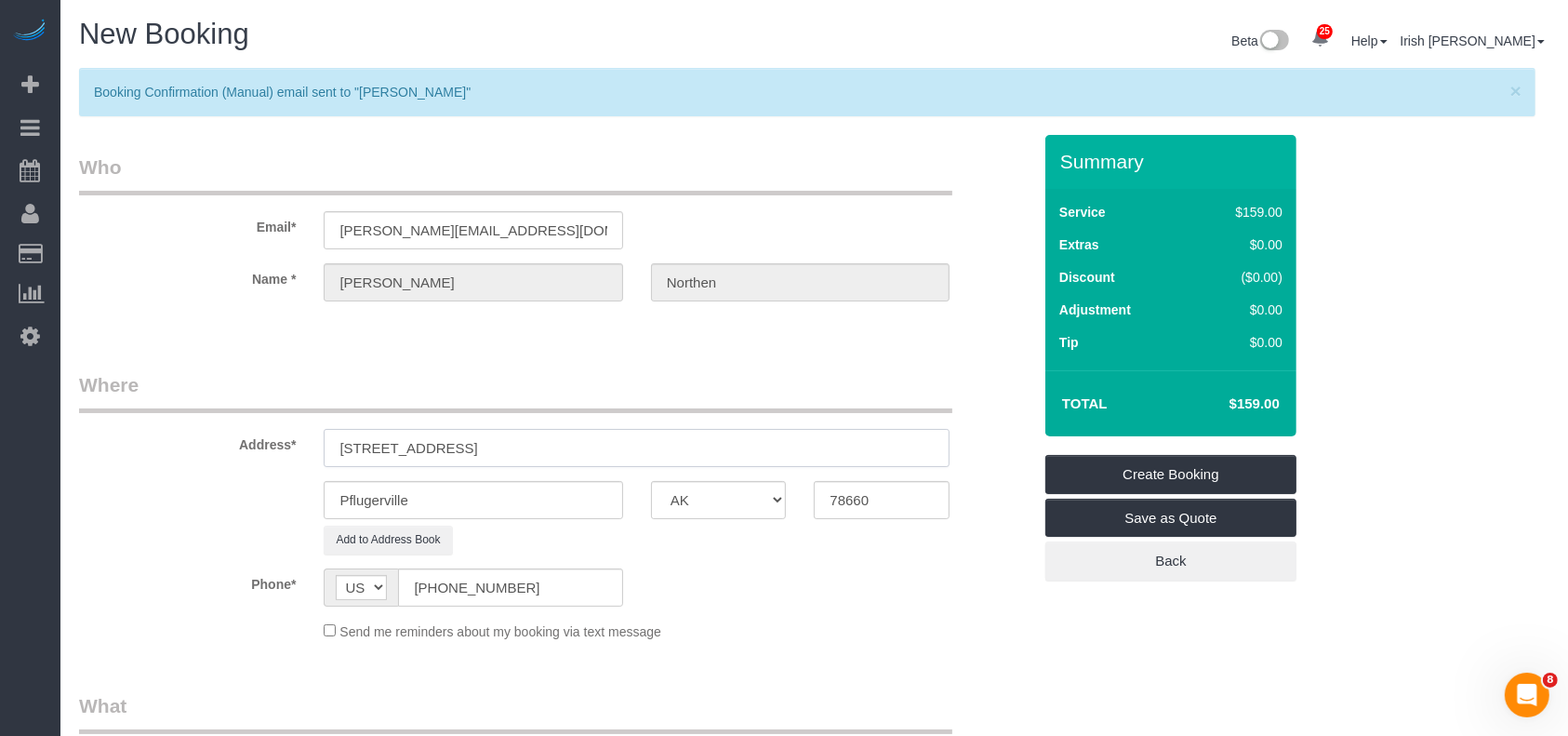
click at [425, 450] on input "[STREET_ADDRESS]" at bounding box center [637, 448] width 626 height 38
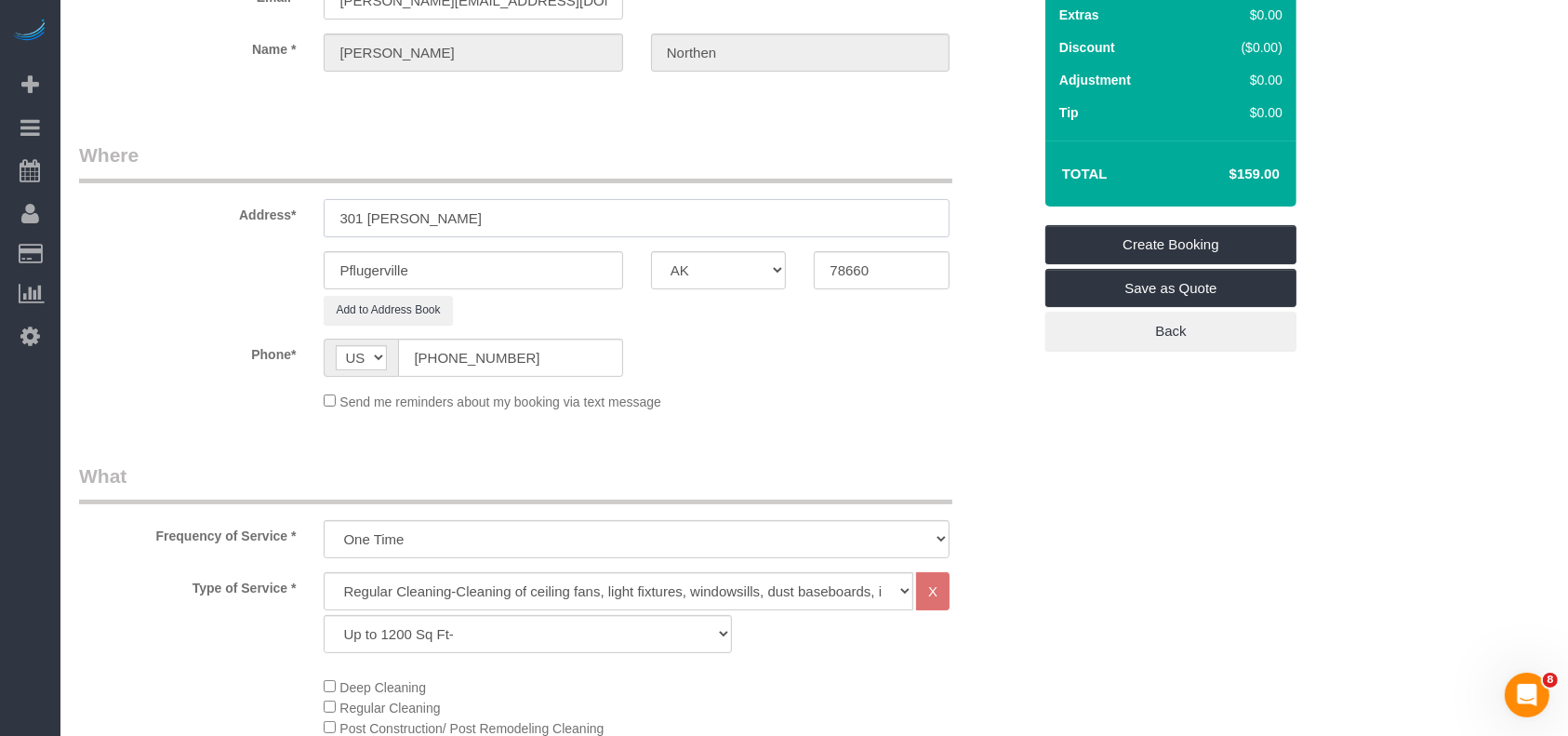
scroll to position [496, 0]
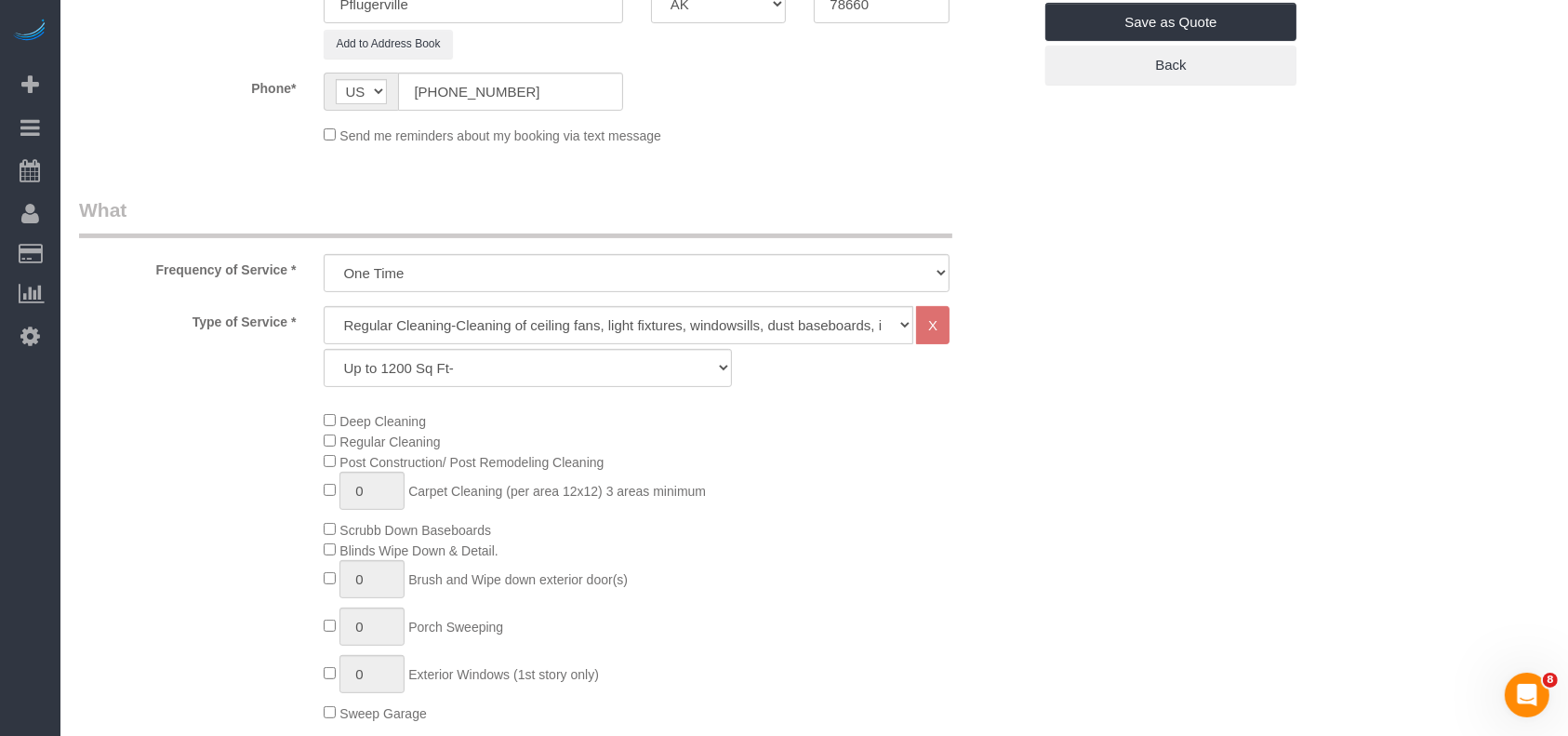
type input "301 [PERSON_NAME]"
click at [494, 375] on select "Up to 1200 Sq Ft- [DATE]-[DATE] Sq Ft [DATE]-[DATE] Sq Ft [DATE]-[DATE] Sq Ft […" at bounding box center [527, 368] width 407 height 38
select select "63"
click at [324, 349] on select "Up to 1200 Sq Ft- [DATE]-[DATE] Sq Ft [DATE]-[DATE] Sq Ft [DATE]-[DATE] Sq Ft […" at bounding box center [527, 368] width 407 height 38
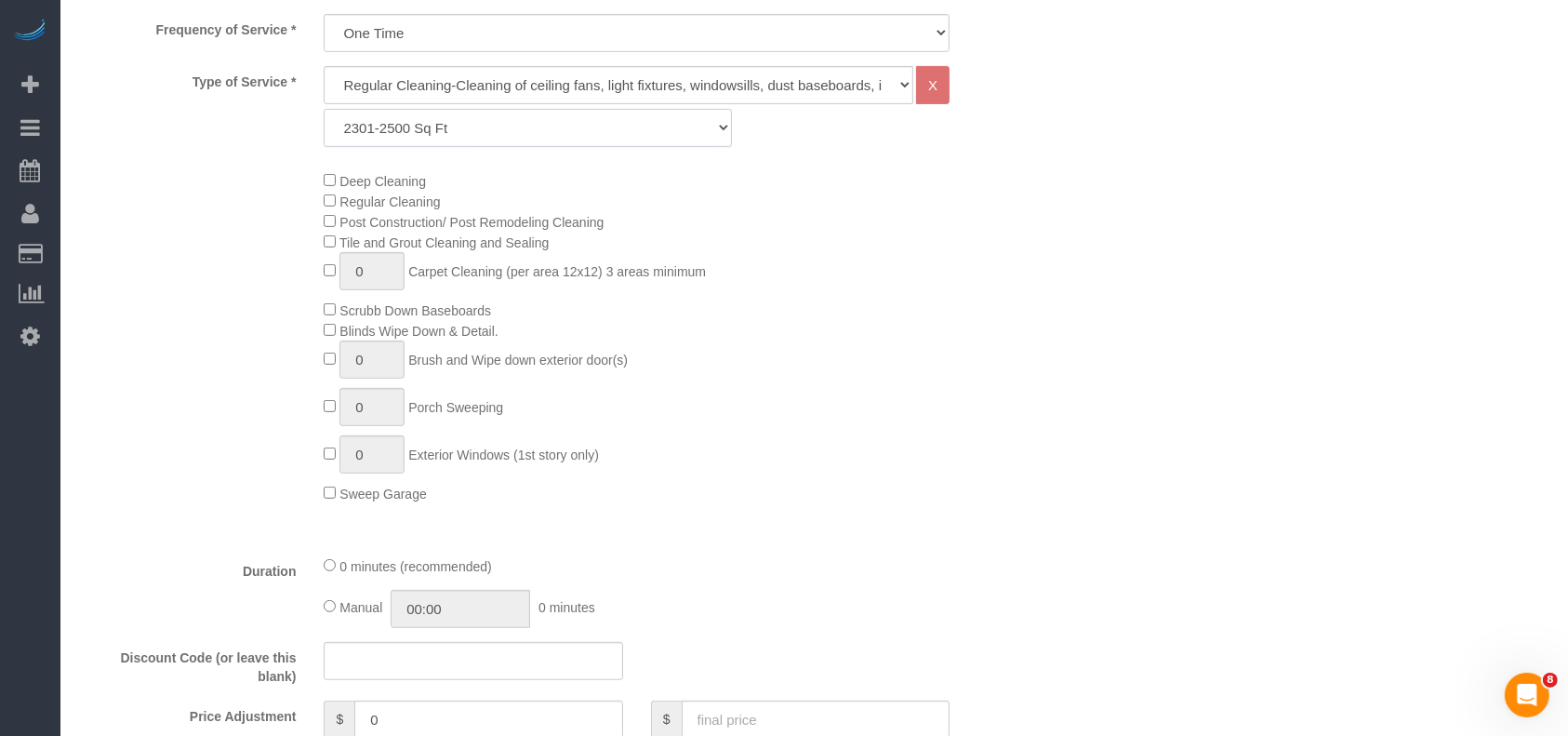
scroll to position [992, 0]
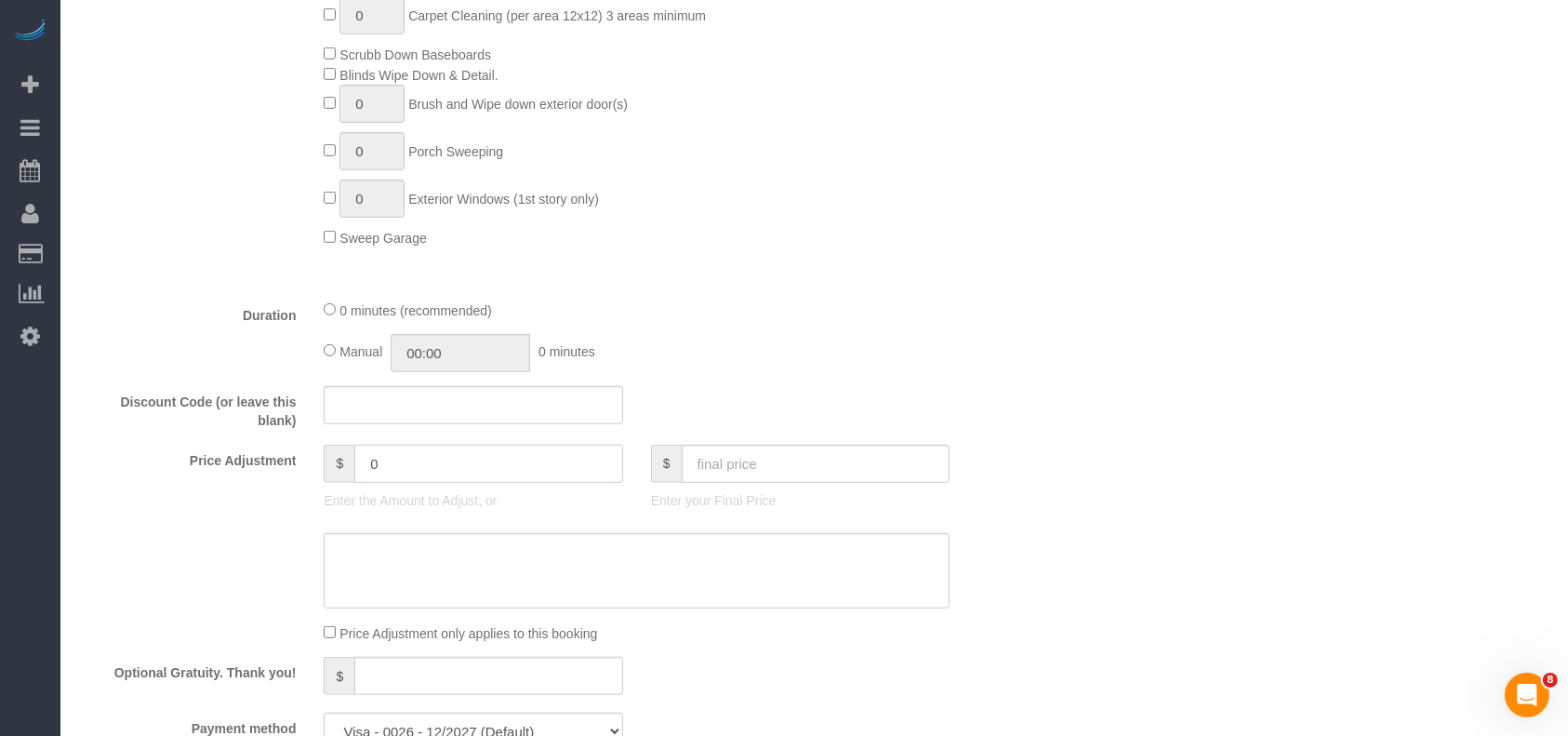
drag, startPoint x: 364, startPoint y: 475, endPoint x: 250, endPoint y: 464, distance: 114.5
click at [267, 474] on div "Price Adjustment $ 0 Enter the Amount to Adjust, or $ Enter your Final Price" at bounding box center [555, 481] width 980 height 74
click at [415, 461] on input "2" at bounding box center [489, 464] width 269 height 38
paste input "5"
click at [335, 462] on div "$ 25" at bounding box center [473, 464] width 299 height 38
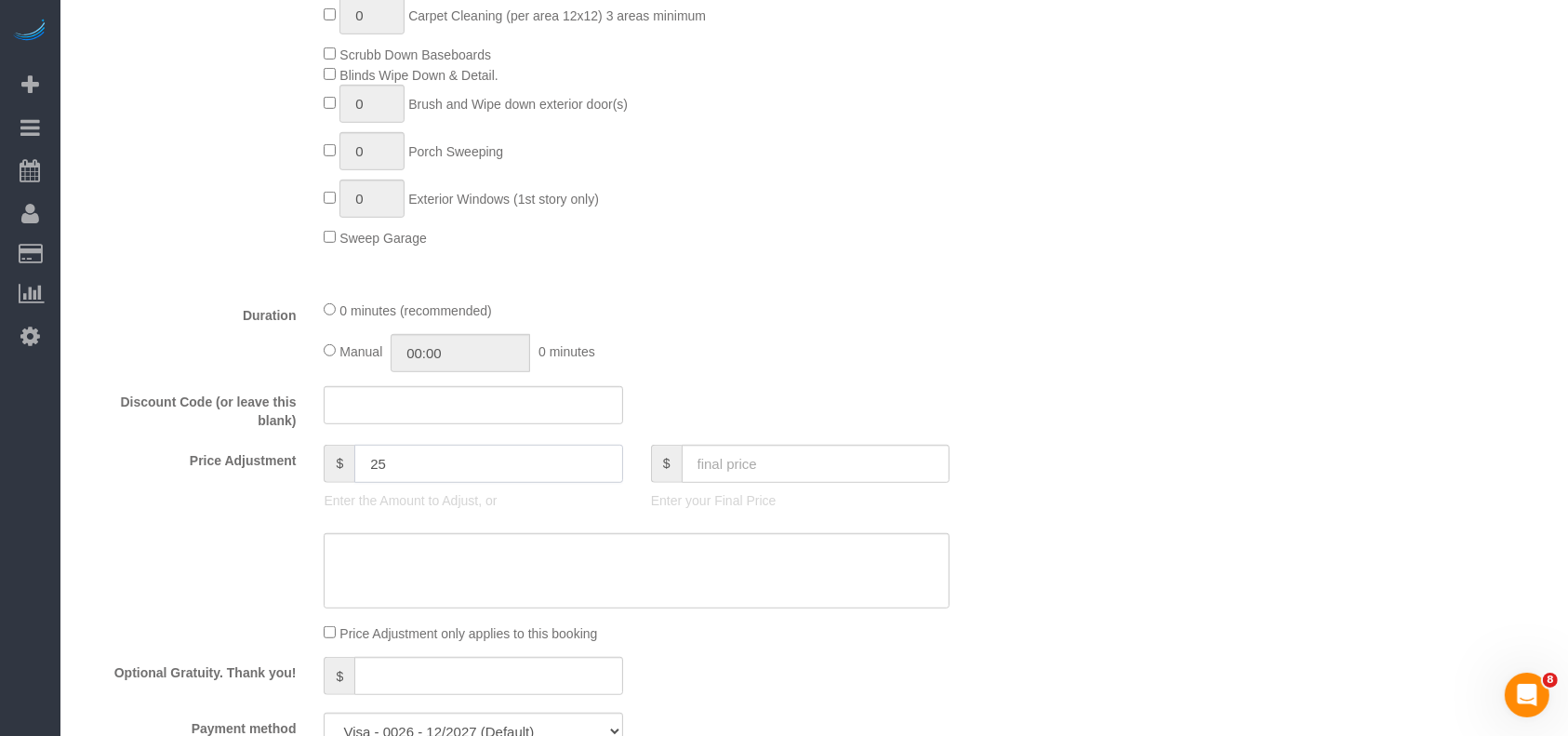
type input "25"
click at [409, 593] on textarea at bounding box center [637, 570] width 626 height 76
paste textarea "25"
click at [339, 570] on textarea at bounding box center [637, 570] width 626 height 76
type textarea "$25 travel fee"
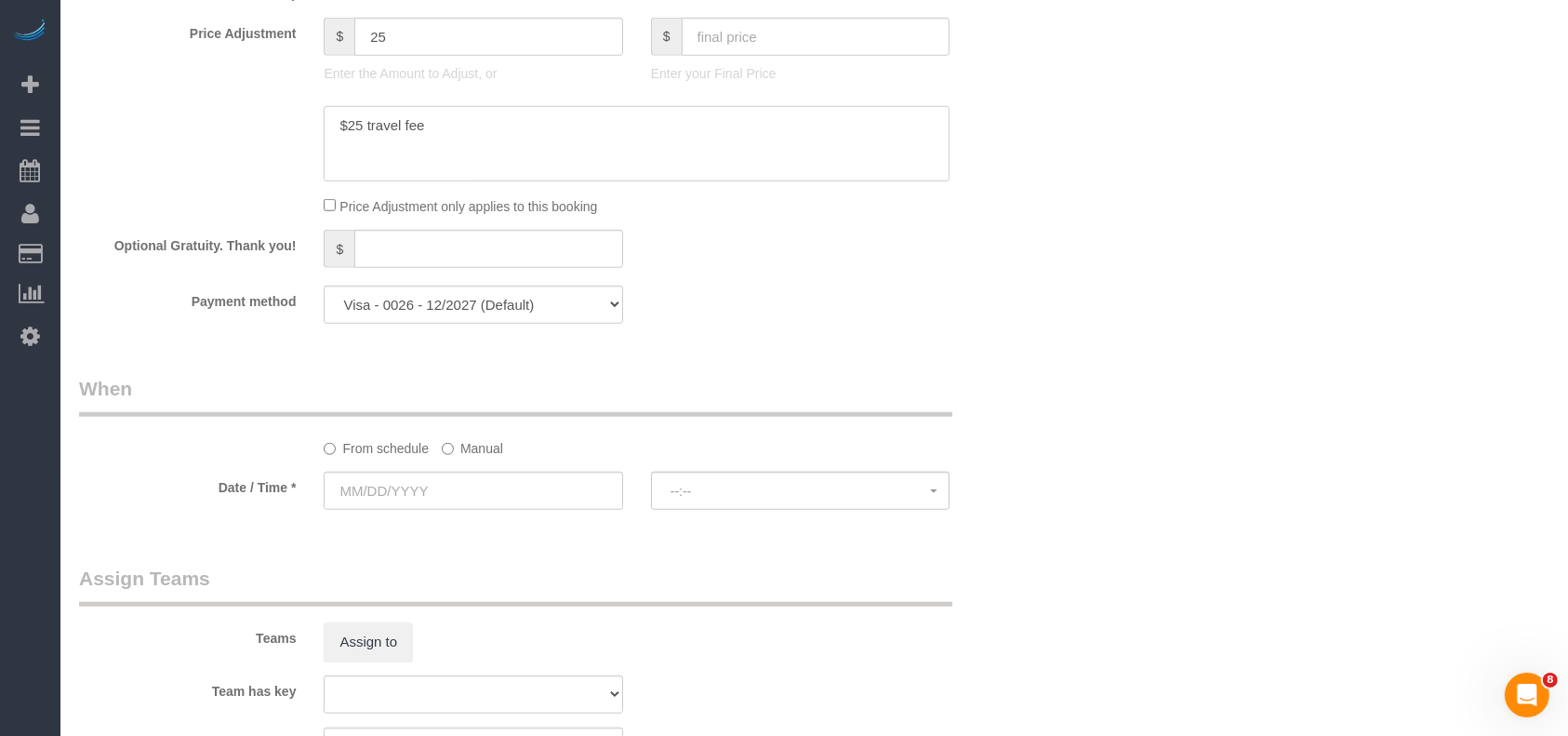
scroll to position [1489, 0]
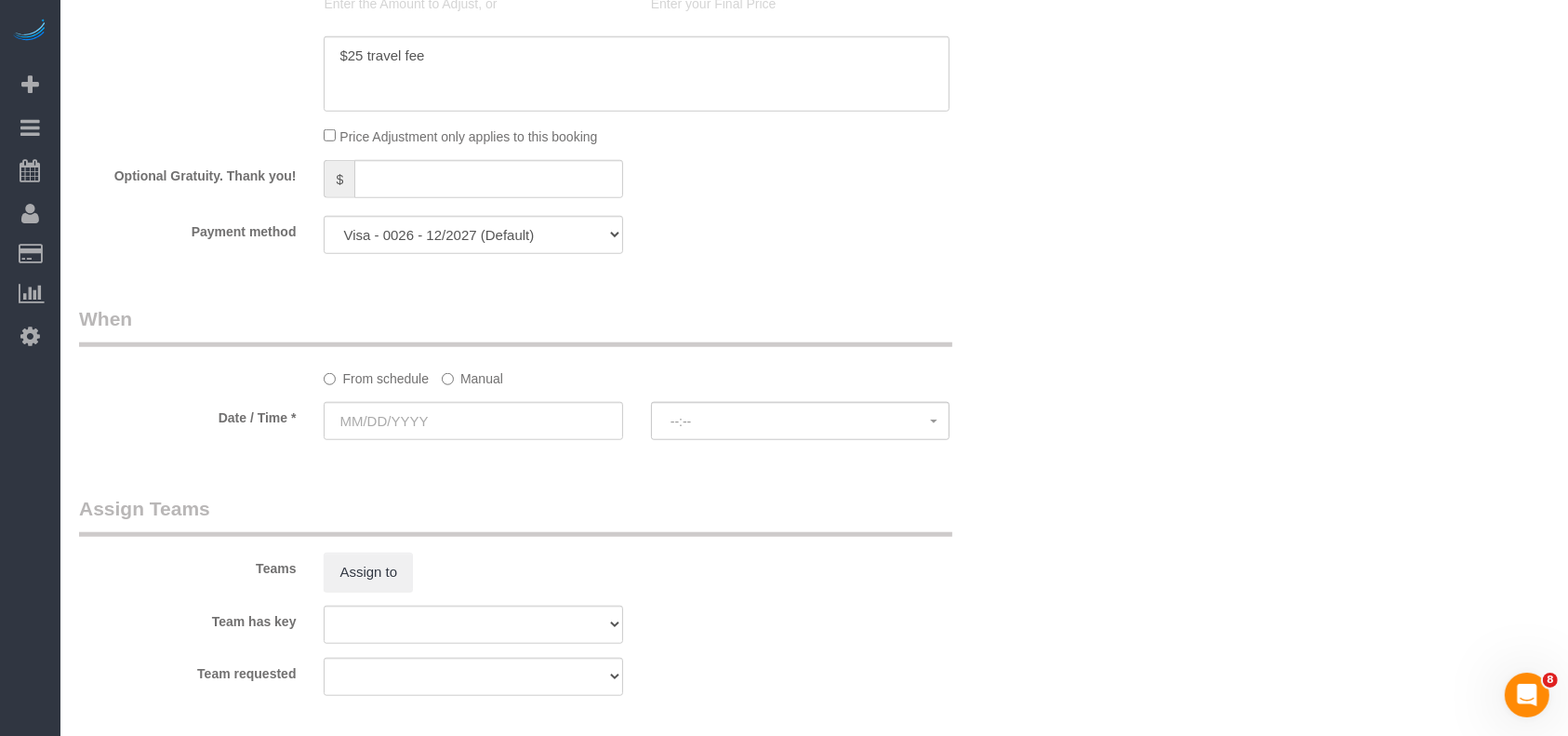
click at [484, 376] on label "Manual" at bounding box center [473, 375] width 62 height 25
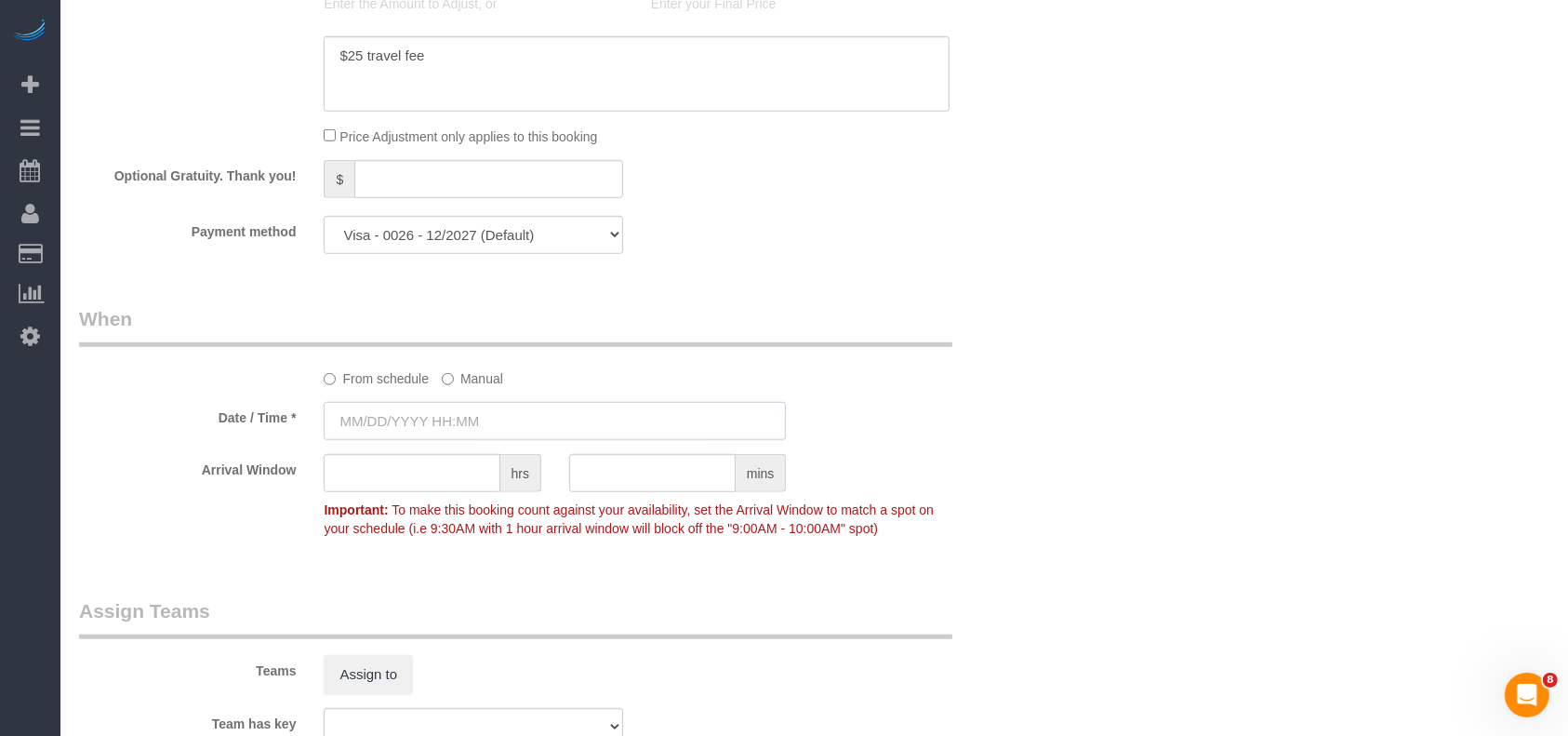
click at [465, 440] on input "text" at bounding box center [555, 420] width 462 height 38
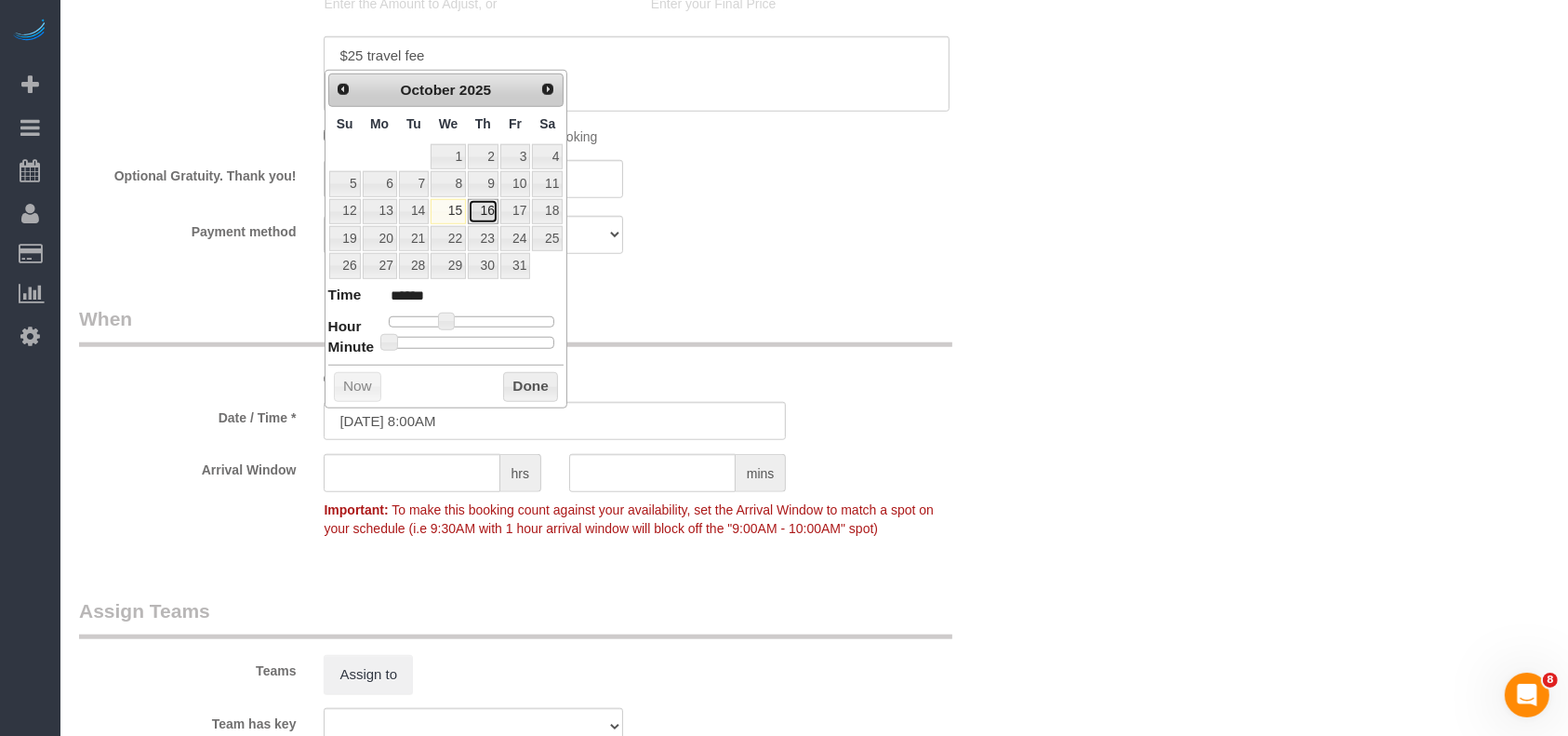
click at [491, 204] on link "16" at bounding box center [483, 212] width 31 height 25
type input "[DATE] 8:00AM"
click at [531, 390] on button "Done" at bounding box center [531, 387] width 55 height 30
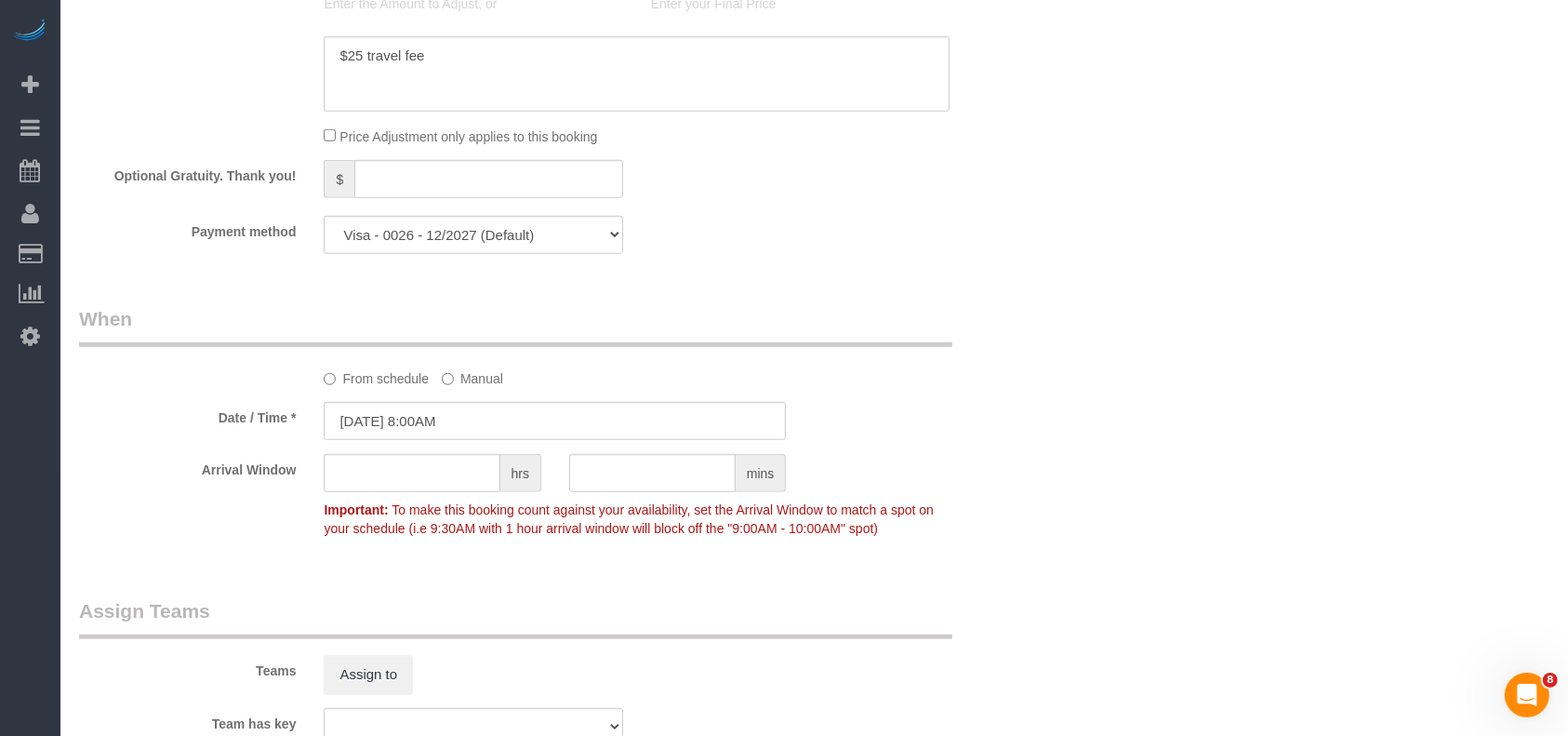
click at [841, 400] on sui-booking-spot "From schedule Manual Date / Time * [DATE] 8:00AM Arrival Window hrs mins Import…" at bounding box center [554, 425] width 952 height 241
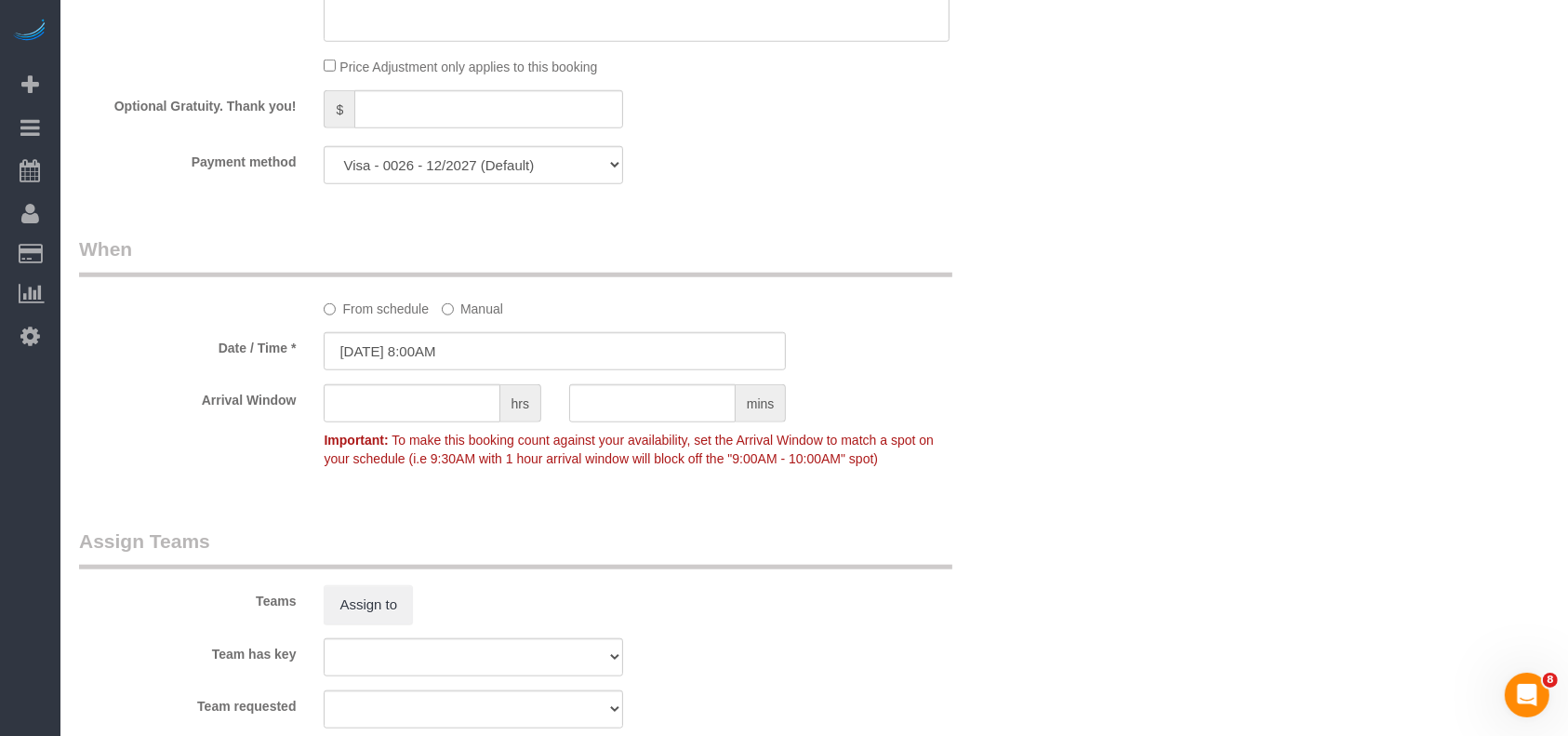
scroll to position [1612, 0]
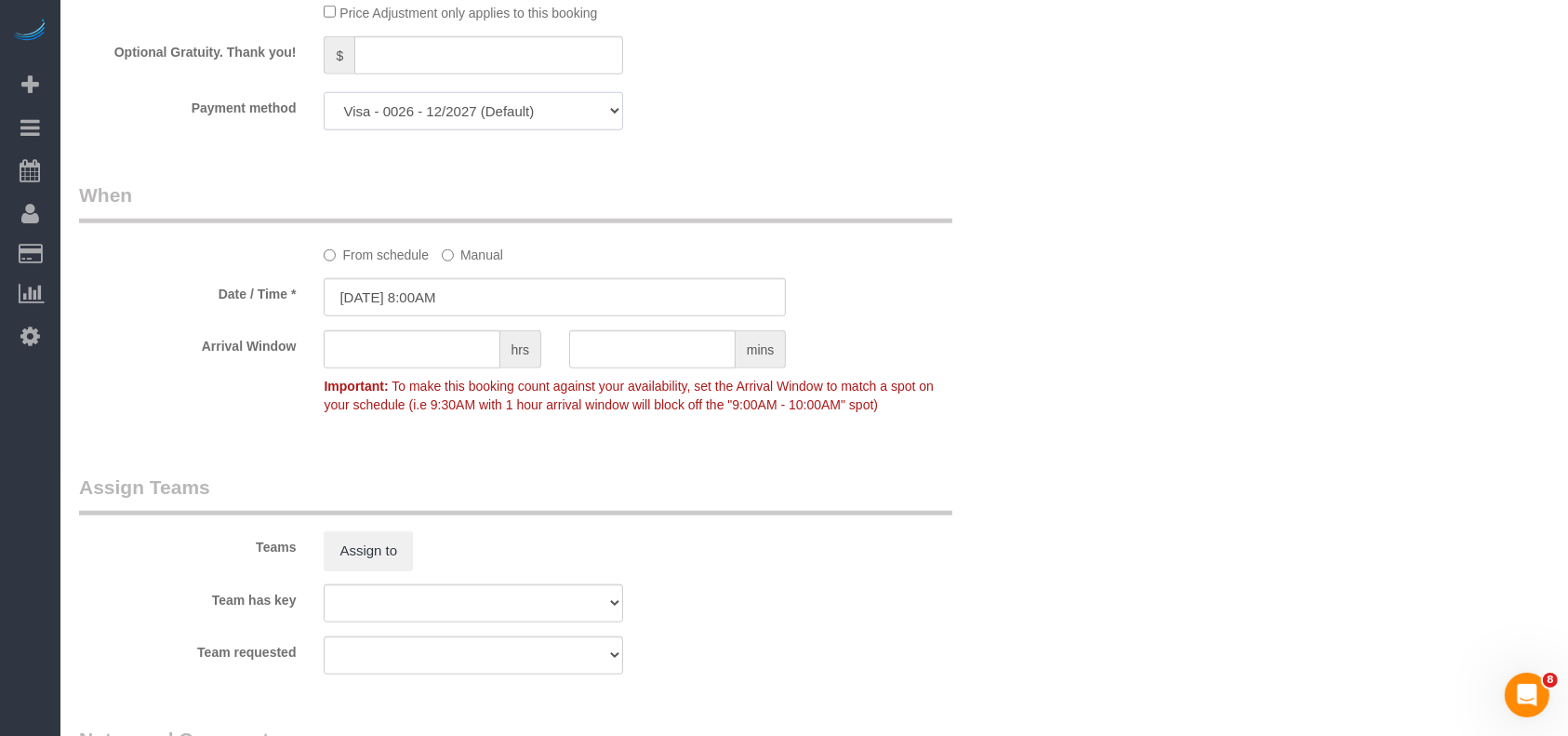
click at [604, 113] on select "Visa - 0026 - 12/2027 Visa - 0026 - 12/2027 (Default) Add Credit Card ─────────…" at bounding box center [473, 110] width 299 height 38
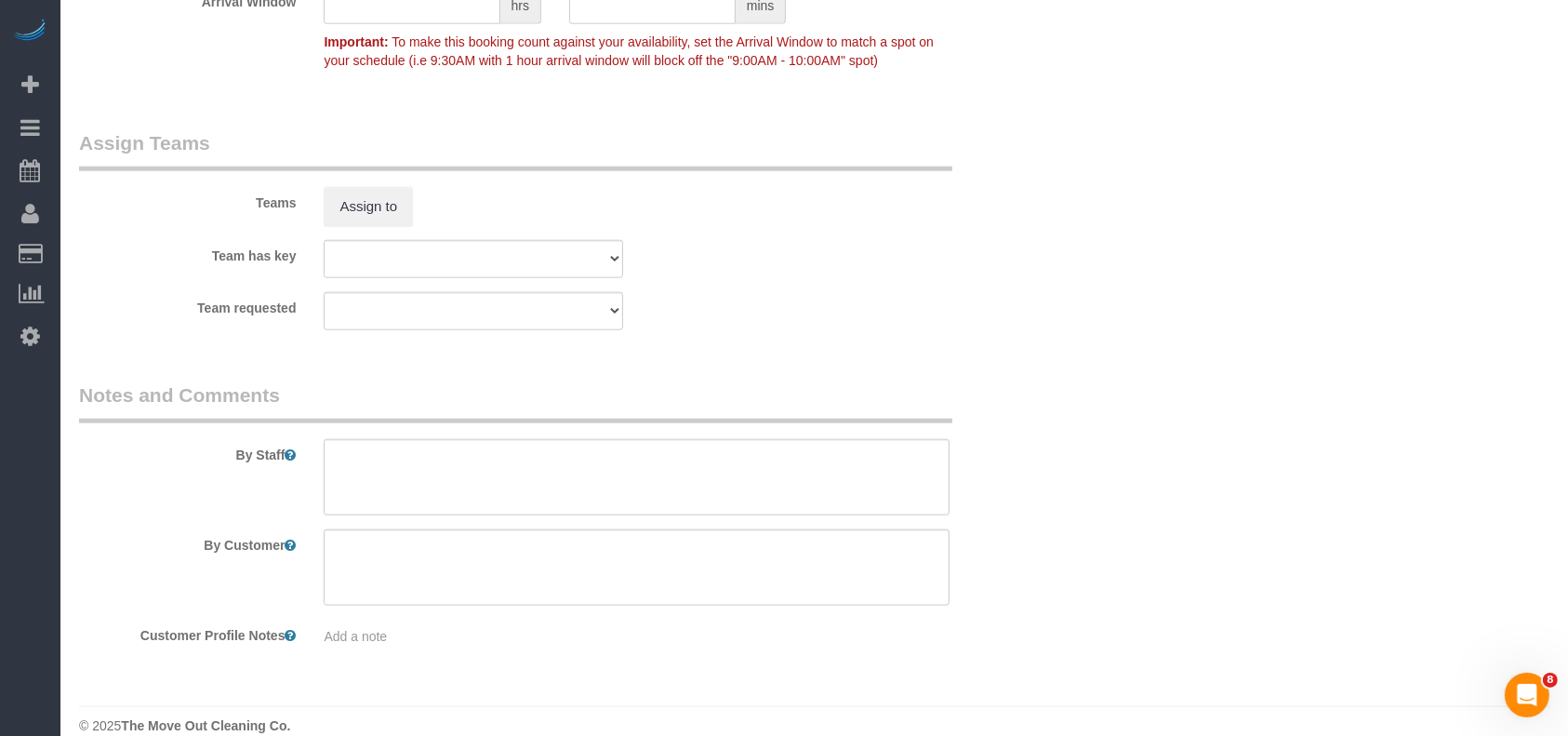
scroll to position [1984, 0]
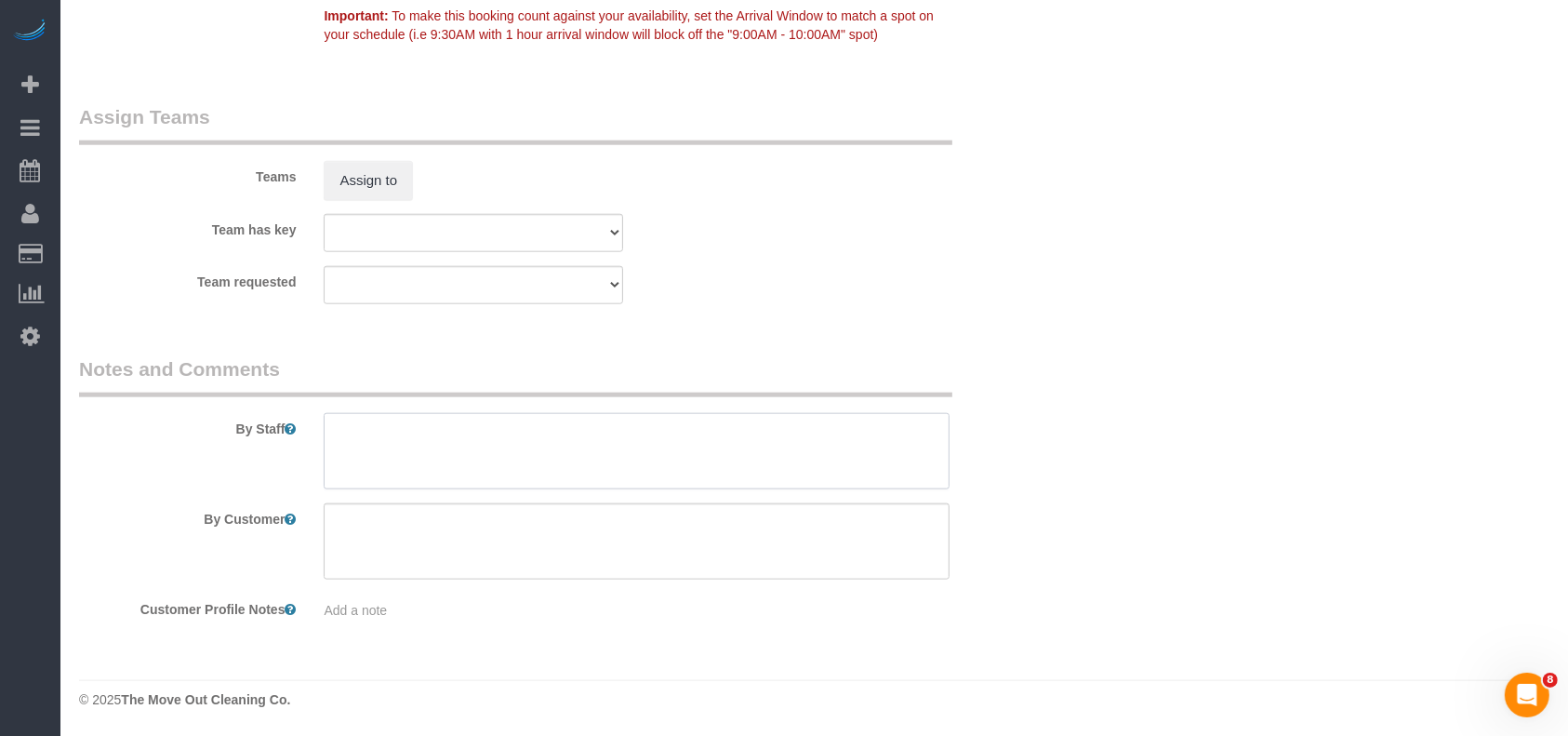
click at [530, 455] on textarea at bounding box center [637, 450] width 626 height 76
paste textarea "Combo lockbox on front door, code 0215."
type textarea "Combo lockbox on front door, code 0215."
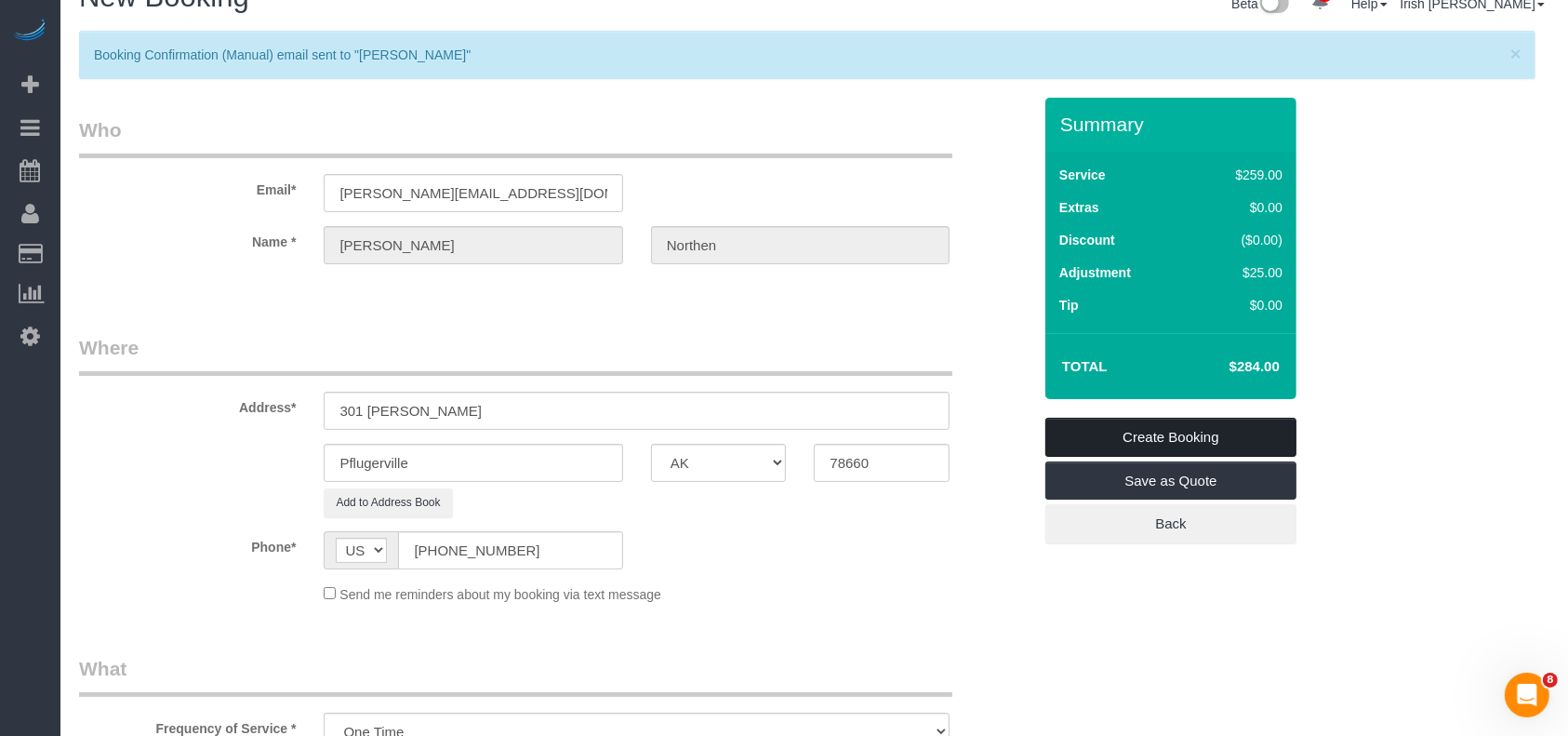
scroll to position [0, 0]
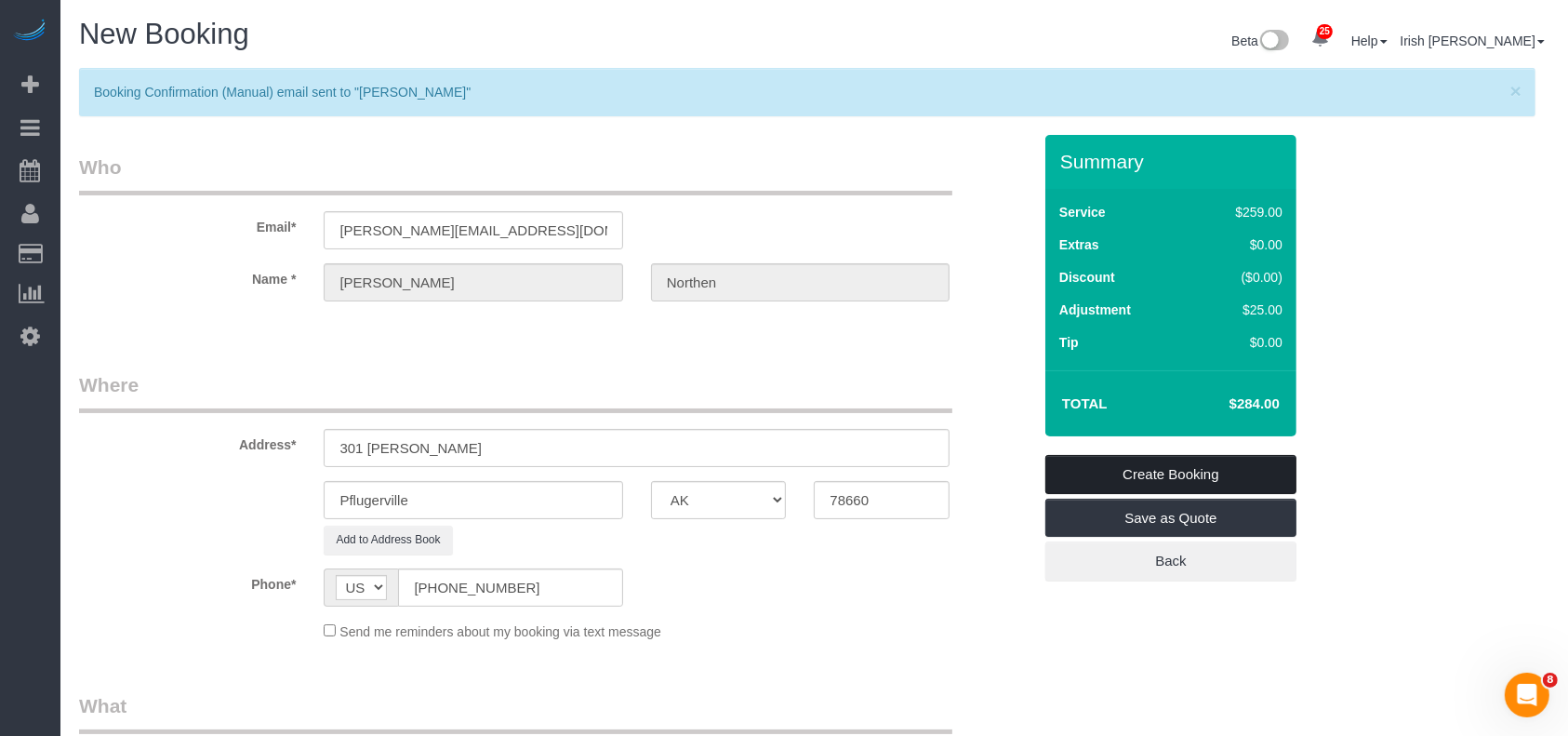
click at [1235, 476] on link "Create Booking" at bounding box center [1171, 475] width 251 height 39
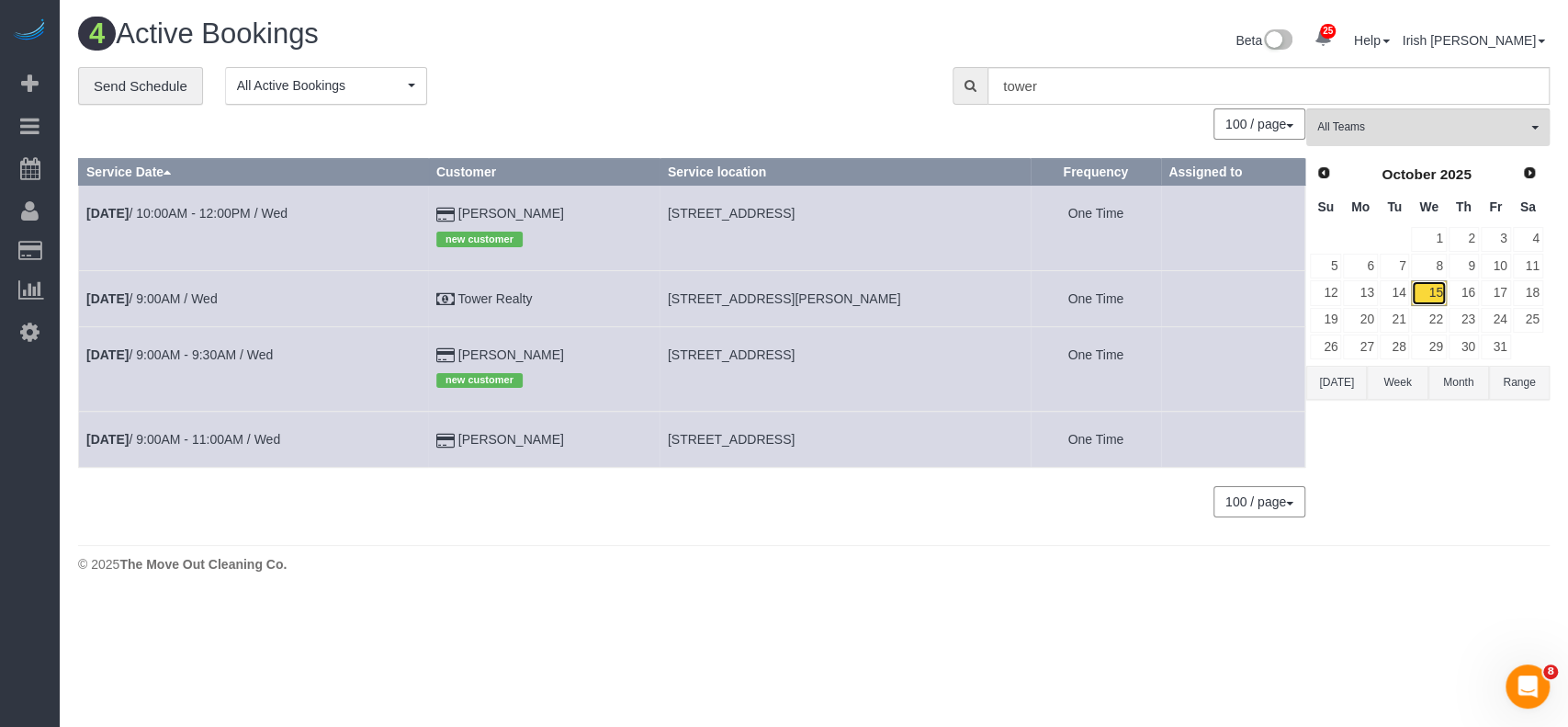
click at [1425, 288] on link "15" at bounding box center [1428, 292] width 35 height 25
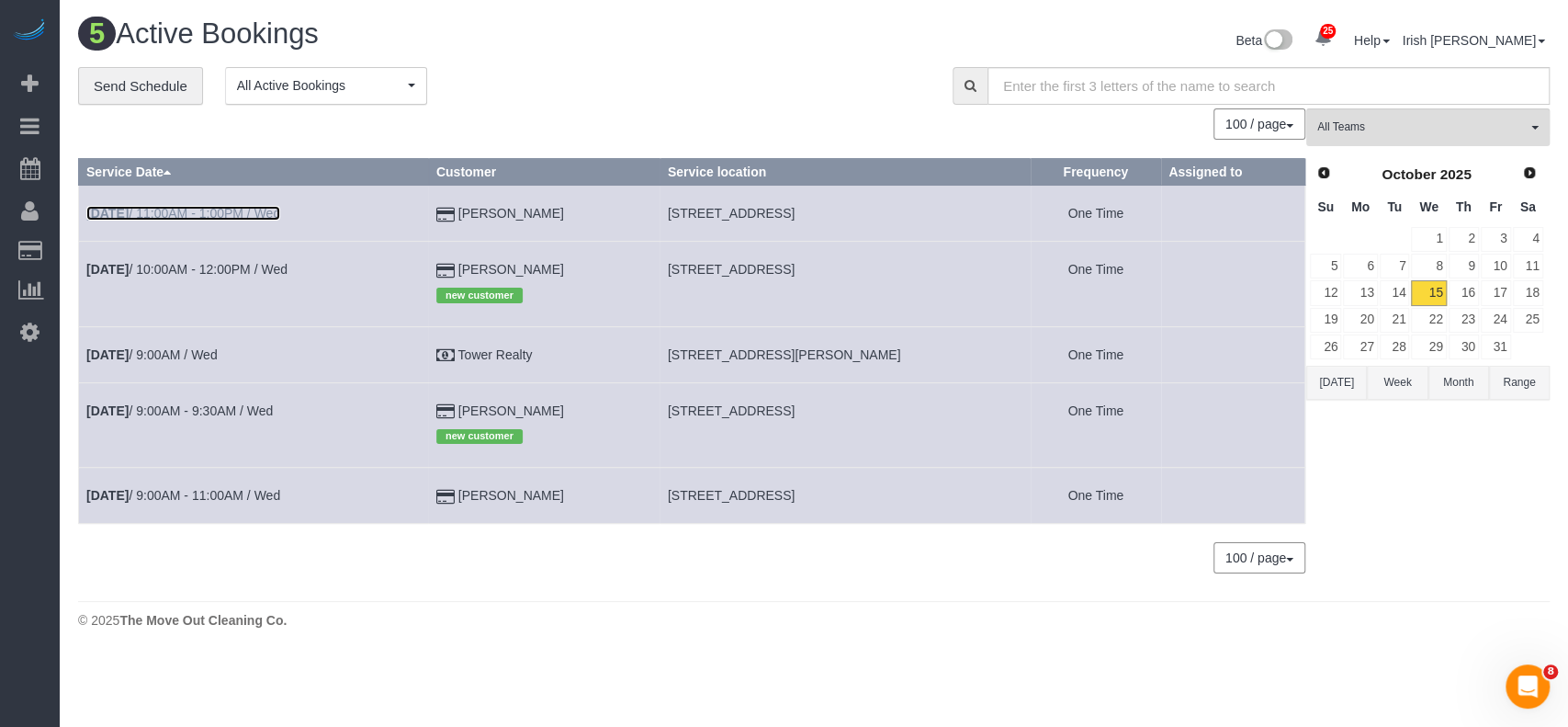
click at [195, 210] on link "[DATE] 11:00AM - 1:00PM / Wed" at bounding box center [183, 214] width 194 height 15
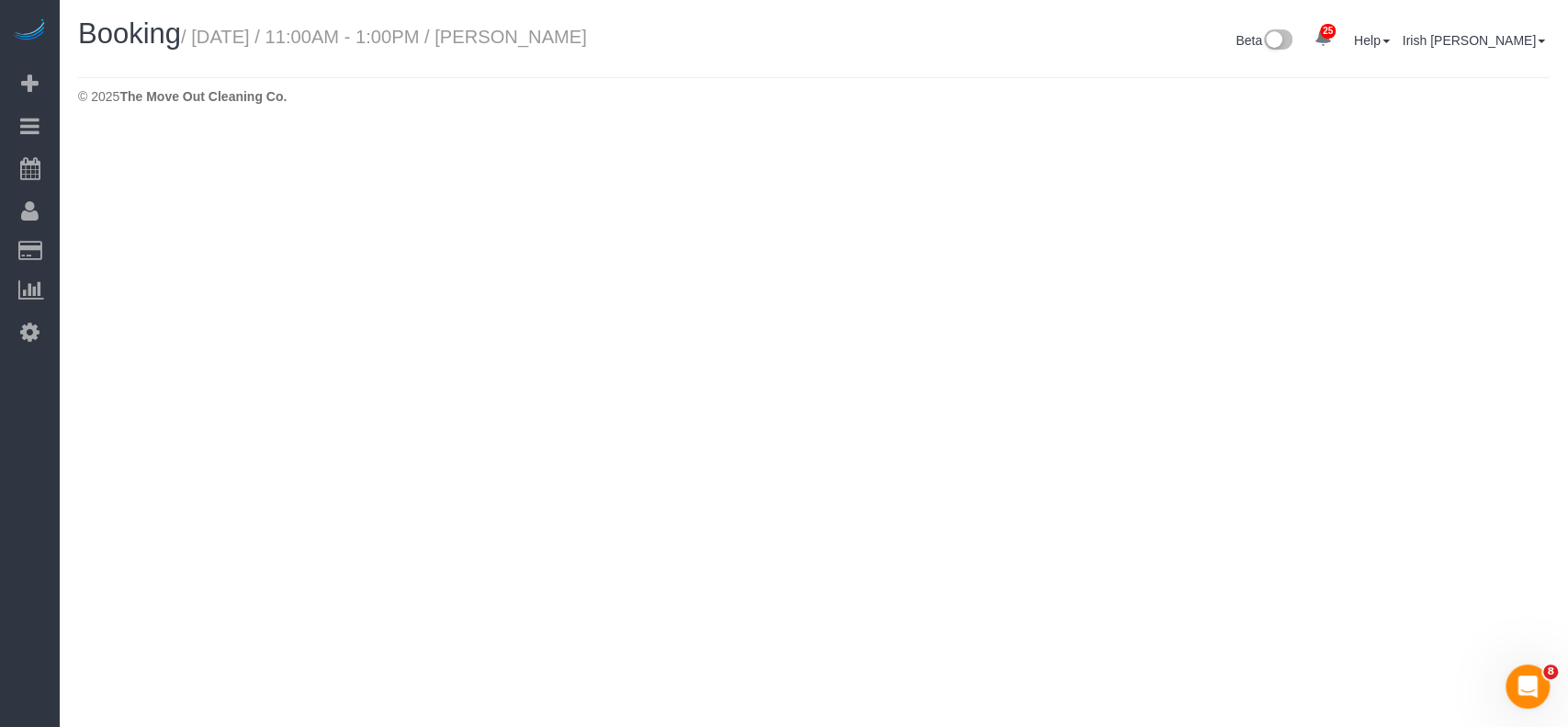
select select "[GEOGRAPHIC_DATA]"
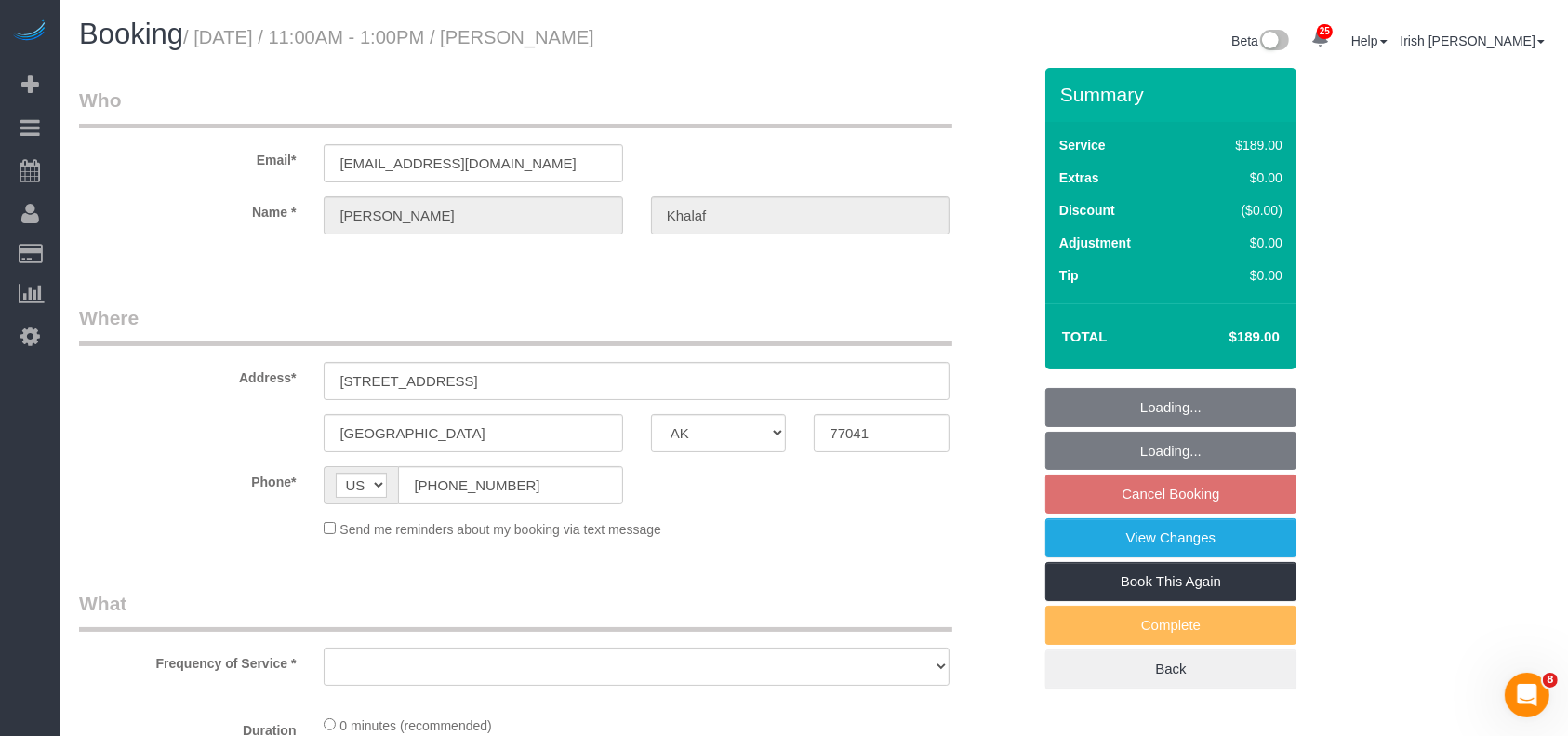
select select "string:fspay-b14bca1f-e26c-47f1-8ad8-ad85069ad83b"
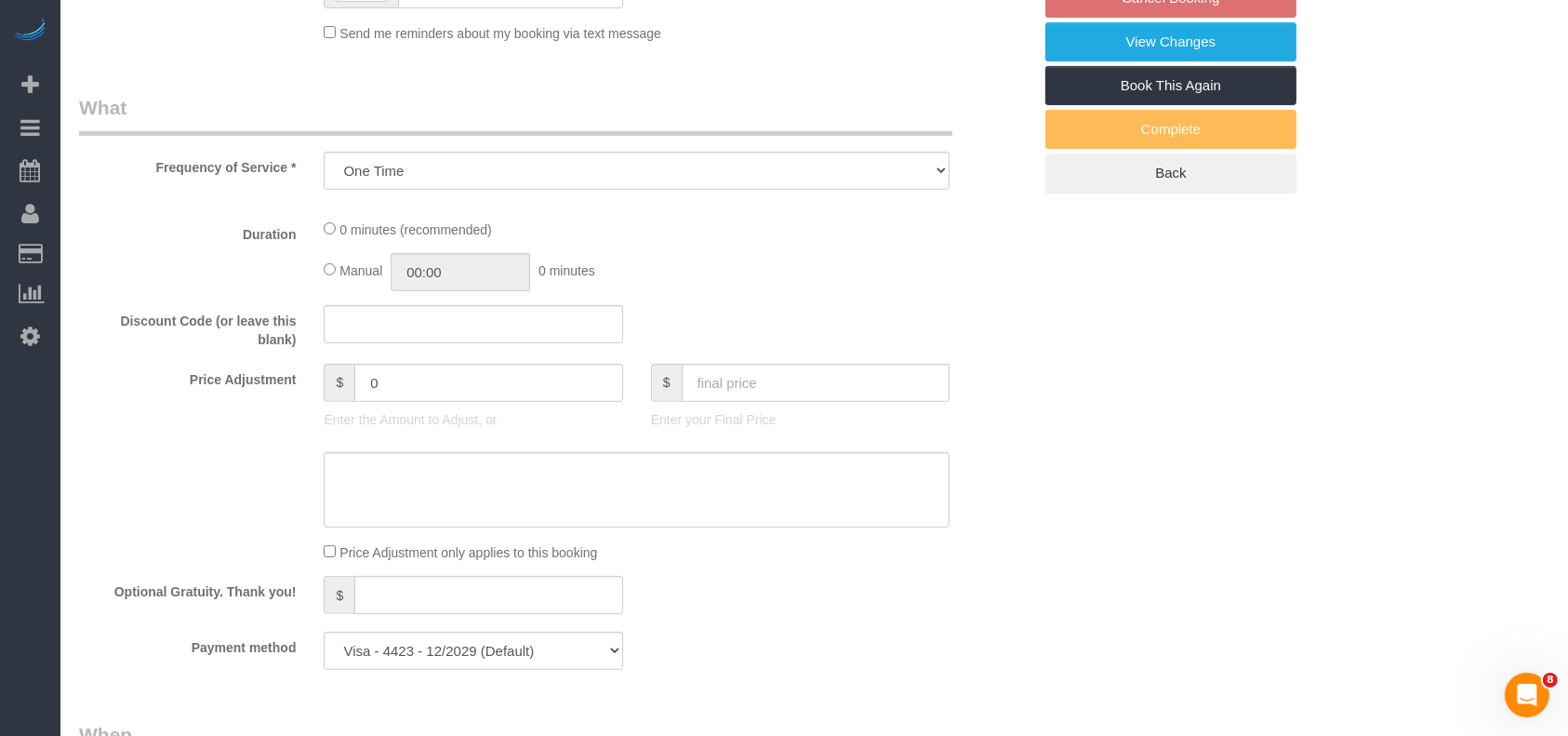
select select "object:7968"
select select "3"
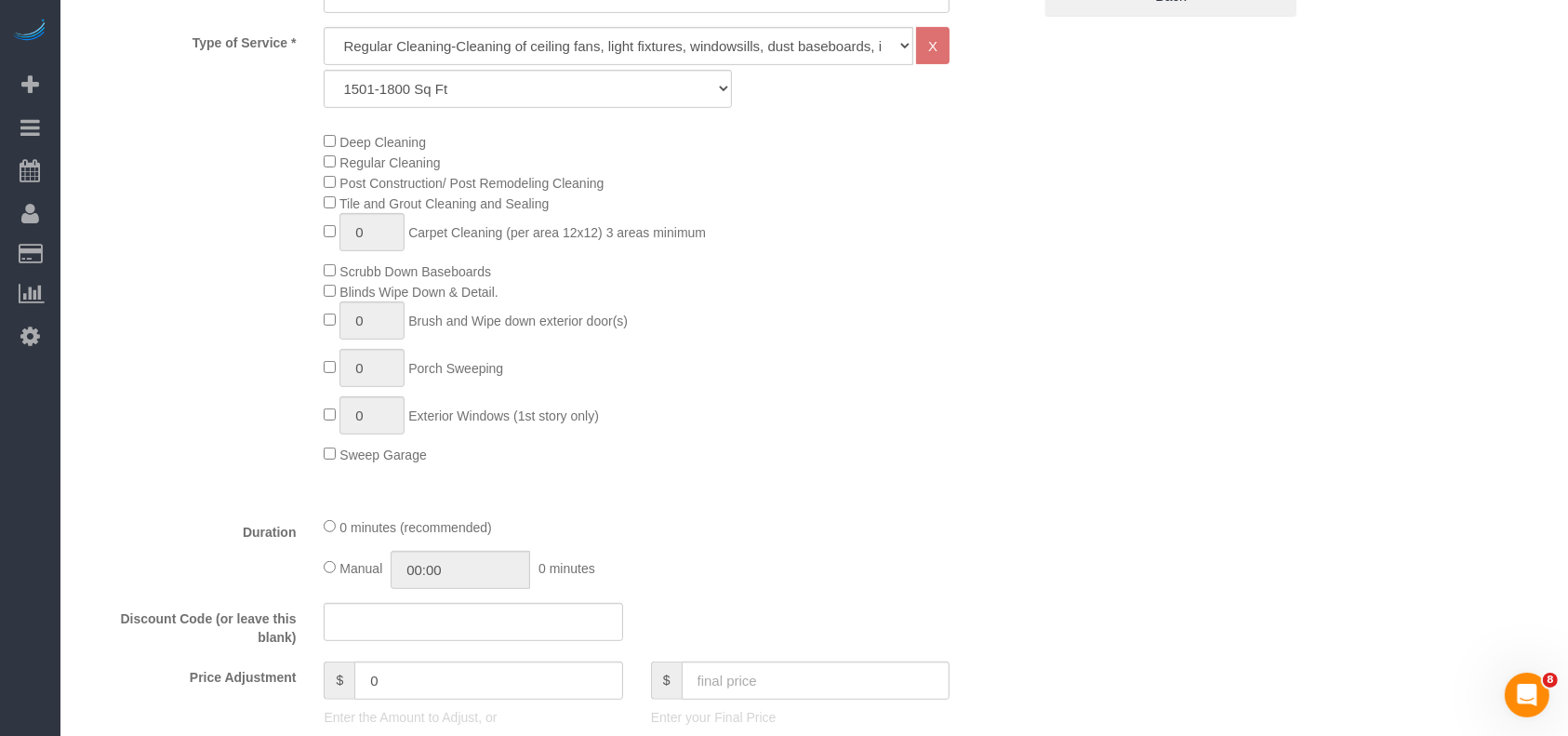
scroll to position [744, 0]
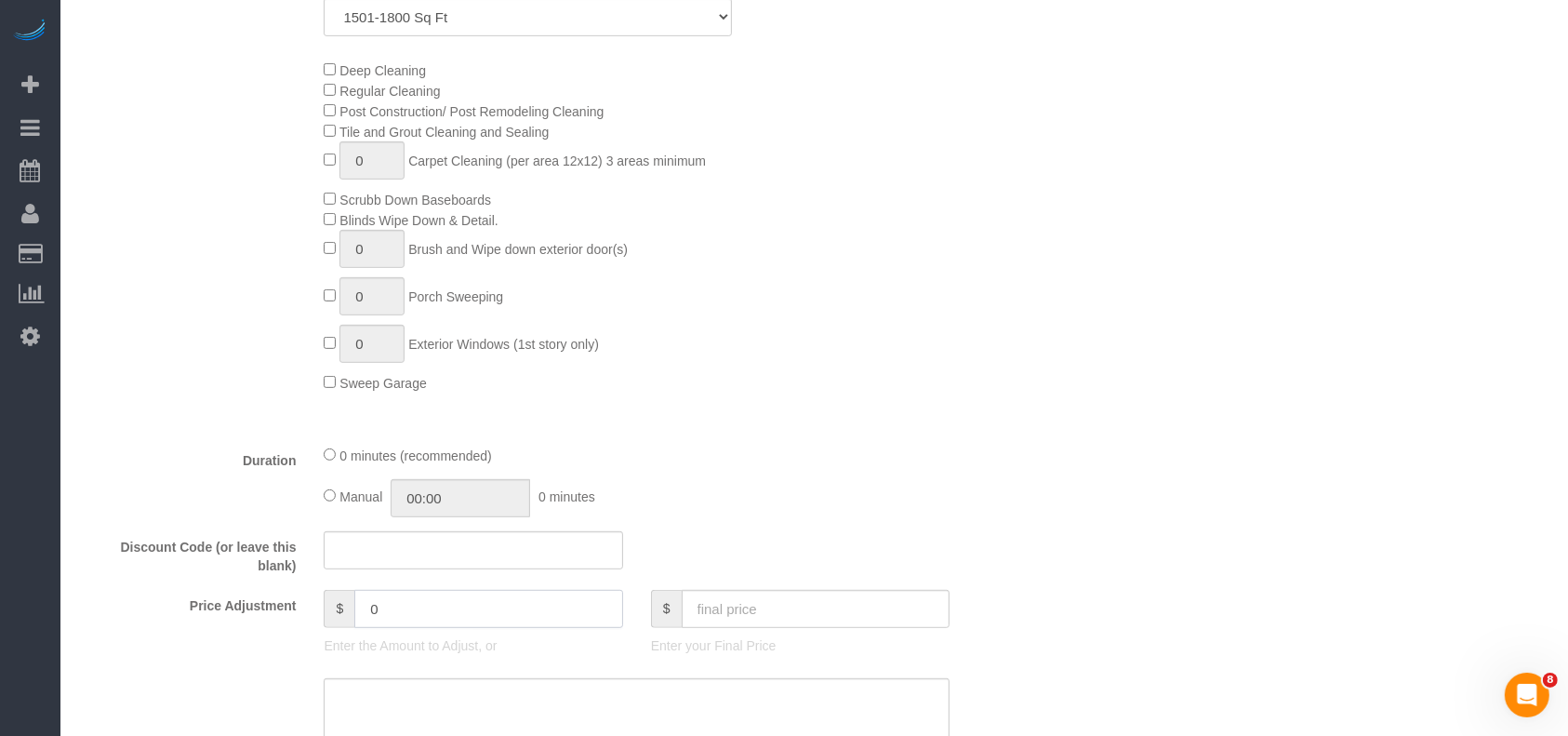
drag, startPoint x: 394, startPoint y: 611, endPoint x: 330, endPoint y: 617, distance: 64.3
click at [330, 617] on div "$ 0" at bounding box center [473, 609] width 299 height 38
drag, startPoint x: 344, startPoint y: 538, endPoint x: 345, endPoint y: 549, distance: 11.0
click at [345, 544] on input "text" at bounding box center [473, 550] width 299 height 38
click at [344, 554] on input "1off" at bounding box center [473, 550] width 299 height 38
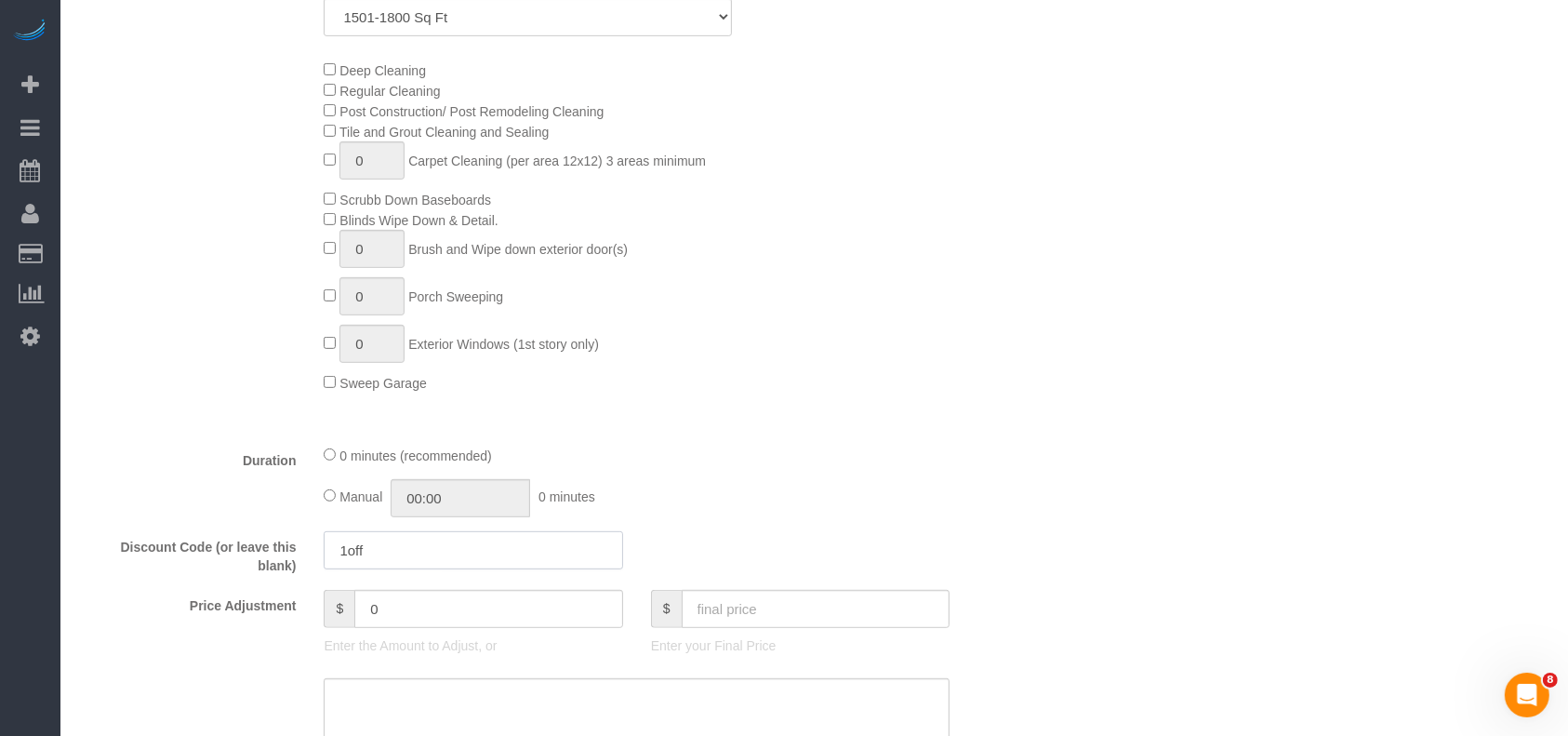
paste input "5"
type input "15off"
click at [991, 428] on div "Type of Service * Regular Cleaning-Cleaning of ceiling fans, light fixtures, wi…" at bounding box center [554, 192] width 952 height 475
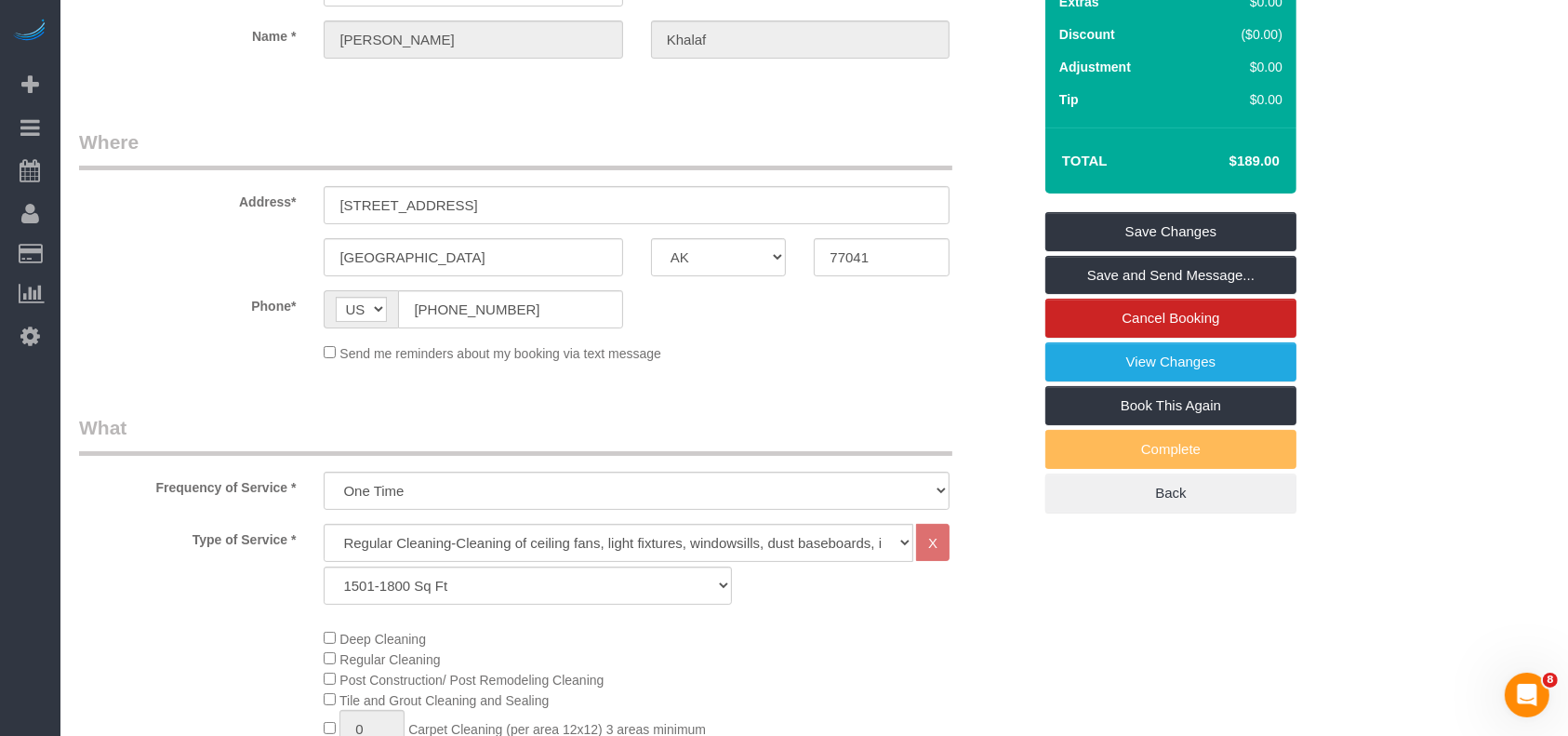
scroll to position [0, 0]
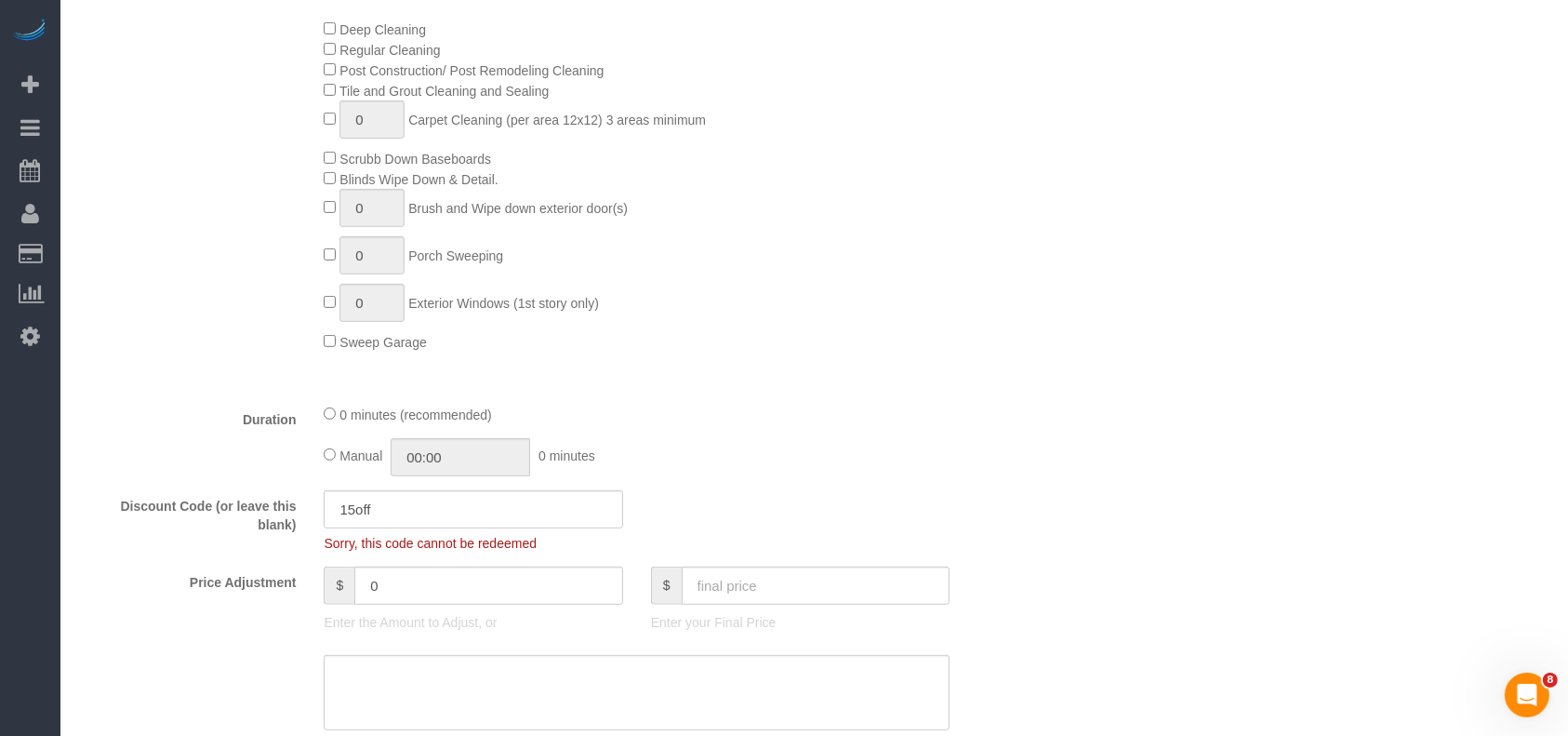
scroll to position [868, 0]
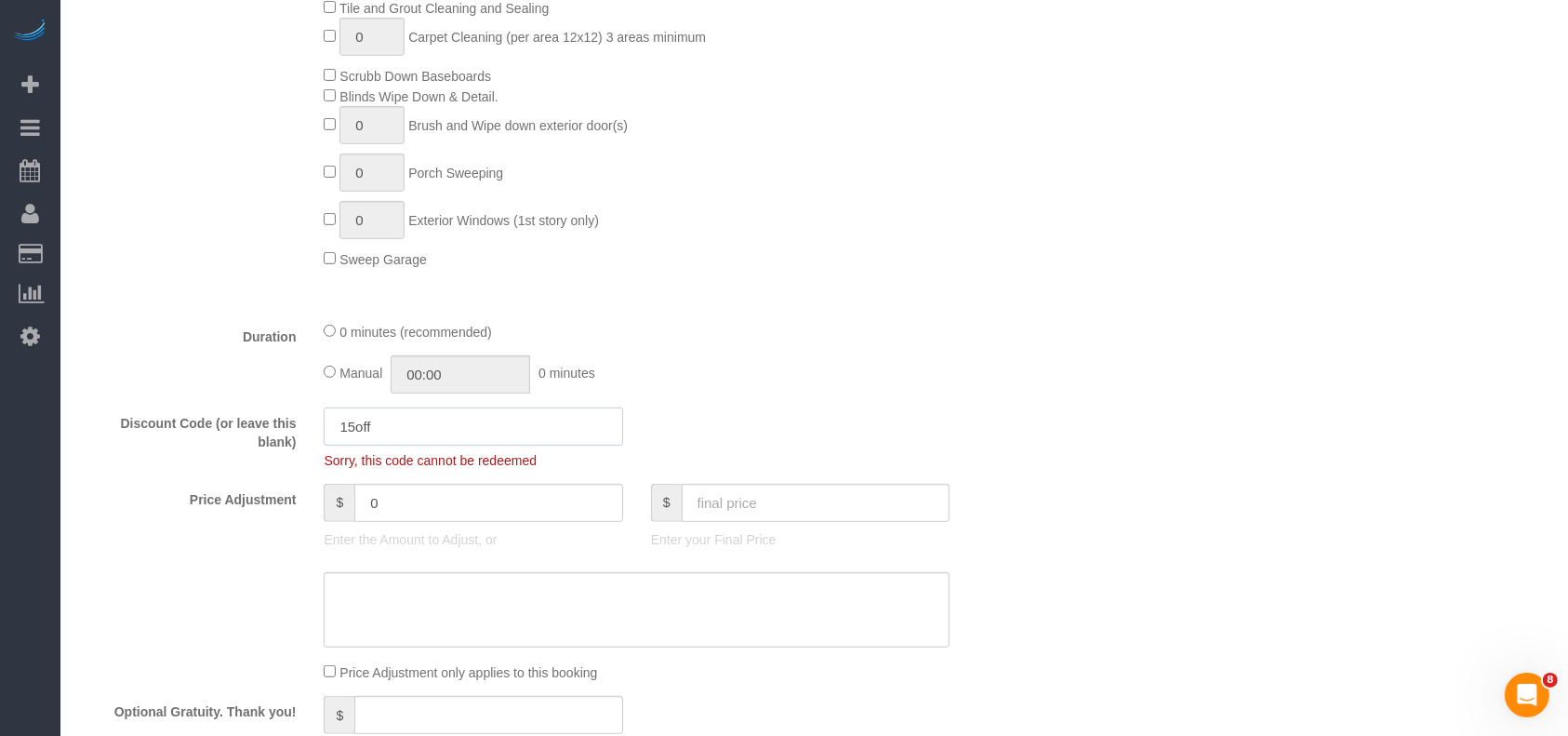
drag, startPoint x: 380, startPoint y: 434, endPoint x: 284, endPoint y: 430, distance: 96.1
click at [284, 430] on div "Discount Code (or leave this blank) 15off Sorry, this code cannot be redeemed" at bounding box center [555, 438] width 980 height 63
drag, startPoint x: 414, startPoint y: 508, endPoint x: 283, endPoint y: 508, distance: 131.0
click at [283, 508] on div "Price Adjustment $ 0 Enter the Amount to Adjust, or $ Enter your Final Price" at bounding box center [555, 521] width 980 height 74
paste input "15"
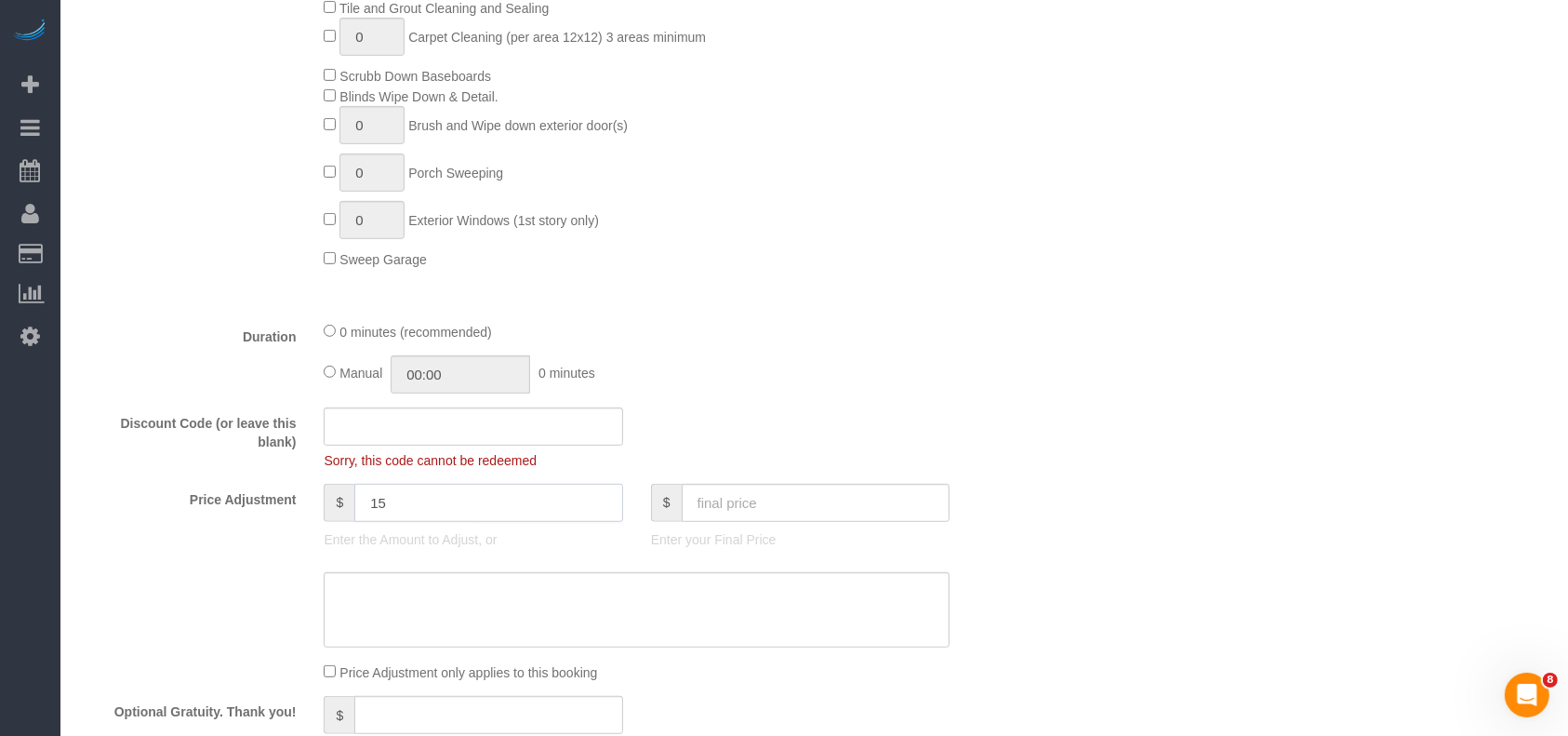
click at [365, 508] on input "15" at bounding box center [489, 503] width 269 height 38
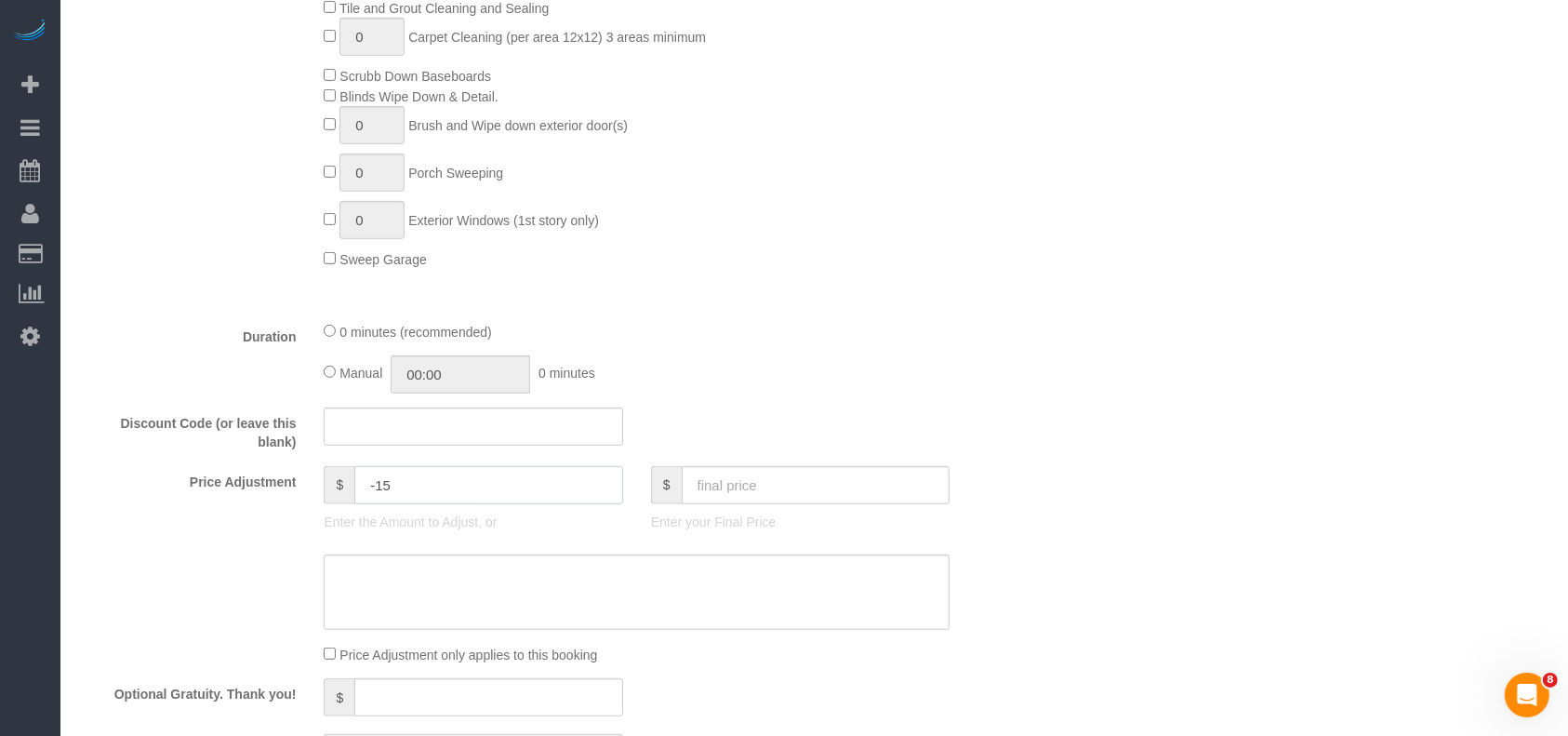
type input "-15"
click at [376, 584] on textarea at bounding box center [637, 592] width 626 height 76
paste textarea "15off"
click at [333, 572] on textarea at bounding box center [637, 592] width 626 height 76
click at [363, 580] on textarea at bounding box center [637, 592] width 626 height 76
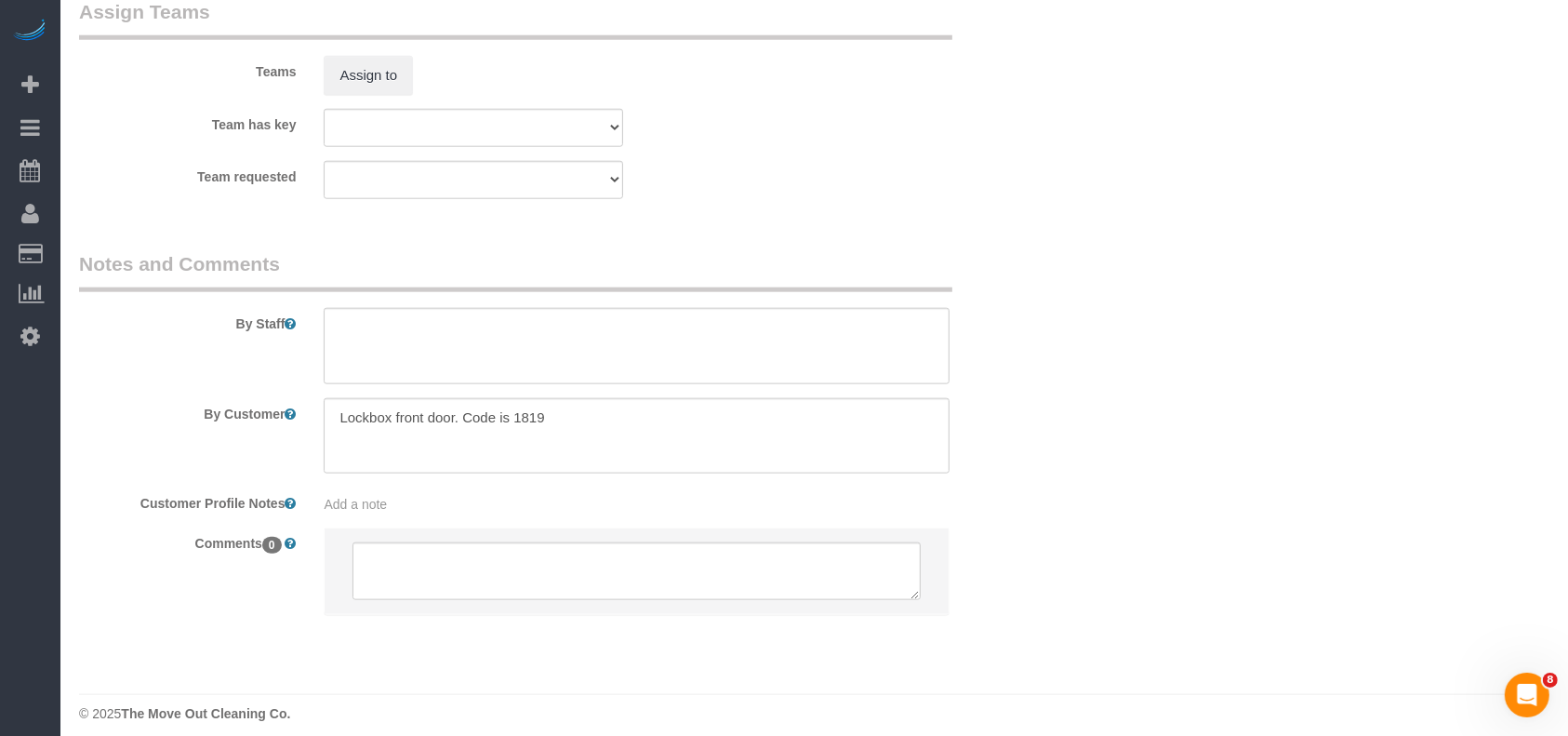
scroll to position [2002, 0]
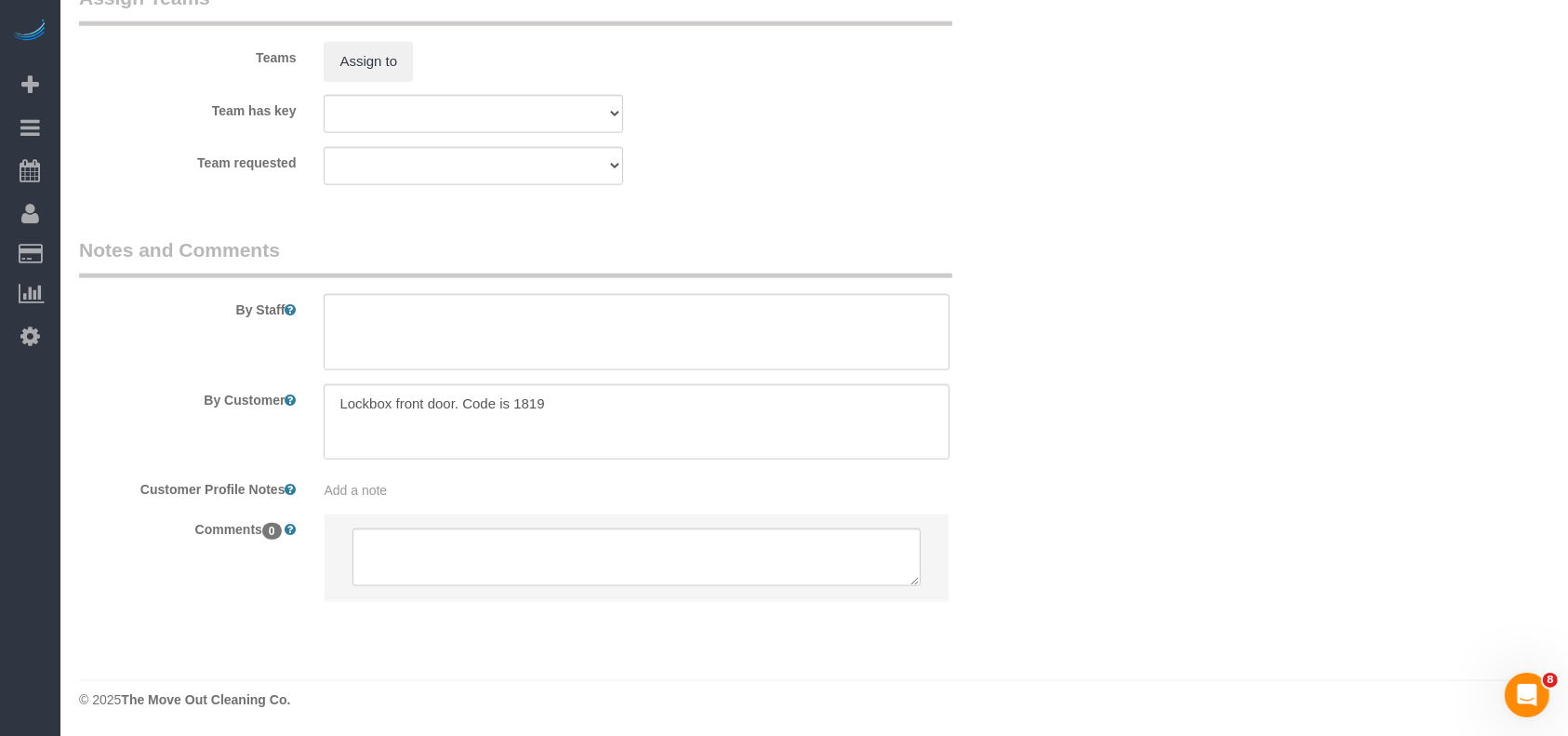
type textarea "$15 off applied"
click at [452, 327] on textarea at bounding box center [637, 331] width 626 height 76
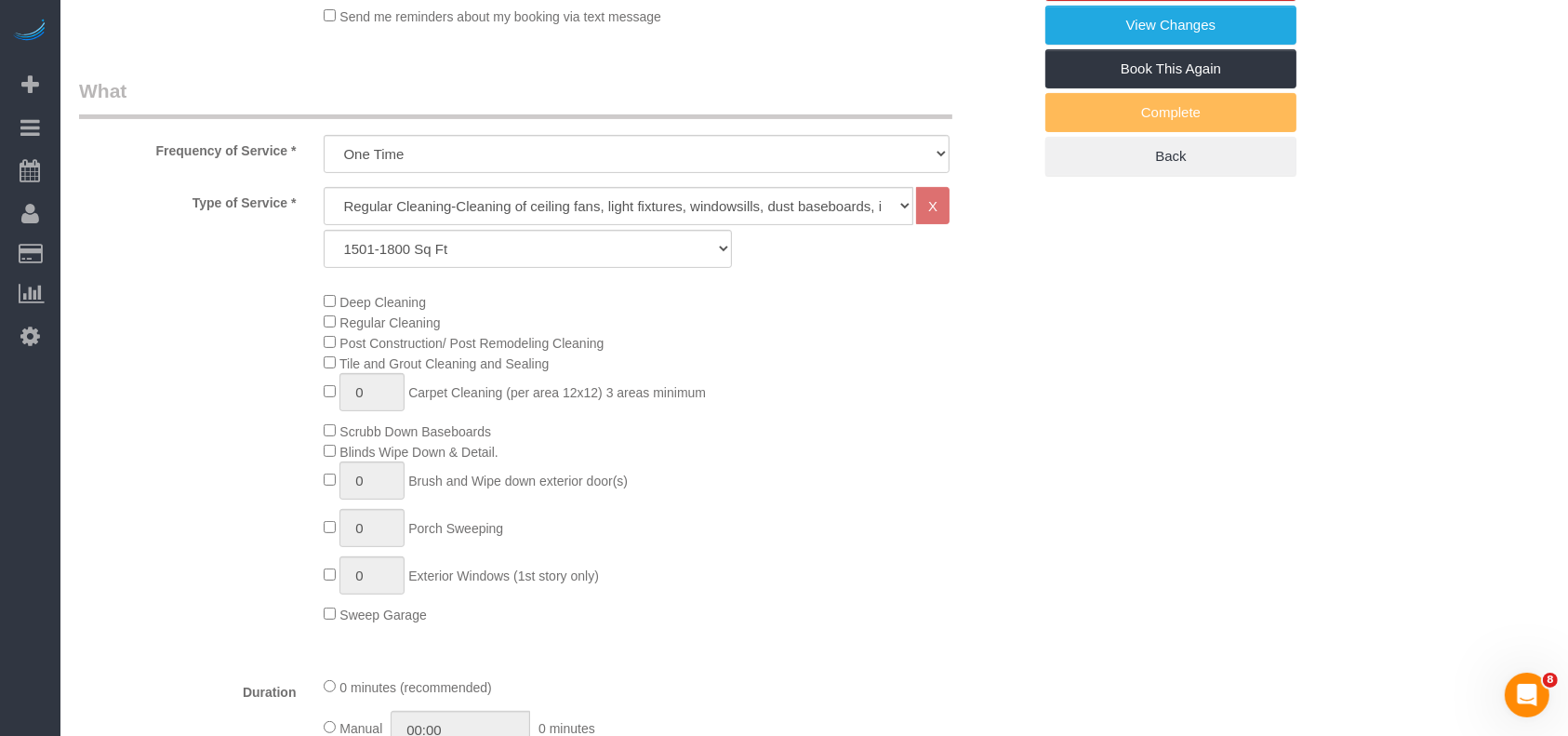
scroll to position [141, 0]
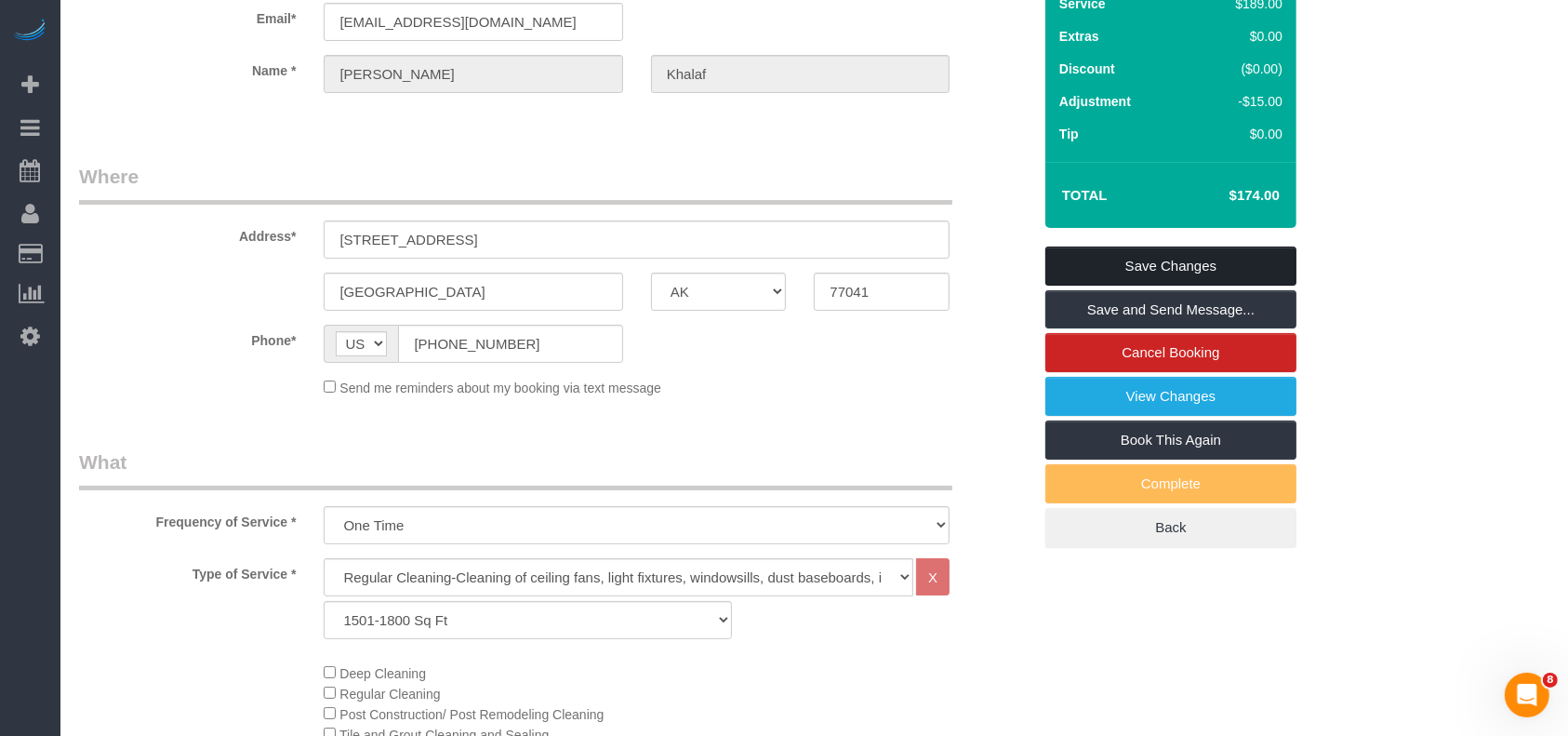
type textarea "* time is flexible"
click at [1097, 275] on link "Save Changes" at bounding box center [1171, 266] width 251 height 39
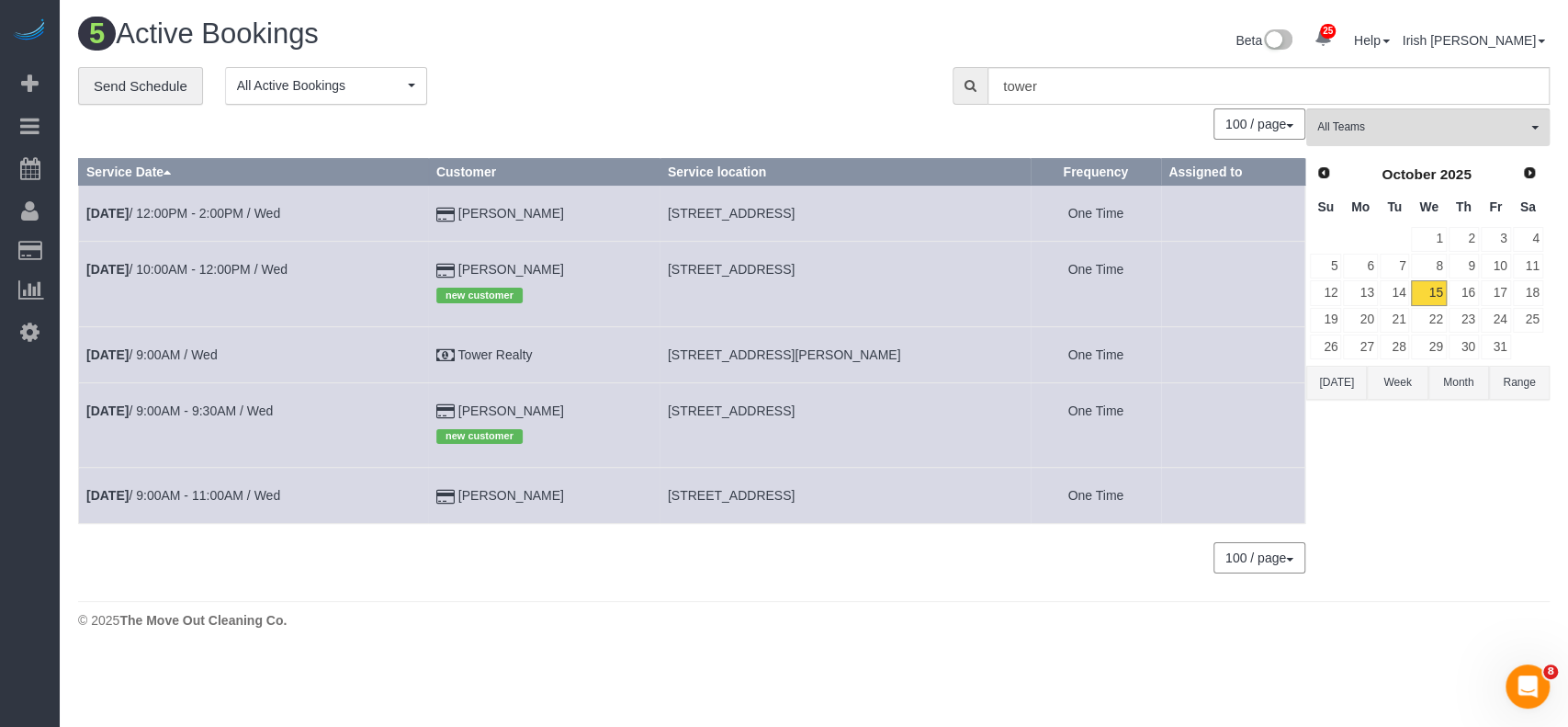
click at [264, 222] on td "[DATE] 12:00PM - 2:00PM / Wed" at bounding box center [253, 214] width 350 height 56
click at [261, 208] on link "[DATE] 12:00PM - 2:00PM / Wed" at bounding box center [183, 214] width 194 height 15
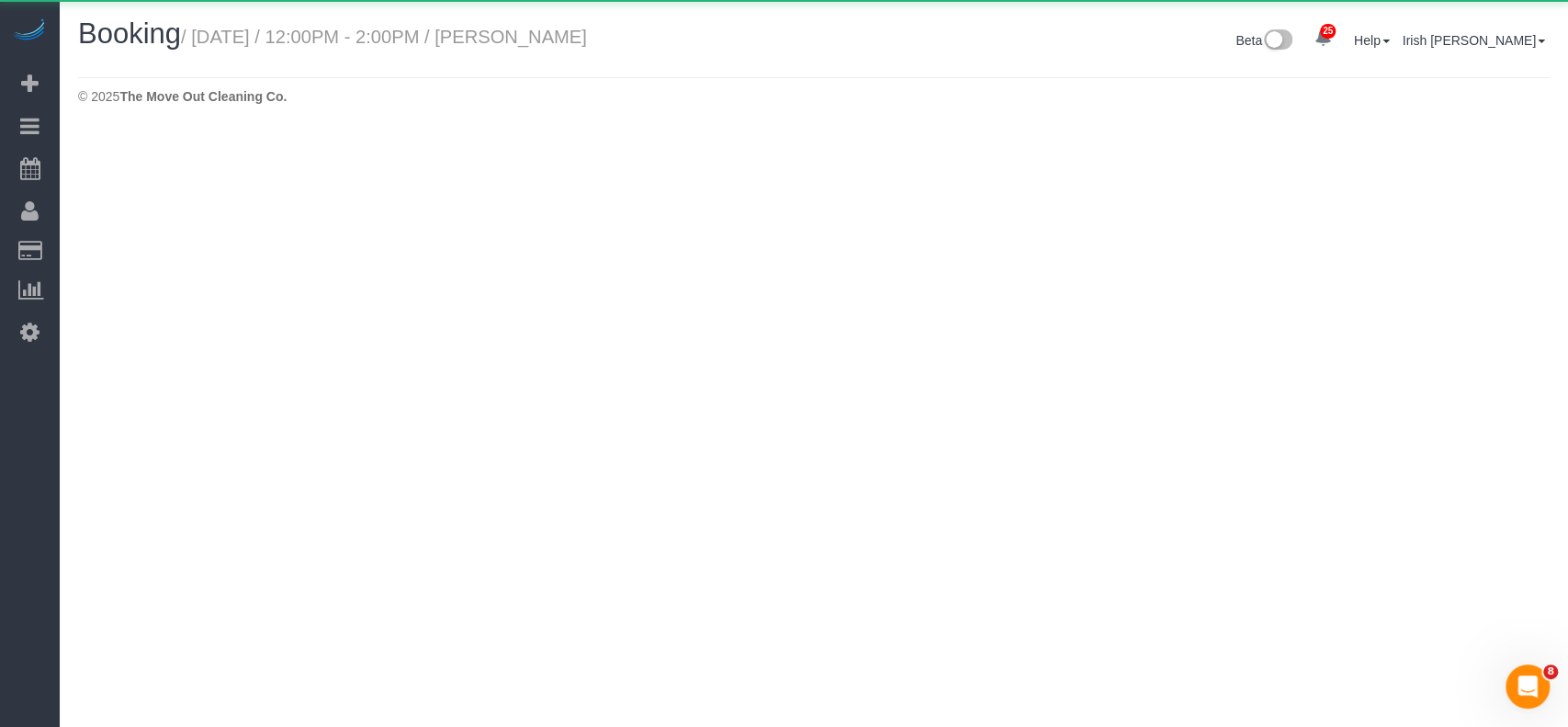
select select "[GEOGRAPHIC_DATA]"
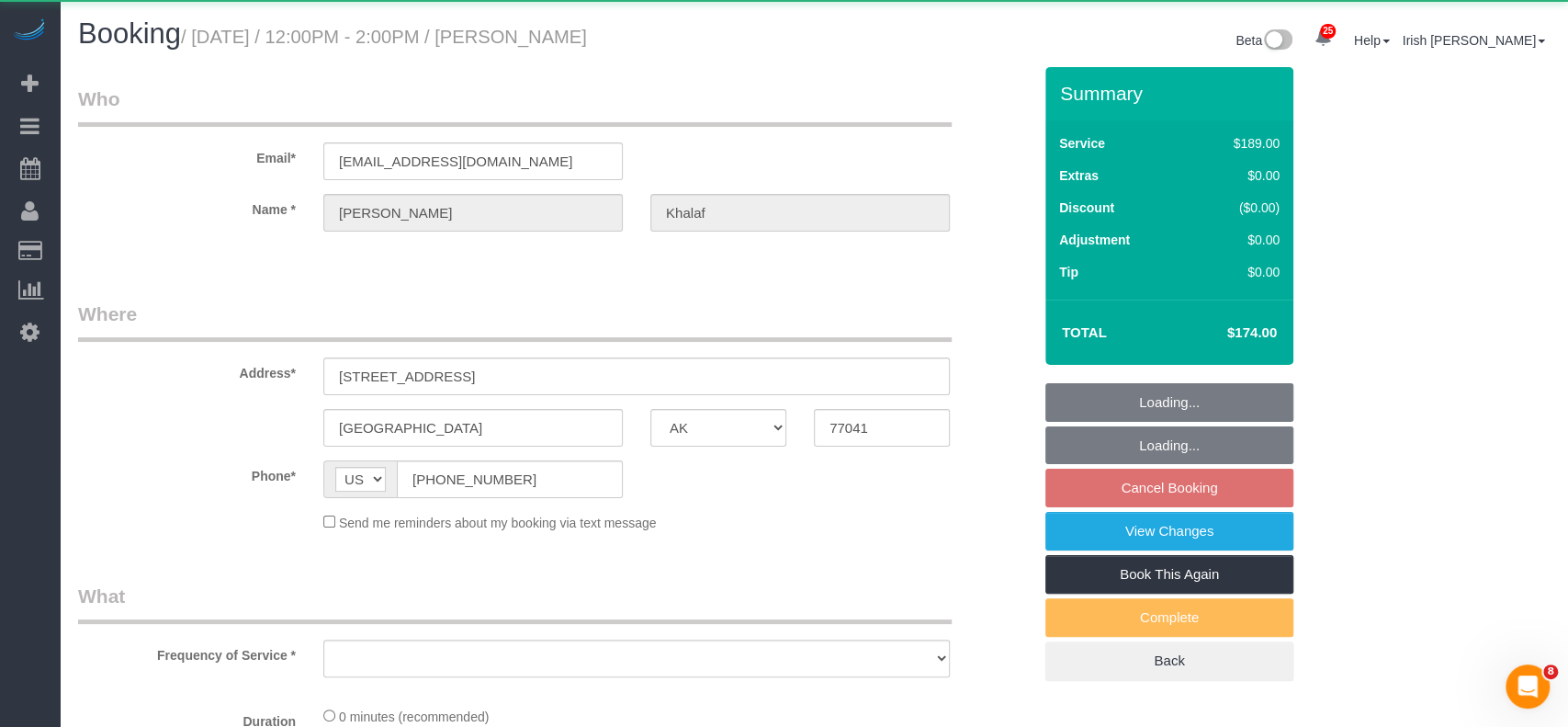
select select "object:8443"
select select "string:fspay-b14bca1f-e26c-47f1-8ad8-ad85069ad83b"
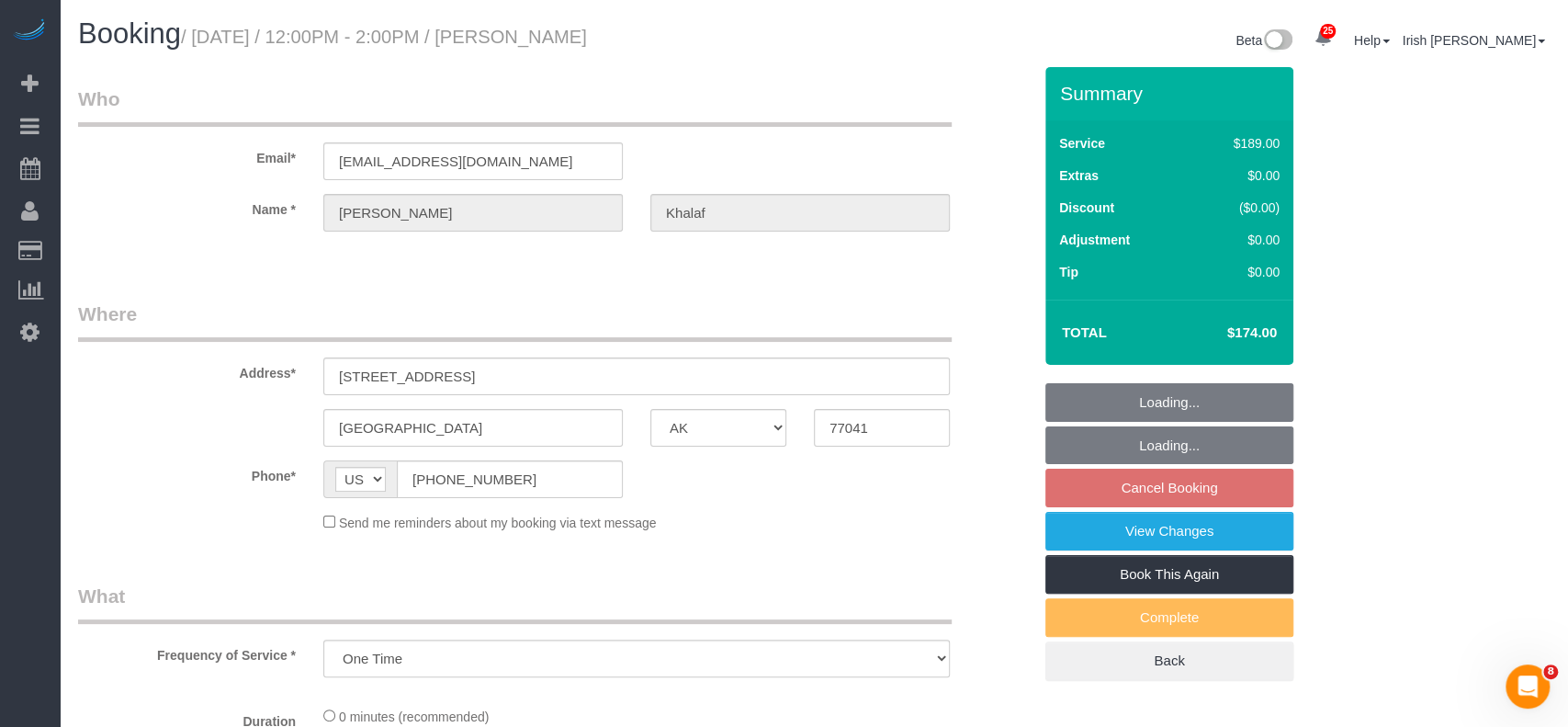
select select "object:8505"
select select "spot191"
select select "3"
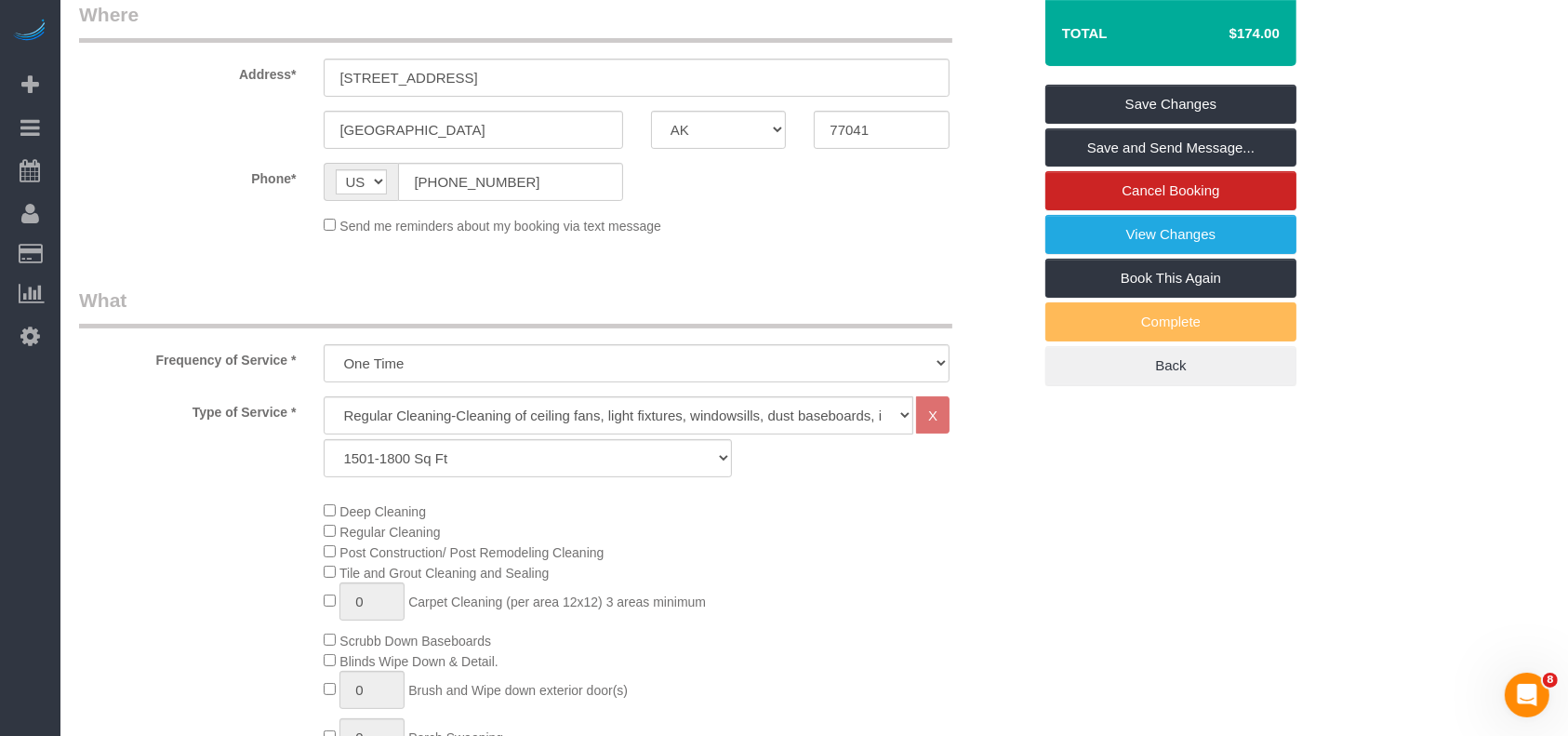
scroll to position [164, 0]
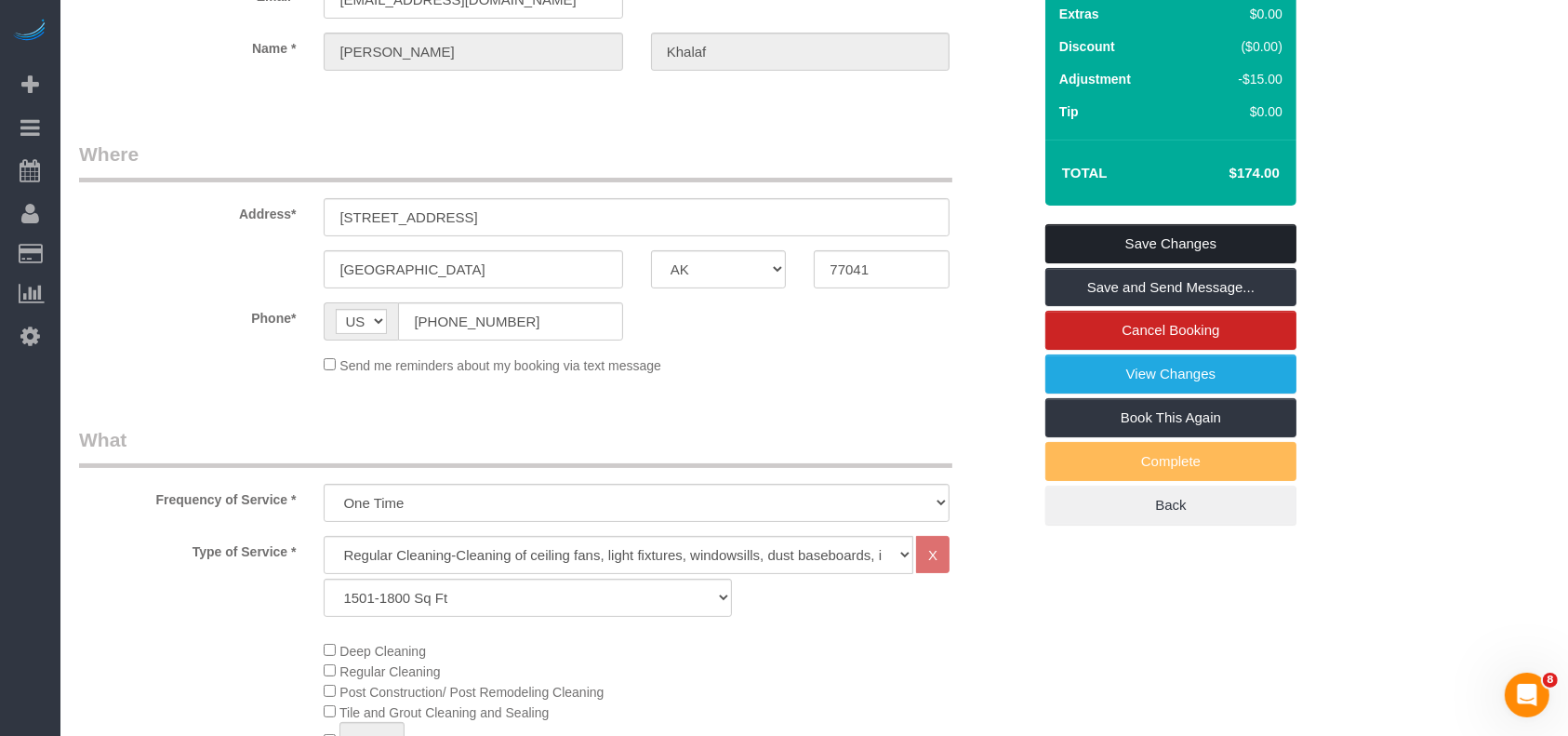
click at [1234, 228] on link "Save Changes" at bounding box center [1171, 243] width 251 height 39
